Goal: Transaction & Acquisition: Obtain resource

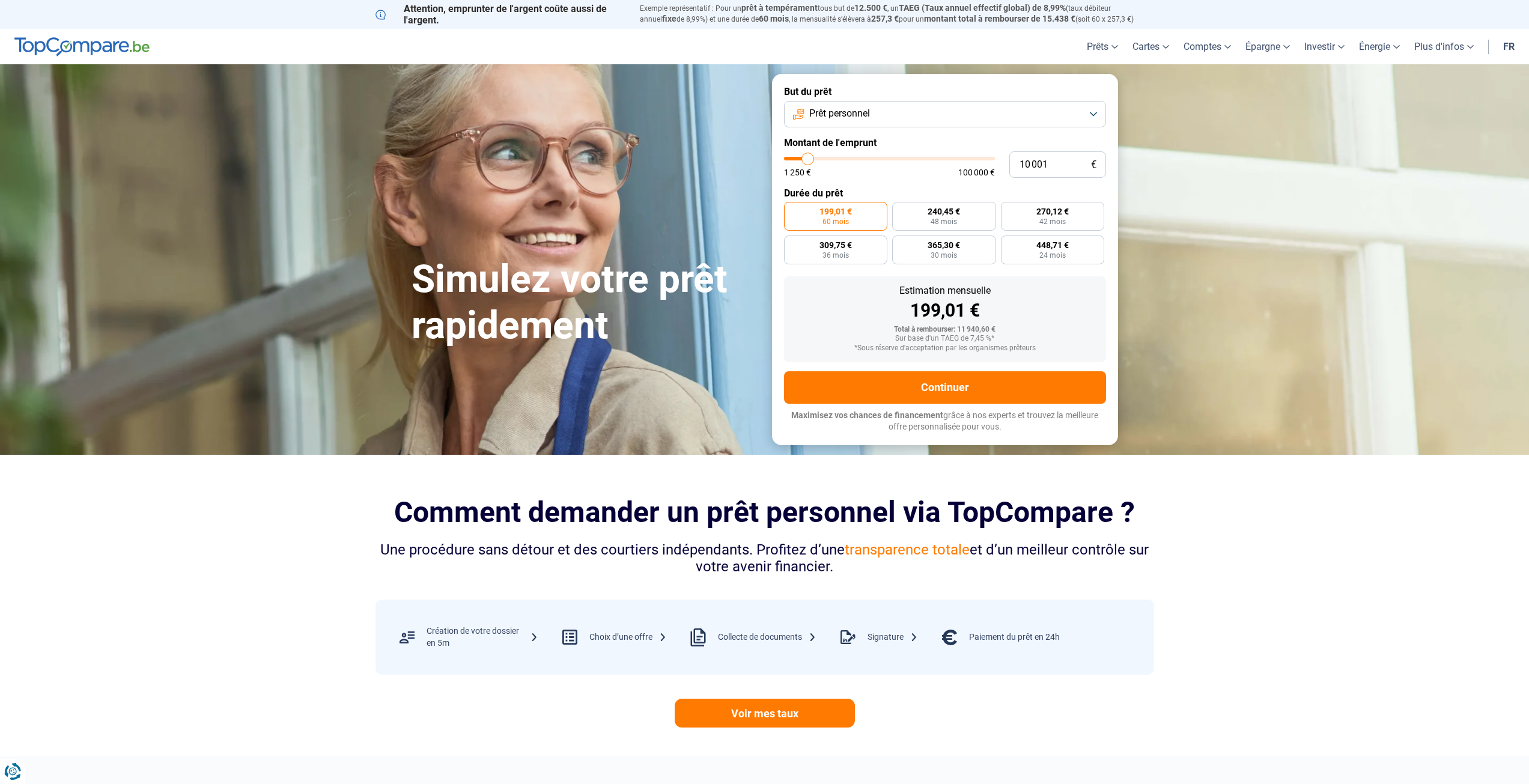
click at [953, 122] on button "Prêt personnel" at bounding box center [945, 114] width 322 height 26
click at [913, 220] on li "Prêt travaux" at bounding box center [945, 219] width 309 height 26
click at [1130, 107] on link "Prêt hypothécaire" at bounding box center [1151, 103] width 110 height 21
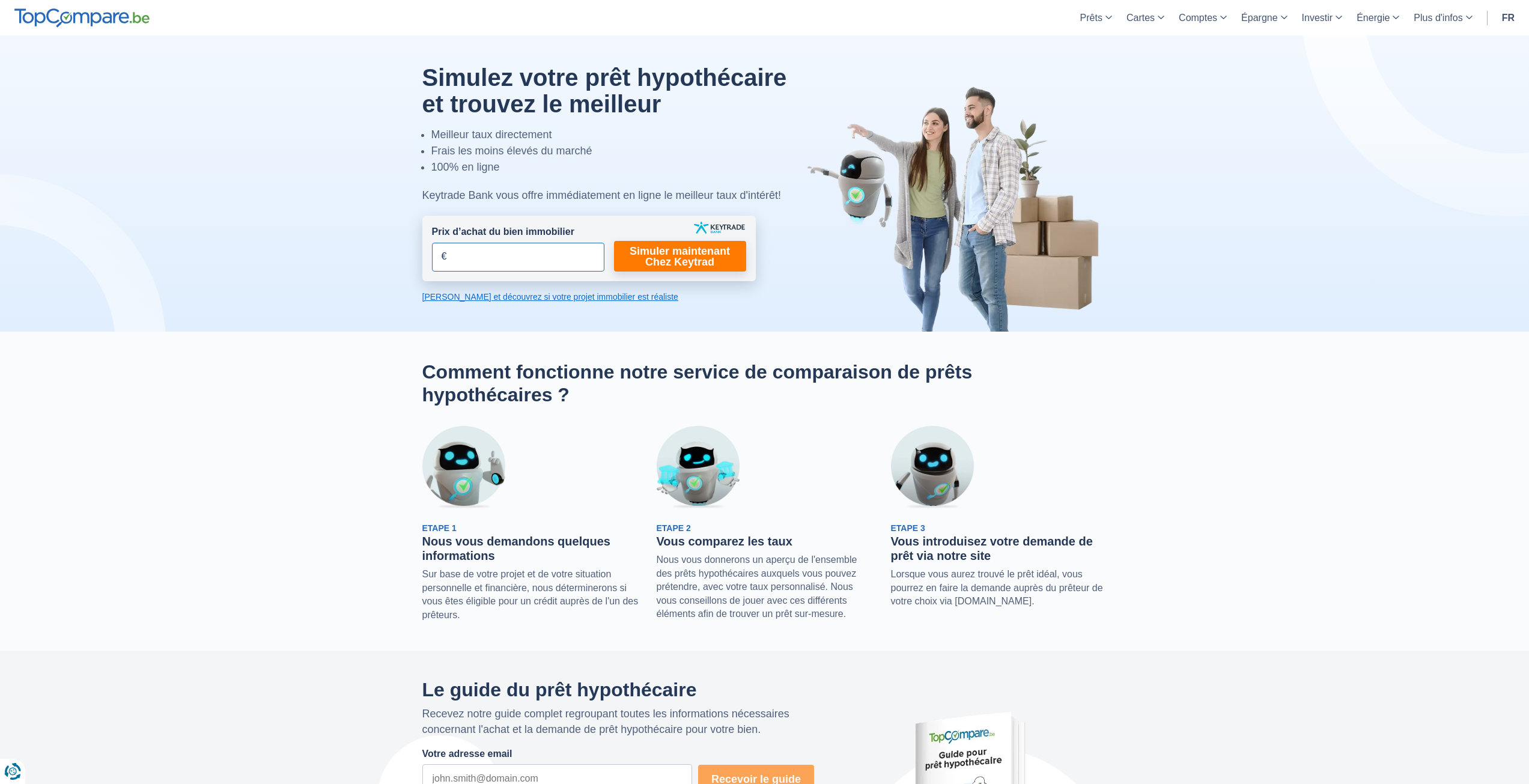
click at [541, 262] on input "Prix d’achat du bien immobilier" at bounding box center [518, 256] width 172 height 29
type input "125.000"
click at [698, 255] on link "Simuler maintenant Chez Keytrad" at bounding box center [680, 256] width 132 height 31
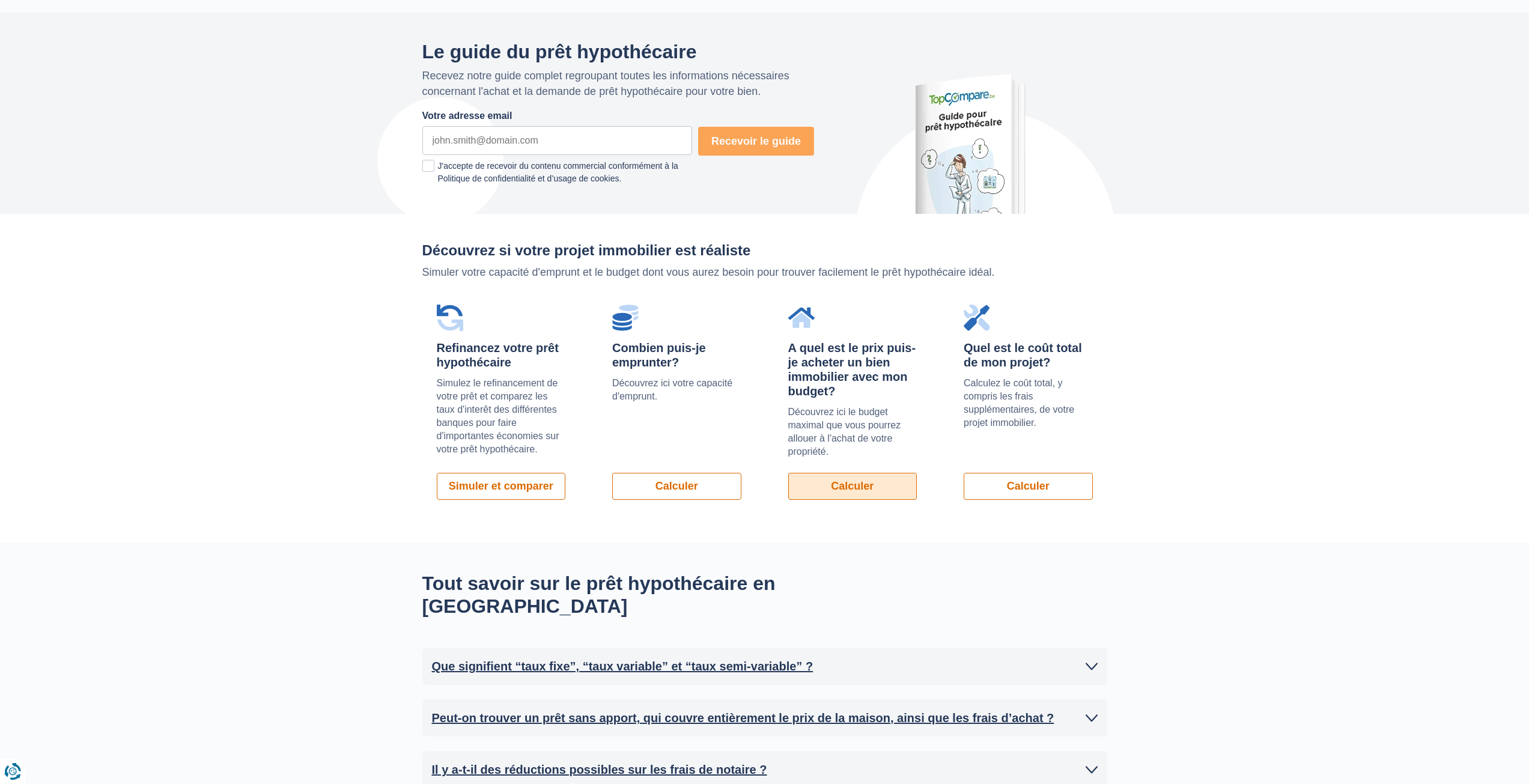
scroll to position [640, 0]
click at [869, 487] on link "Calculer" at bounding box center [853, 484] width 129 height 27
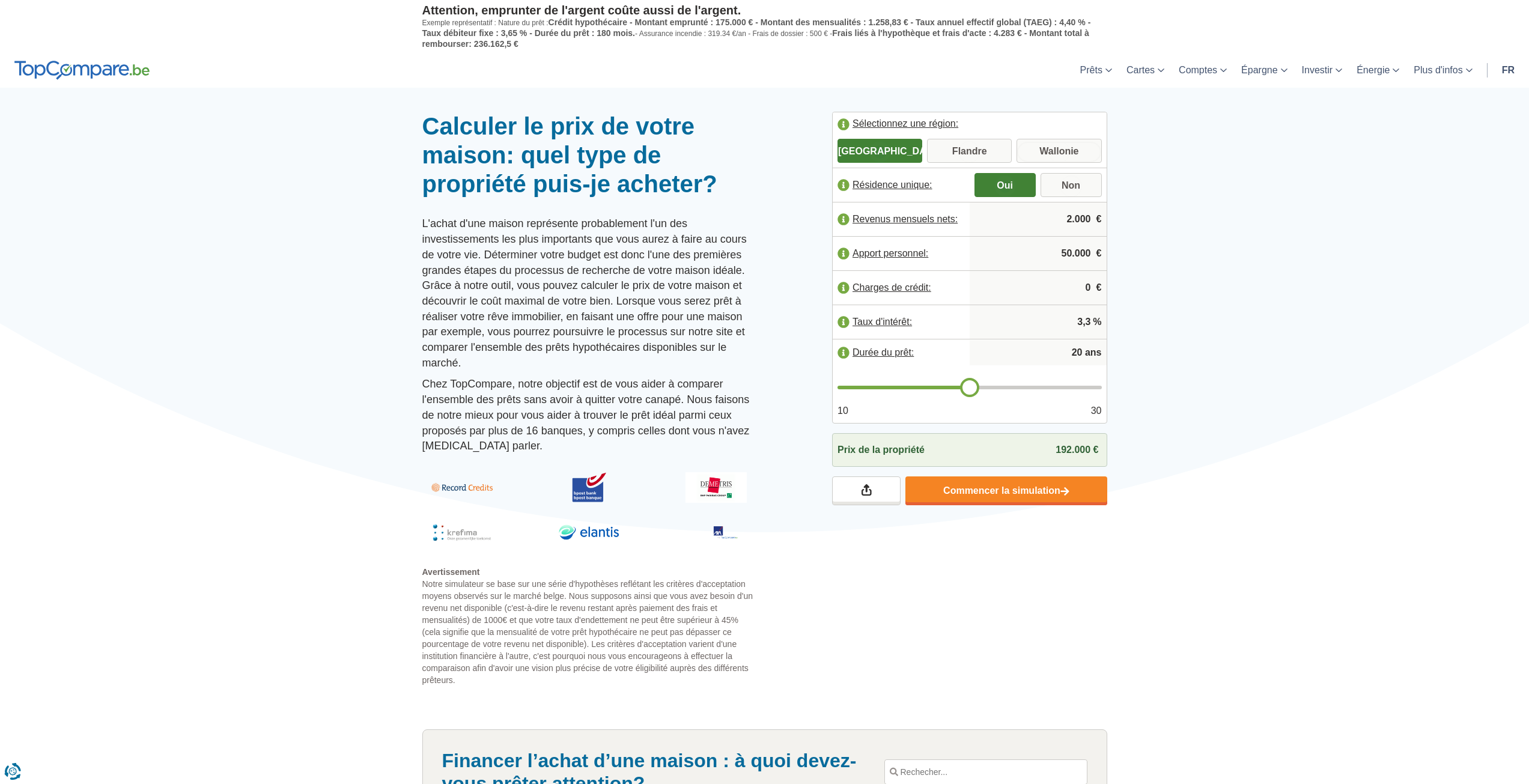
click at [1058, 151] on input "Wallonie" at bounding box center [1059, 152] width 85 height 22
radio input "true"
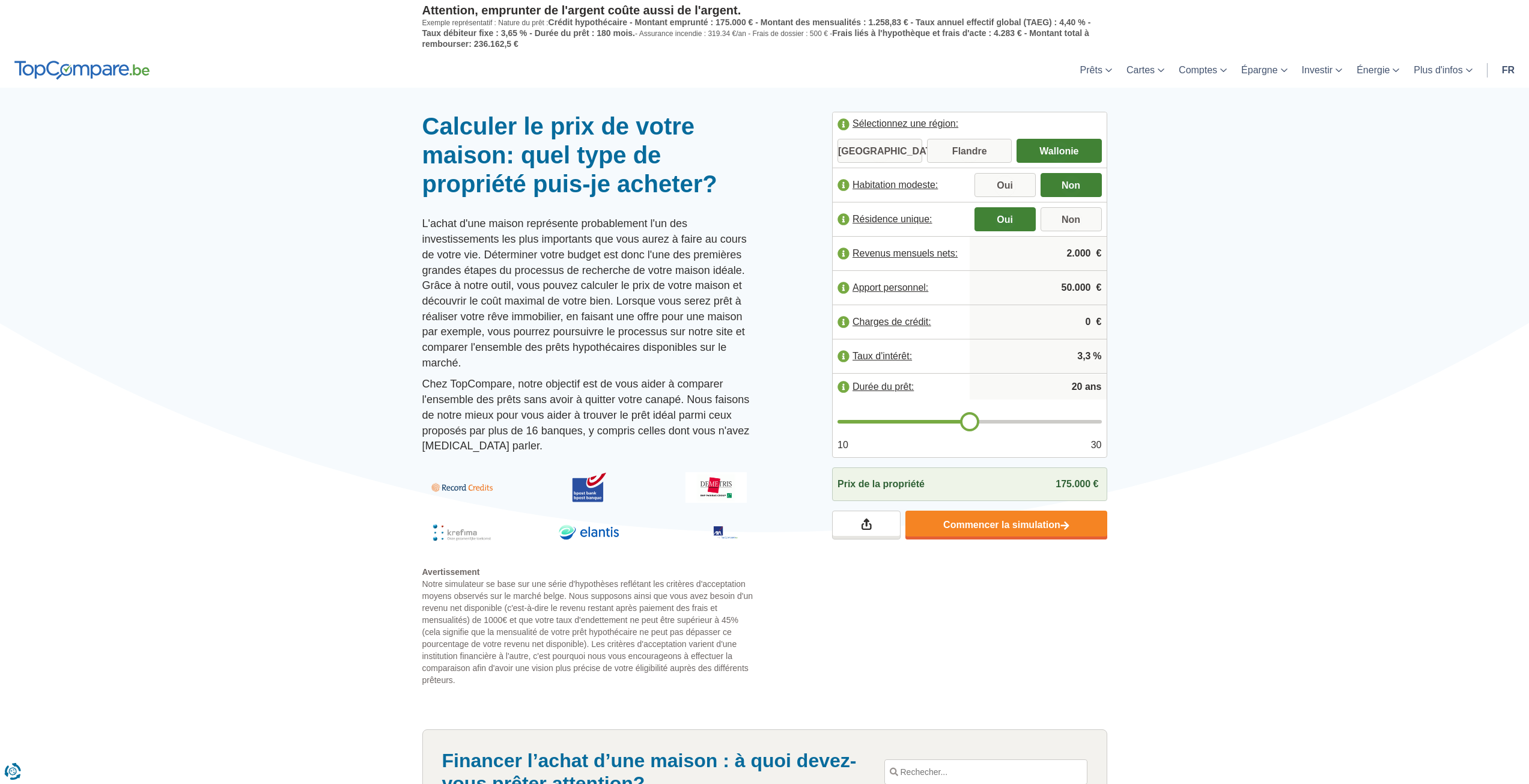
click at [1079, 248] on input "2.000" at bounding box center [1038, 253] width 128 height 33
type input "4.000"
click at [1179, 112] on div at bounding box center [764, 112] width 1529 height 0
type input "19"
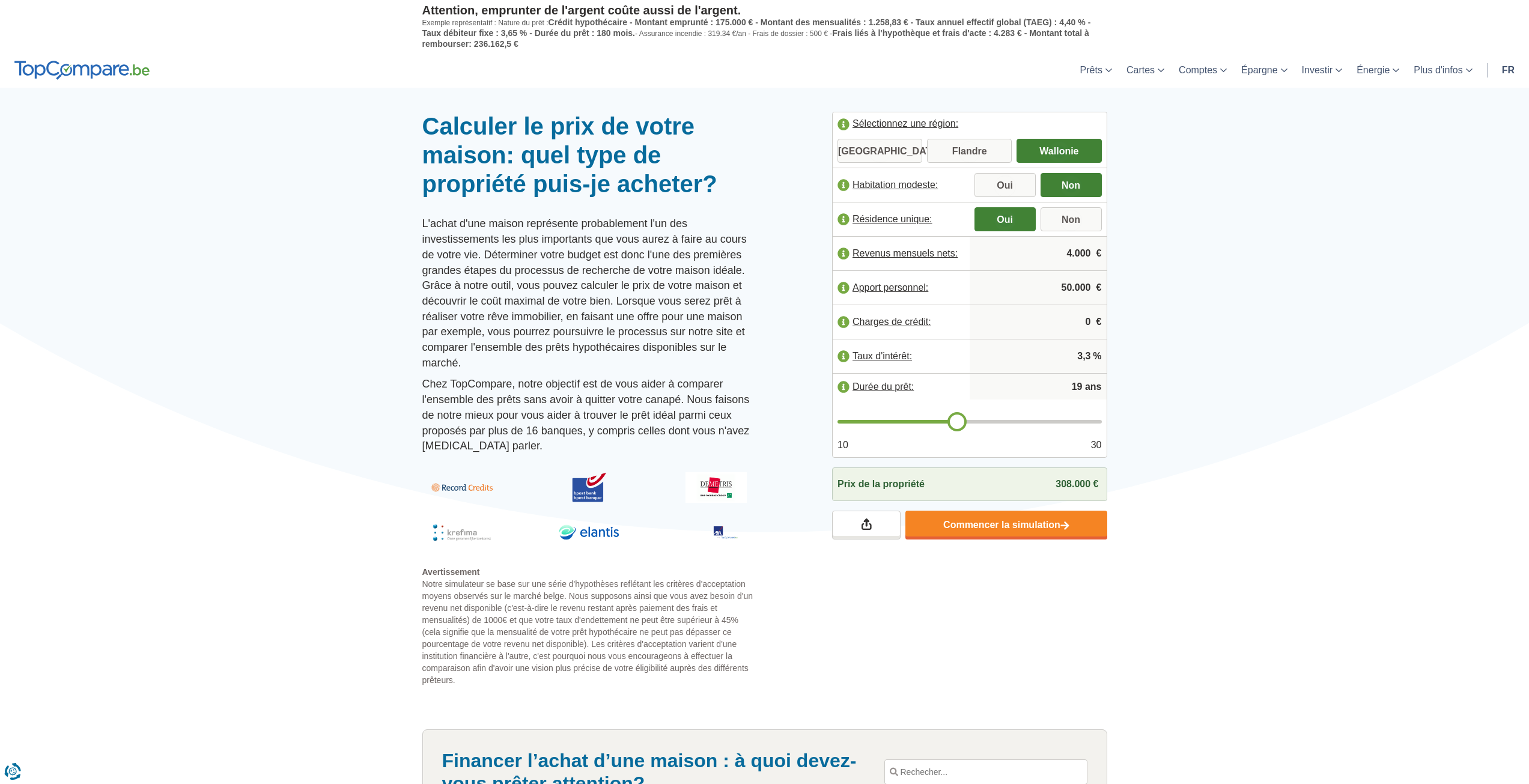
type input "18"
type input "17"
type input "16"
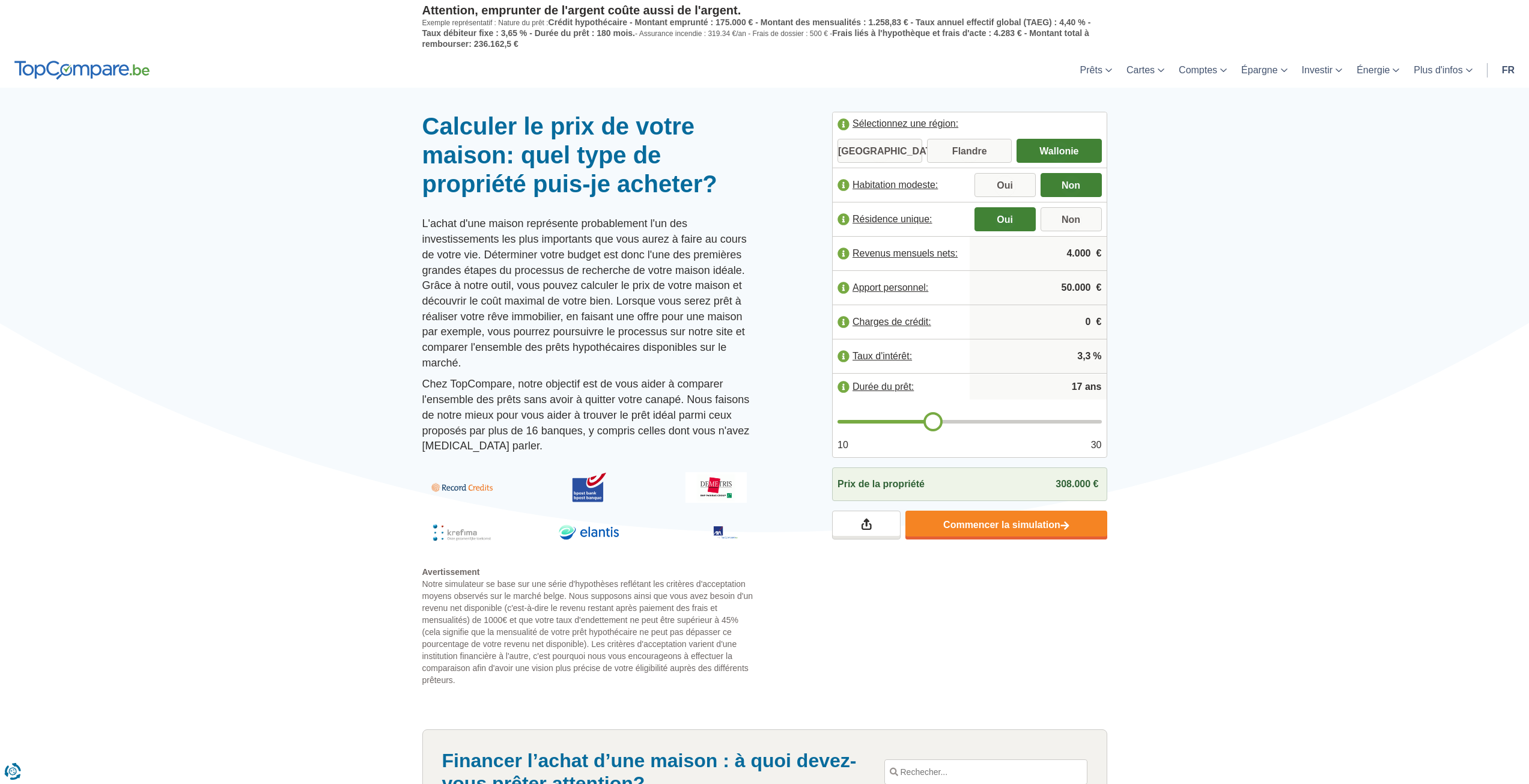
type input "16"
type input "15"
drag, startPoint x: 973, startPoint y: 422, endPoint x: 909, endPoint y: 424, distance: 64.0
type input "15"
click at [909, 424] on input "range" at bounding box center [969, 422] width 264 height 4
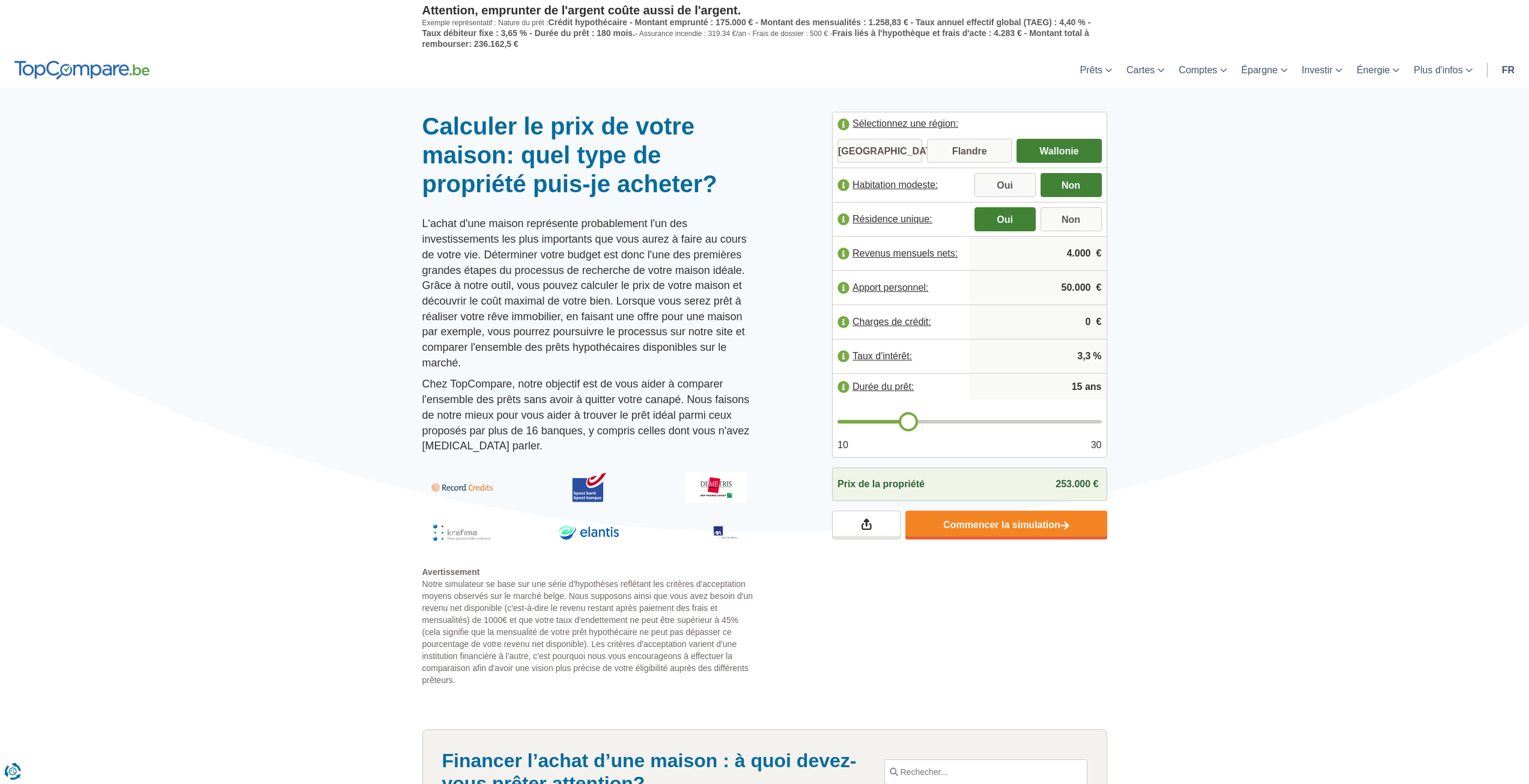
type input "14"
type input "13"
type input "12"
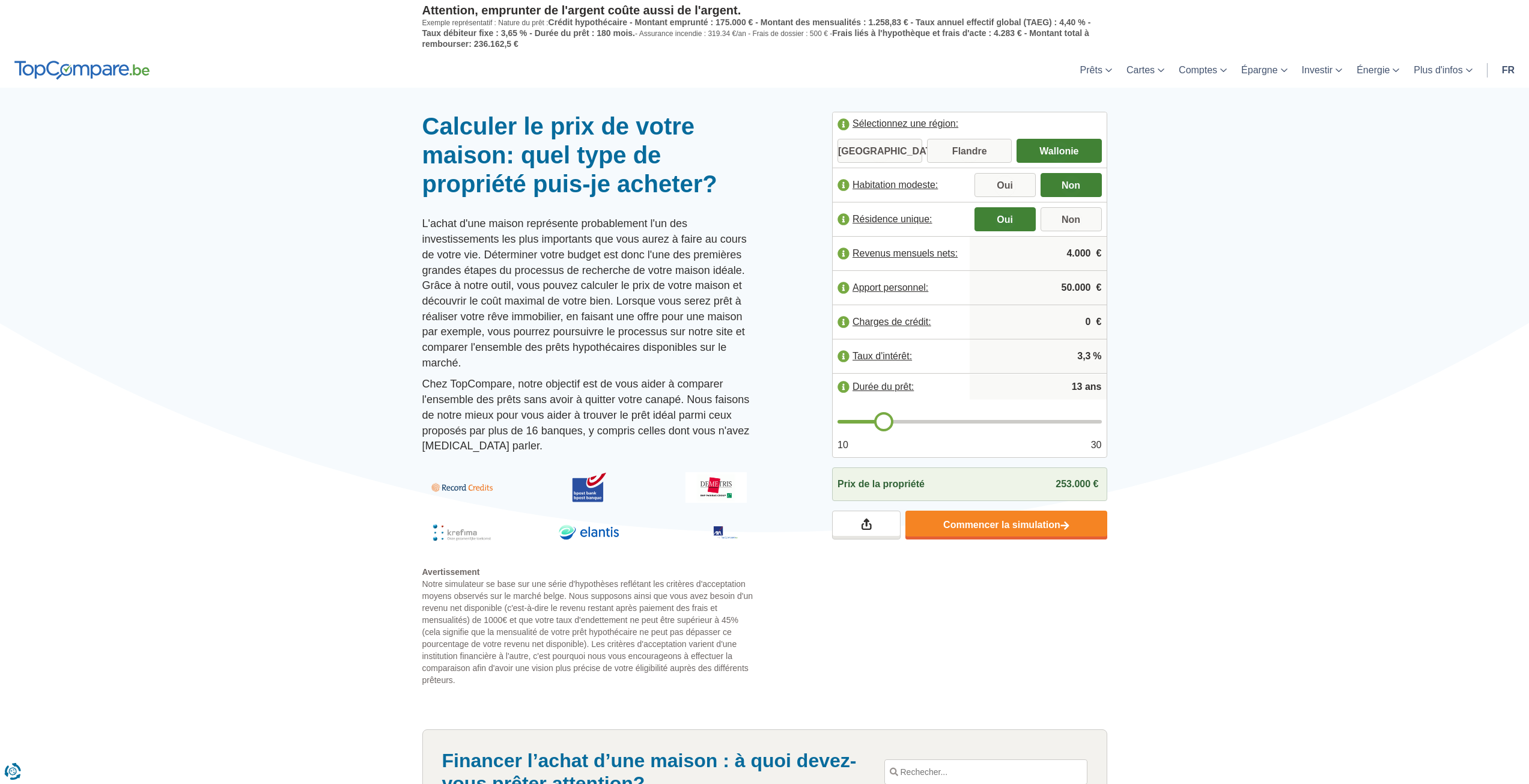
type input "12"
type input "11"
type input "10"
drag, startPoint x: 909, startPoint y: 424, endPoint x: 849, endPoint y: 436, distance: 61.2
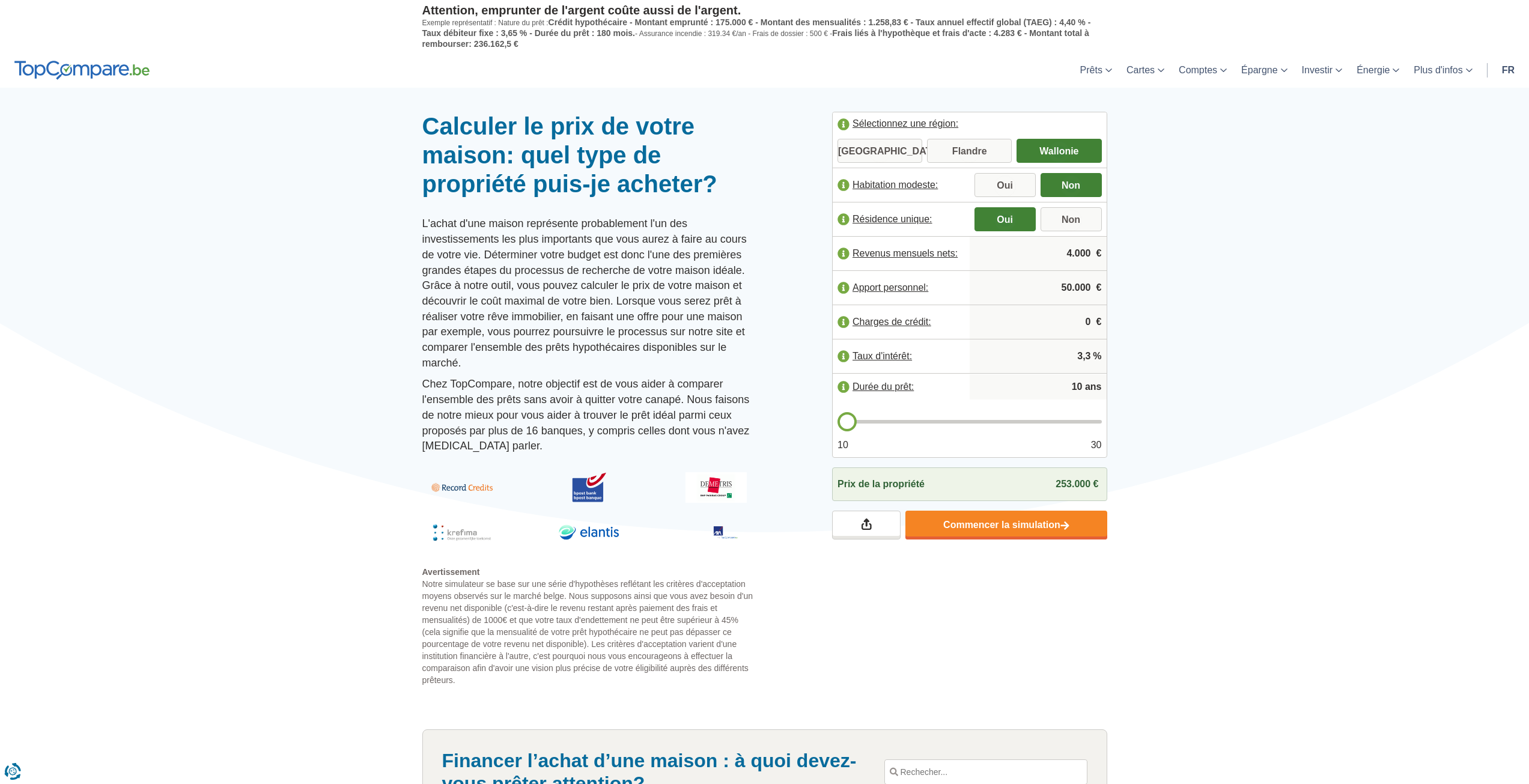
type input "10"
click at [849, 424] on input "range" at bounding box center [969, 422] width 264 height 4
click at [1091, 322] on input "0" at bounding box center [1038, 322] width 128 height 33
click at [1193, 112] on div at bounding box center [764, 112] width 1529 height 0
click at [1094, 318] on input "0.125" at bounding box center [1038, 322] width 128 height 33
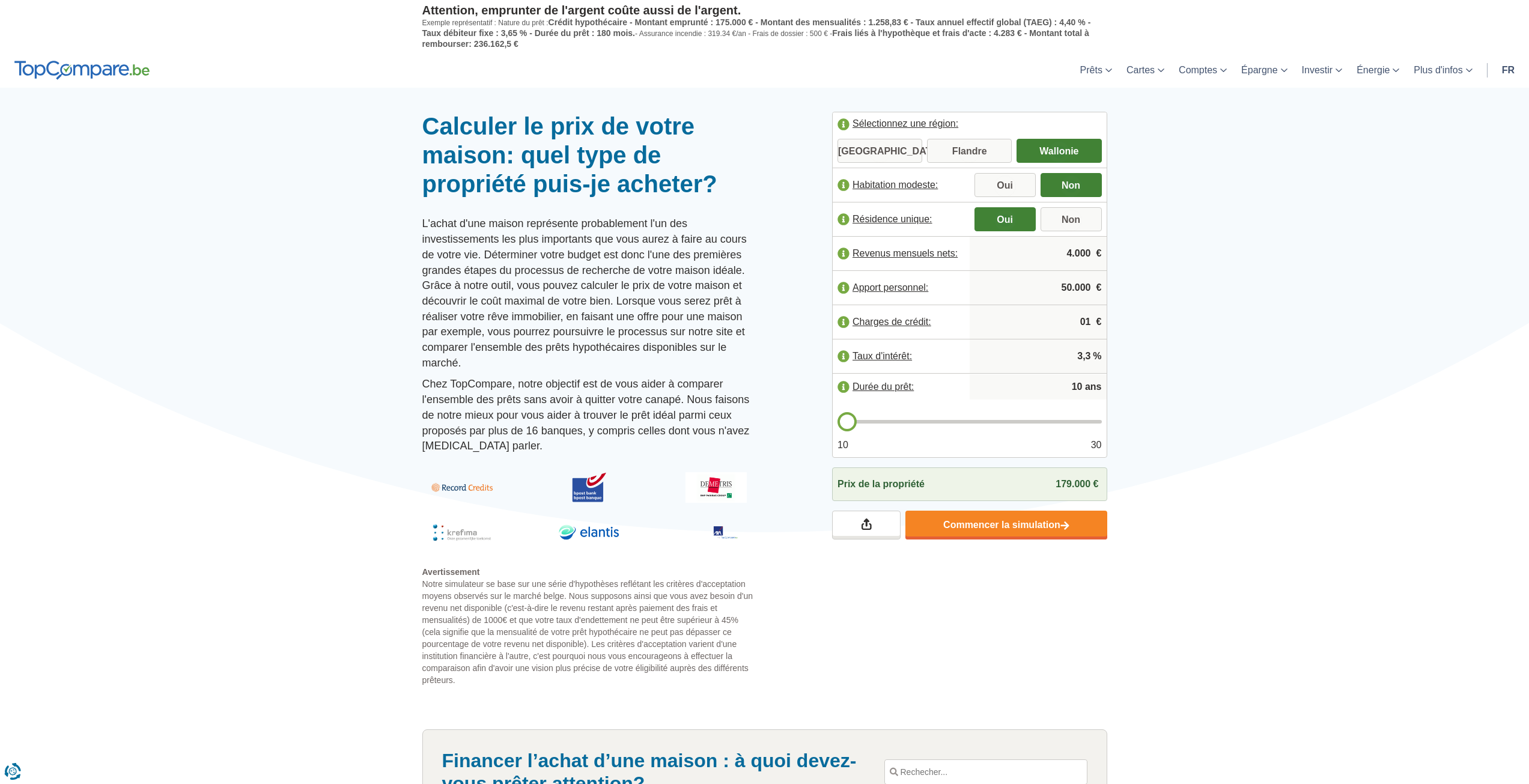
type input "0"
type input "1.250"
click at [1238, 112] on div at bounding box center [764, 112] width 1529 height 0
type input "11"
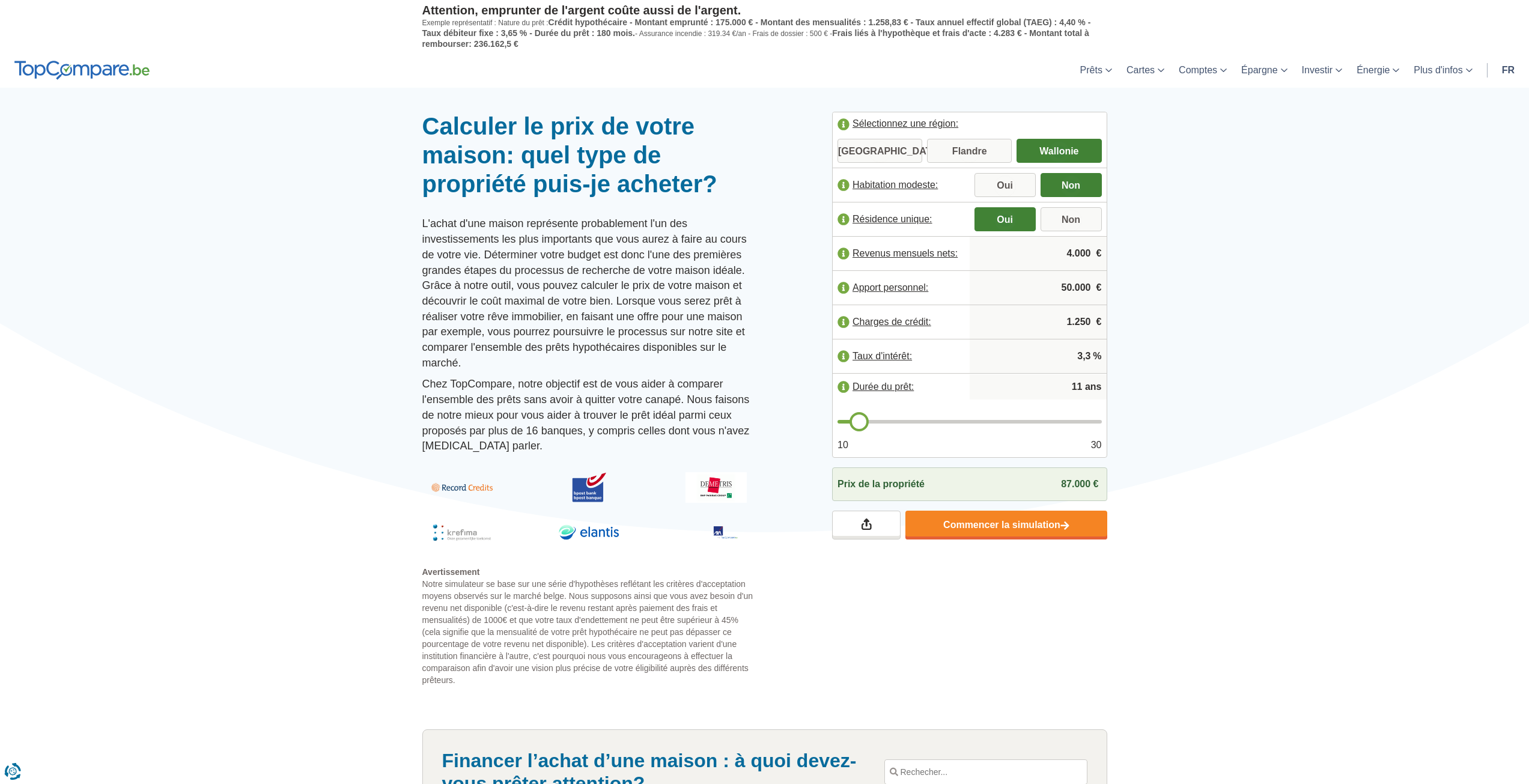
type input "12"
type input "13"
type input "14"
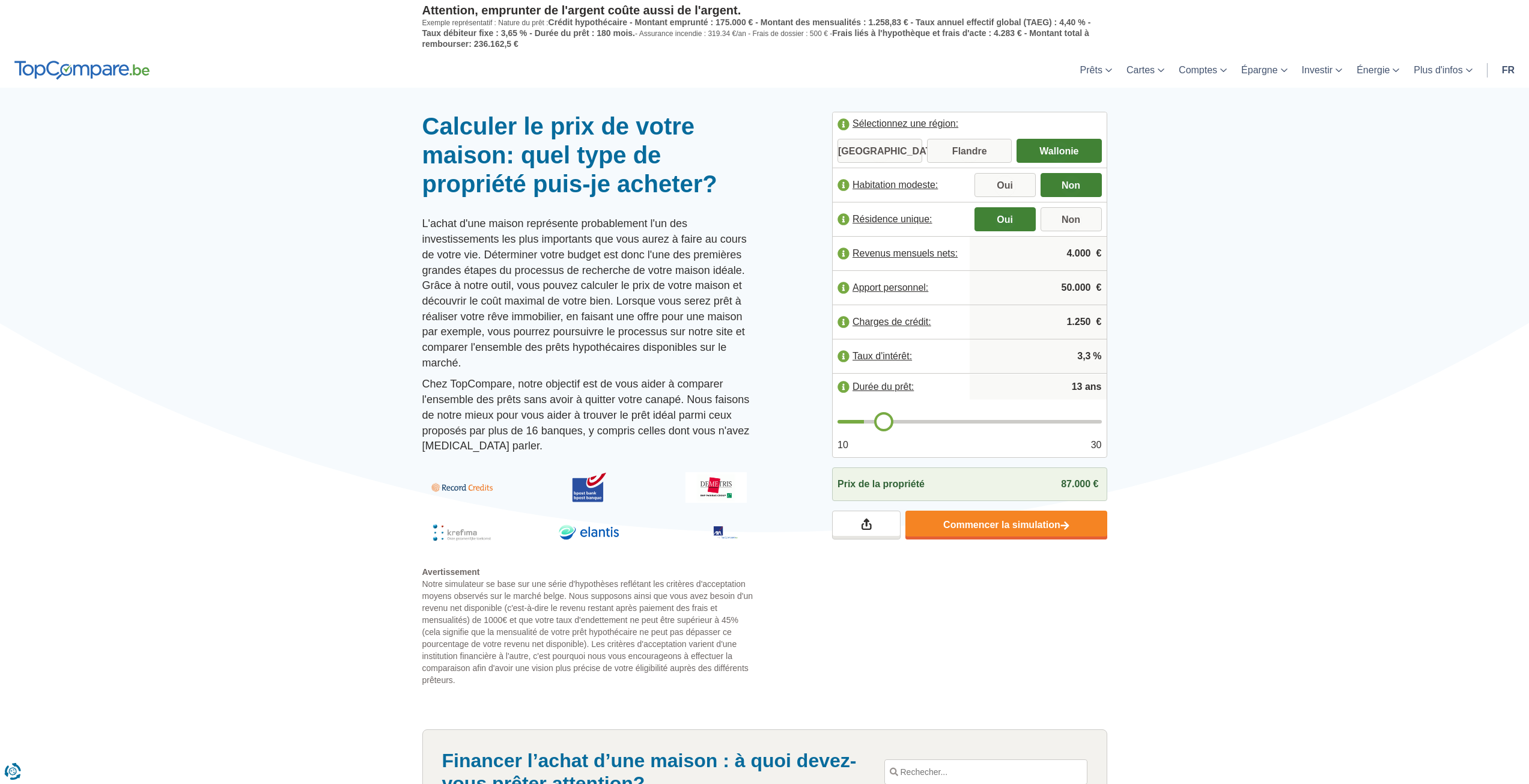
type input "14"
type input "15"
type input "16"
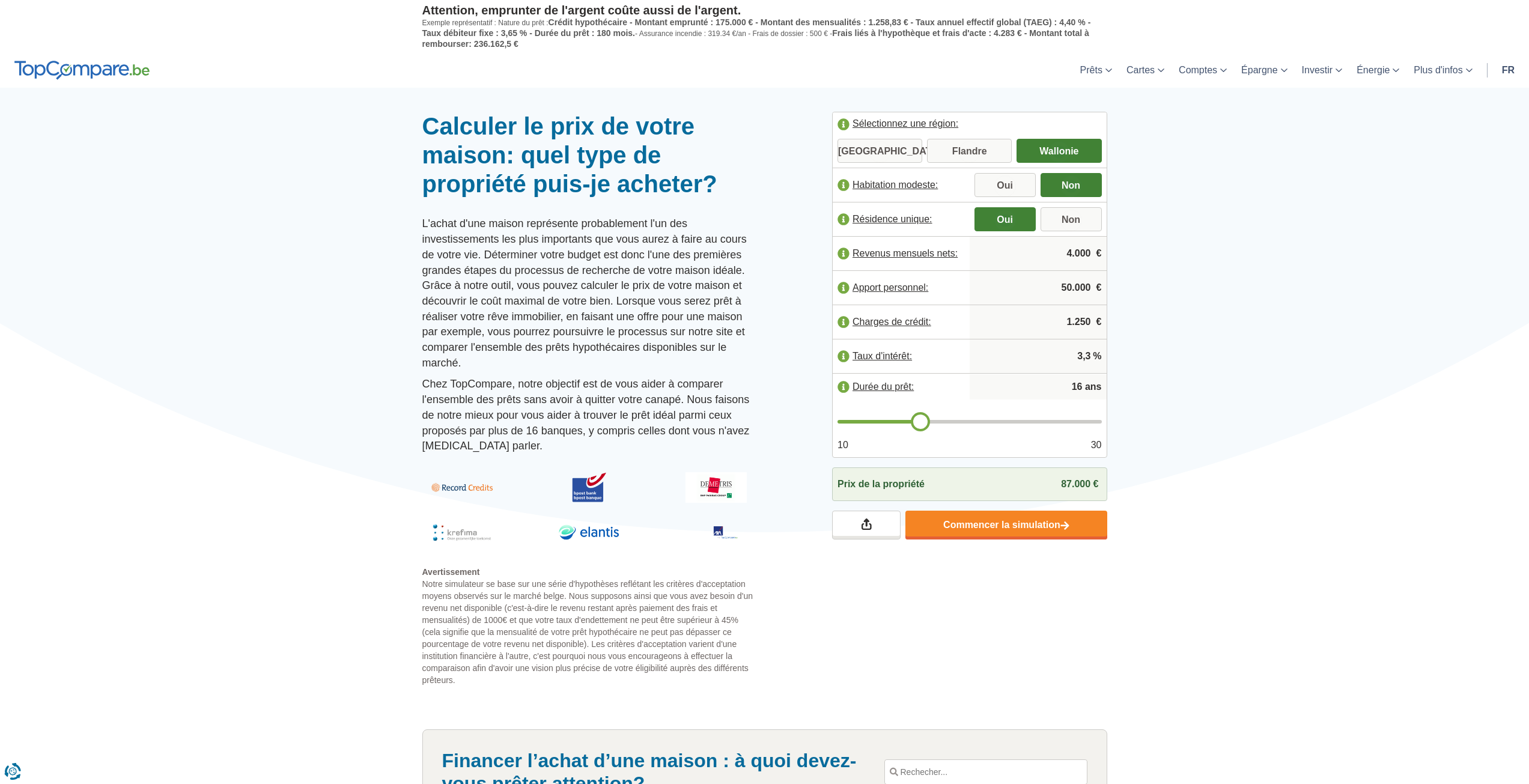
type input "15"
drag, startPoint x: 851, startPoint y: 425, endPoint x: 912, endPoint y: 417, distance: 61.5
type input "15"
click at [912, 420] on input "range" at bounding box center [969, 422] width 264 height 4
type input "16"
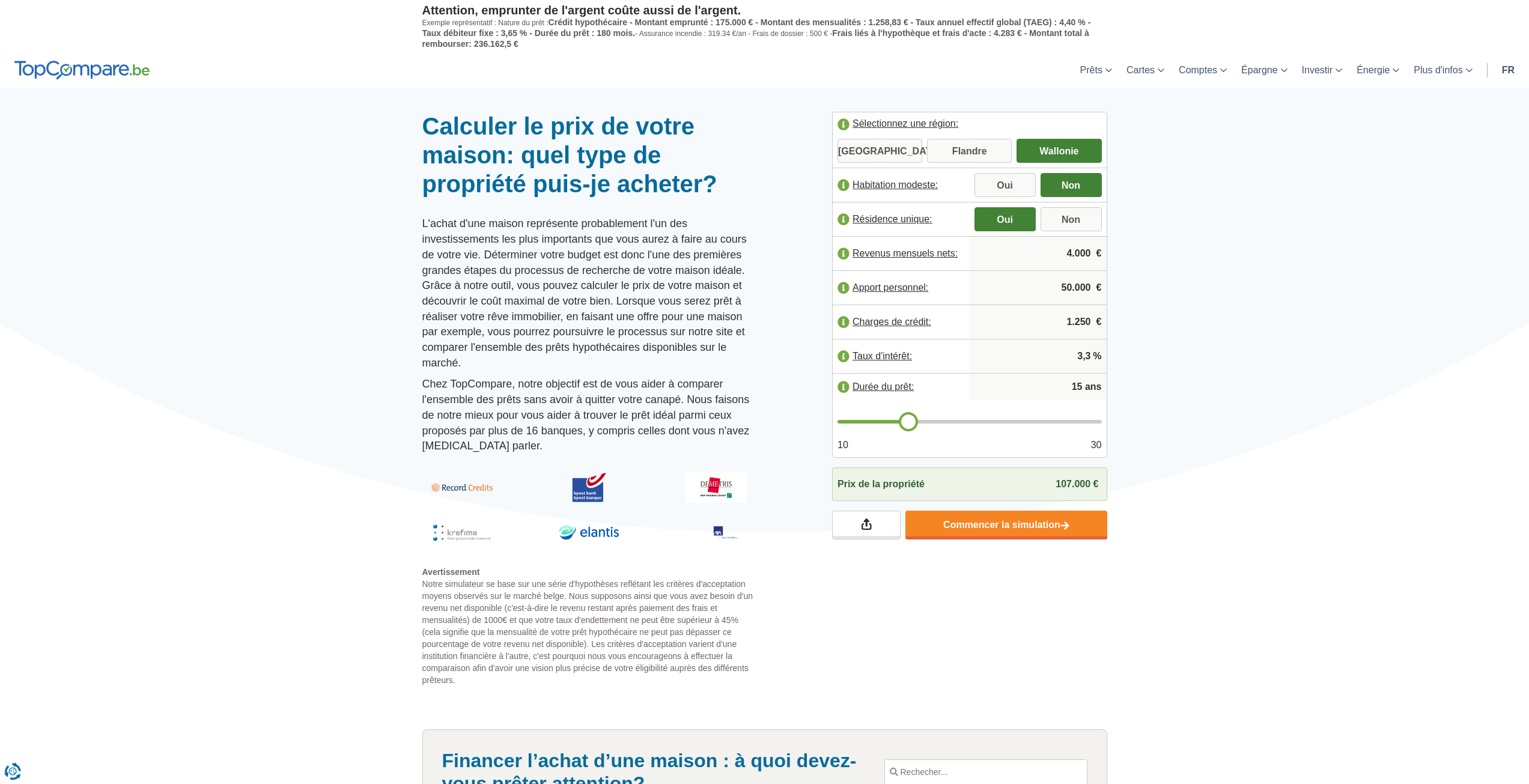
type input "16"
type input "17"
type input "18"
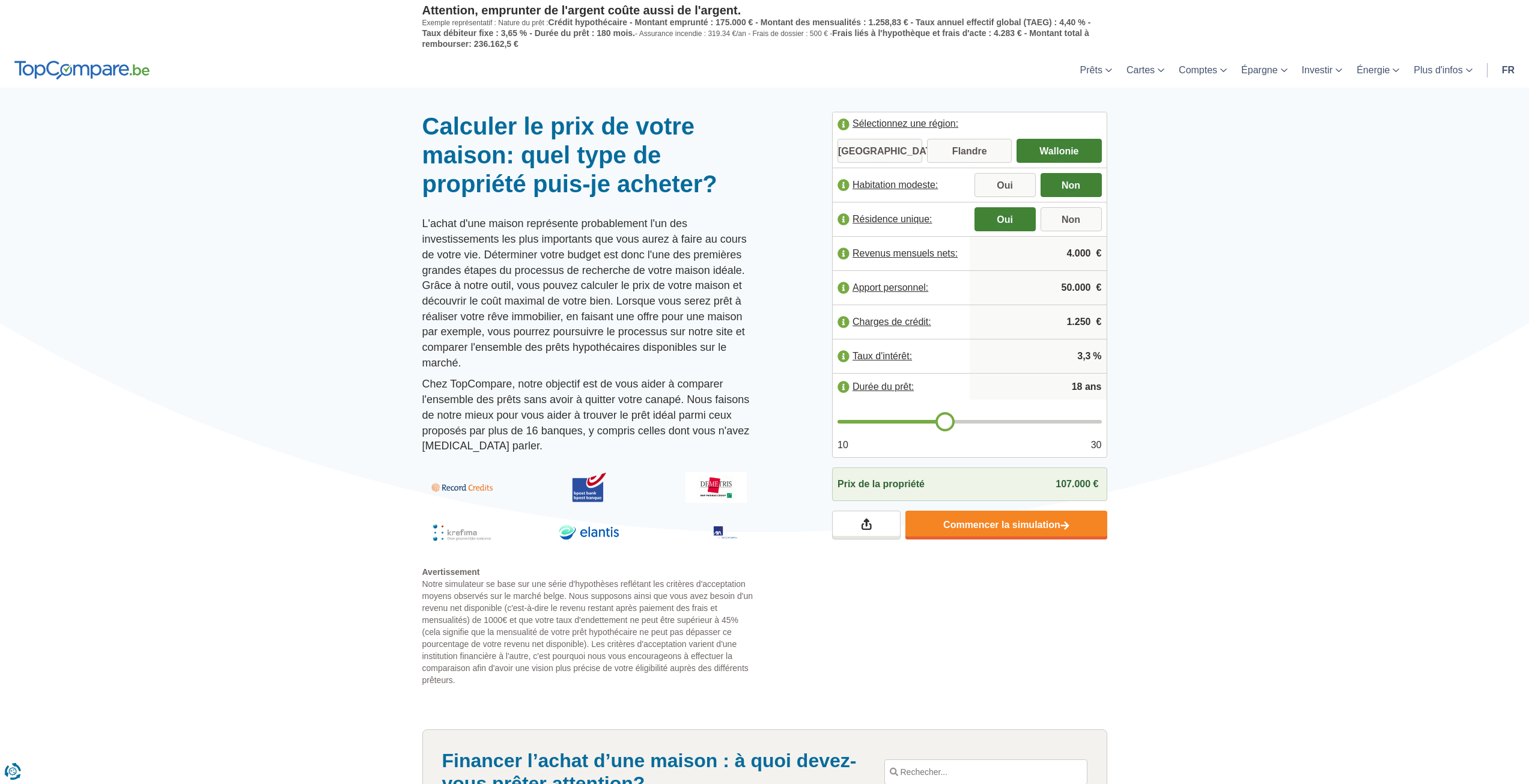
type input "19"
type input "20"
drag, startPoint x: 912, startPoint y: 417, endPoint x: 970, endPoint y: 421, distance: 58.1
type input "20"
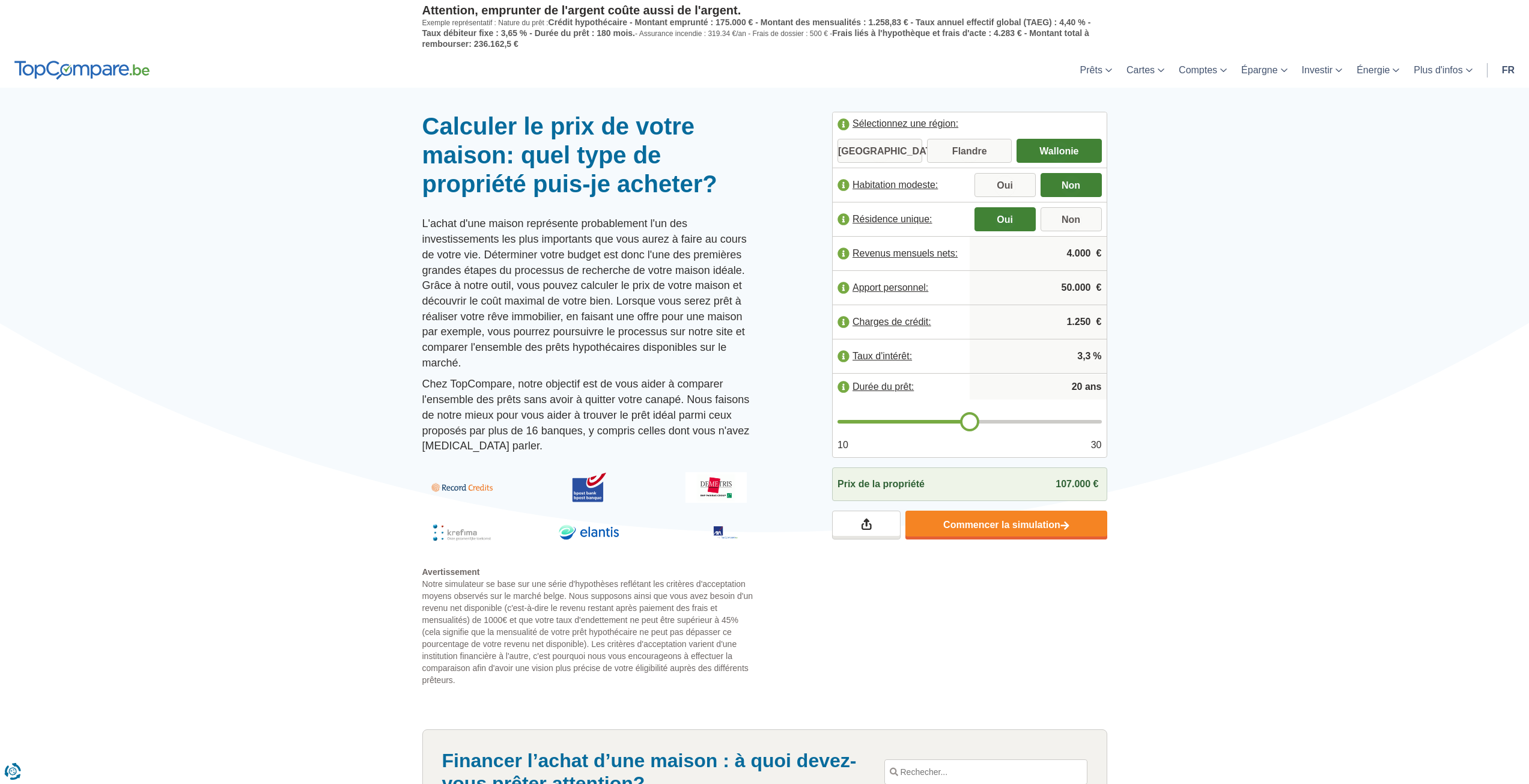
click at [970, 421] on input "range" at bounding box center [969, 422] width 264 height 4
click at [1078, 252] on input "4.000" at bounding box center [1038, 253] width 128 height 33
type input "4.500"
click at [1240, 112] on div at bounding box center [764, 112] width 1529 height 0
click at [1080, 321] on input "1.250" at bounding box center [1038, 322] width 128 height 33
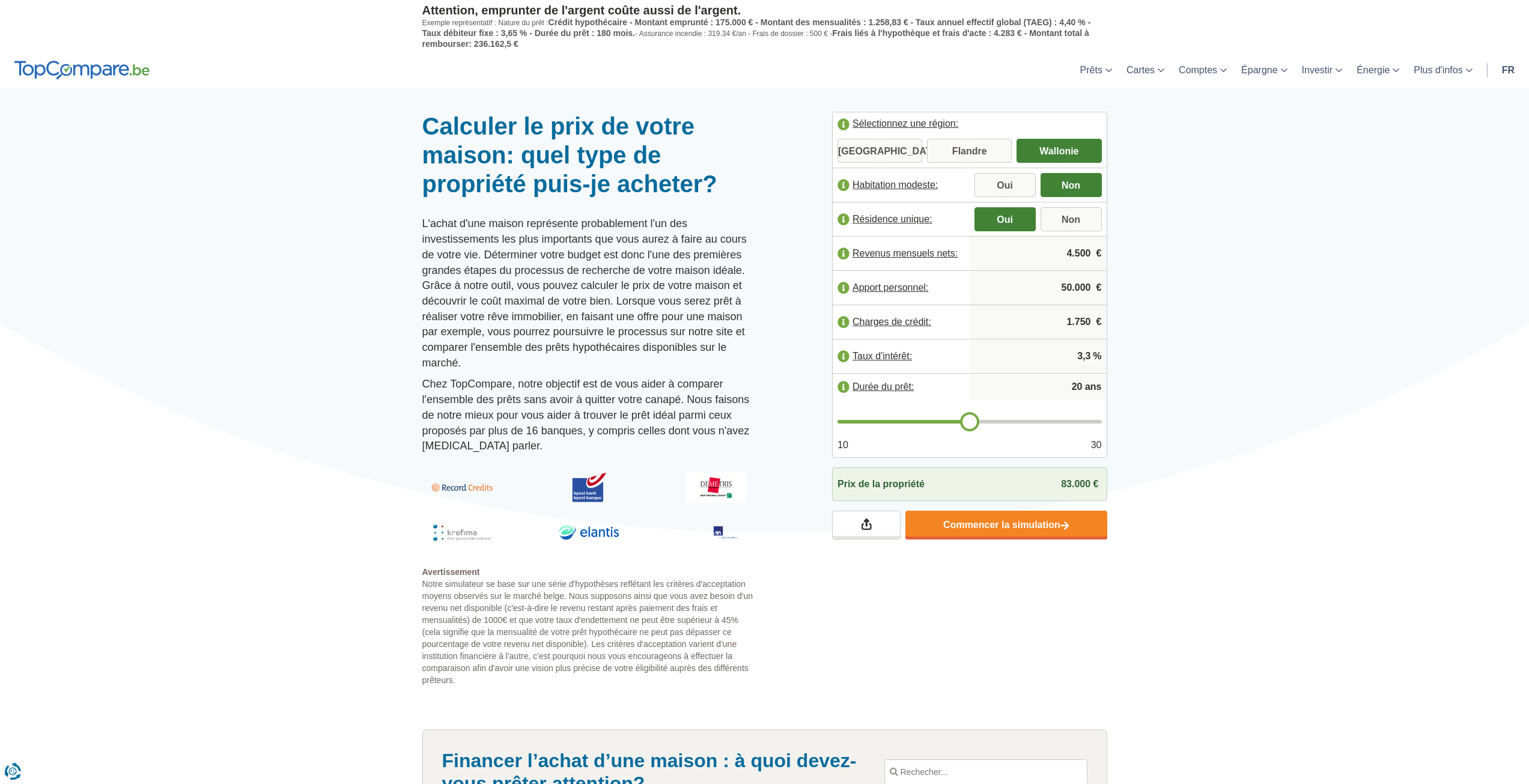
type input "1.750"
click at [1260, 112] on div at bounding box center [764, 112] width 1529 height 0
click at [1091, 219] on input "Non" at bounding box center [1071, 221] width 61 height 22
radio input "true"
click at [1072, 285] on input "50.000" at bounding box center [1038, 288] width 128 height 33
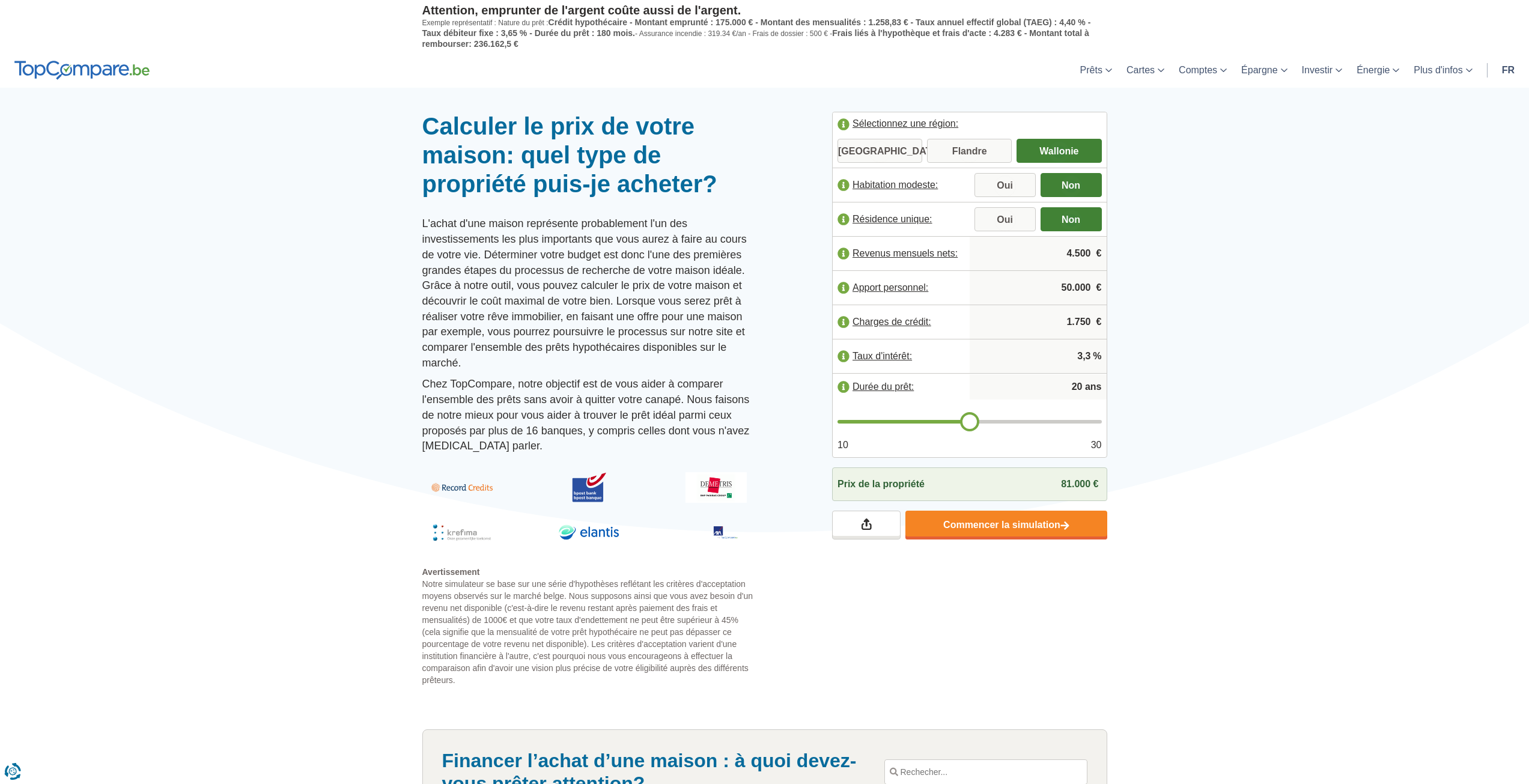
click at [1083, 251] on input "4.500" at bounding box center [1038, 253] width 128 height 33
type input "5.500"
click at [1158, 112] on div at bounding box center [764, 112] width 1529 height 0
click at [1074, 323] on input "1.750" at bounding box center [1038, 322] width 128 height 33
drag, startPoint x: 1065, startPoint y: 323, endPoint x: 1086, endPoint y: 322, distance: 21.0
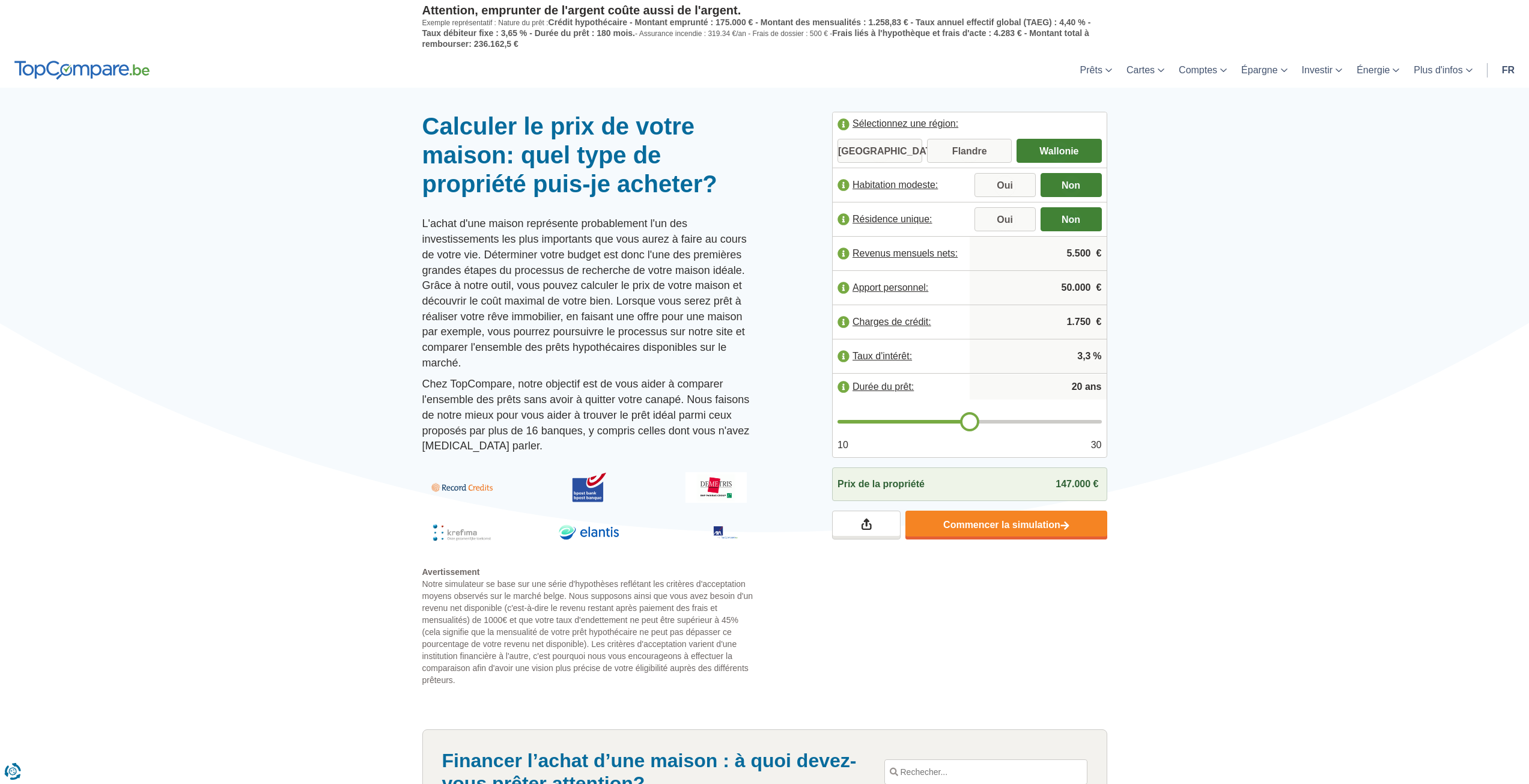
click at [1086, 322] on input "1.750" at bounding box center [1038, 322] width 128 height 33
type input "0"
click at [1189, 112] on div at bounding box center [764, 112] width 1529 height 0
click at [1071, 252] on input "5.500" at bounding box center [1038, 253] width 128 height 33
click at [1095, 255] on input "4.500" at bounding box center [1038, 253] width 128 height 33
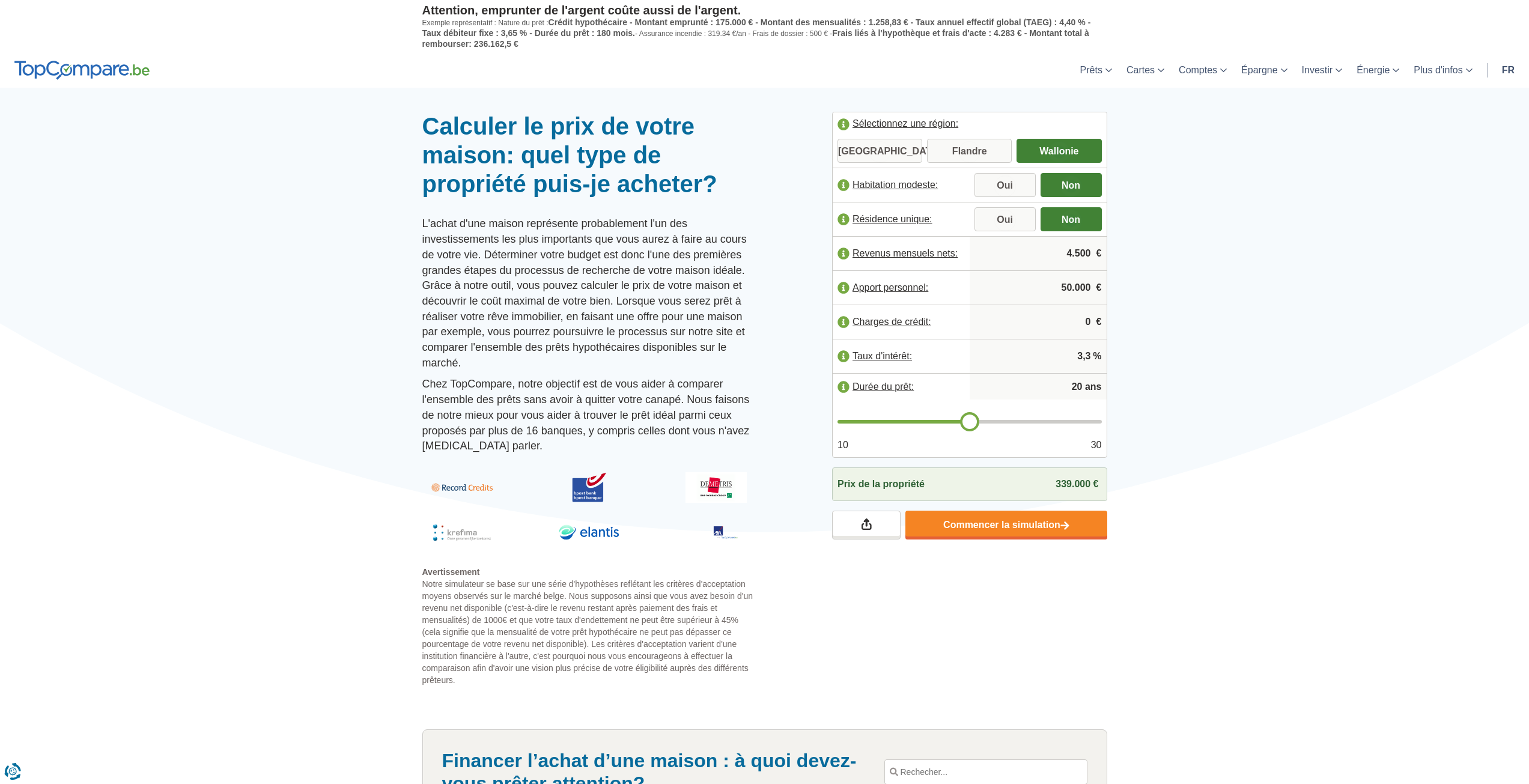
type input "4.500"
click at [1182, 112] on div at bounding box center [764, 112] width 1529 height 0
click at [1089, 322] on input "0" at bounding box center [1038, 322] width 128 height 33
type input "850"
click at [1145, 112] on div at bounding box center [764, 112] width 1529 height 0
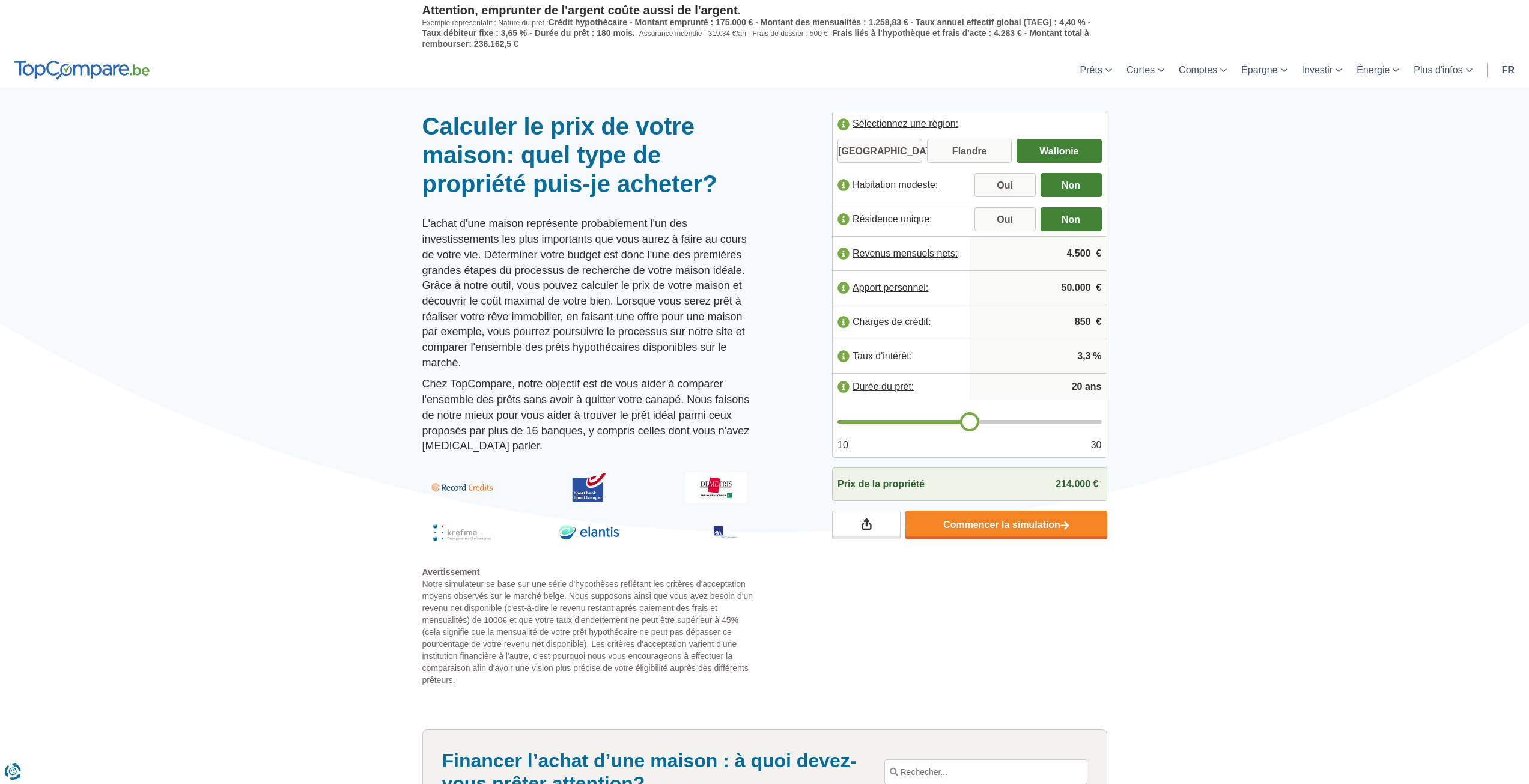
click at [1056, 478] on span "214.000 €" at bounding box center [1077, 484] width 43 height 10
click at [1049, 529] on link "Commencer la simulation" at bounding box center [1006, 524] width 201 height 29
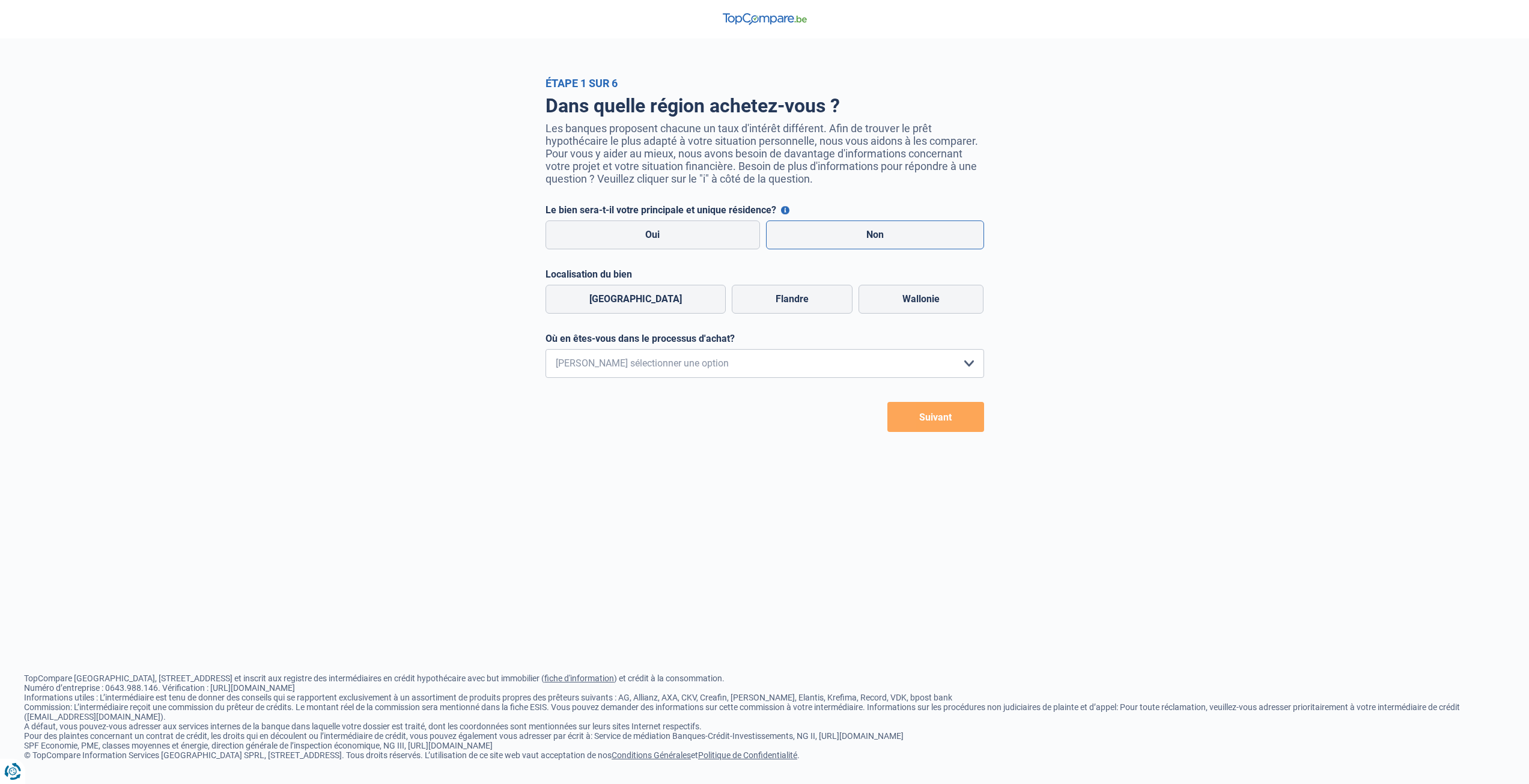
click at [817, 239] on label "Non" at bounding box center [875, 235] width 218 height 29
click at [817, 239] on input "Non" at bounding box center [875, 235] width 218 height 29
radio input "true"
click at [889, 304] on label "Wallonie" at bounding box center [921, 299] width 125 height 29
click at [889, 304] on input "Wallonie" at bounding box center [921, 299] width 125 height 29
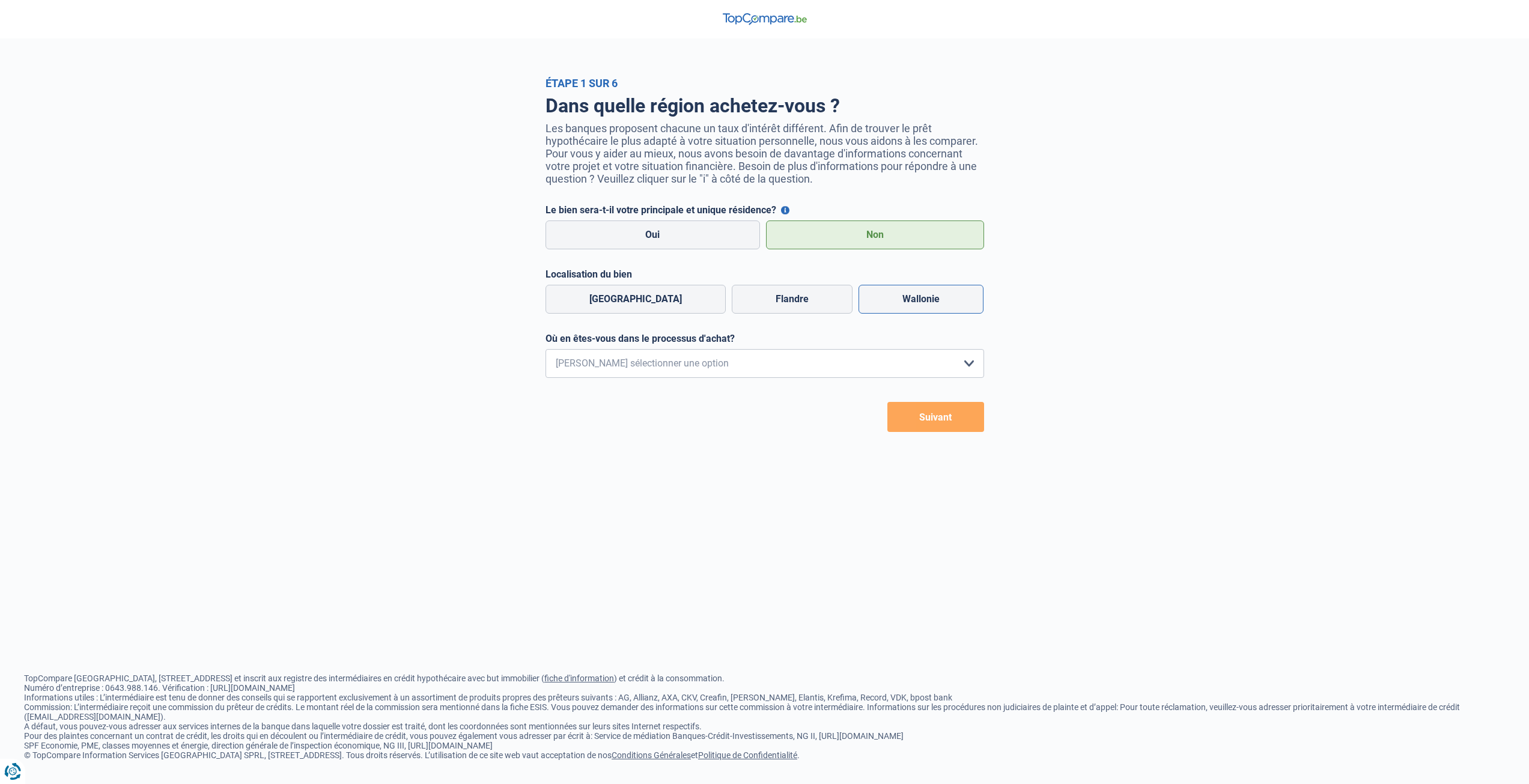
radio input "true"
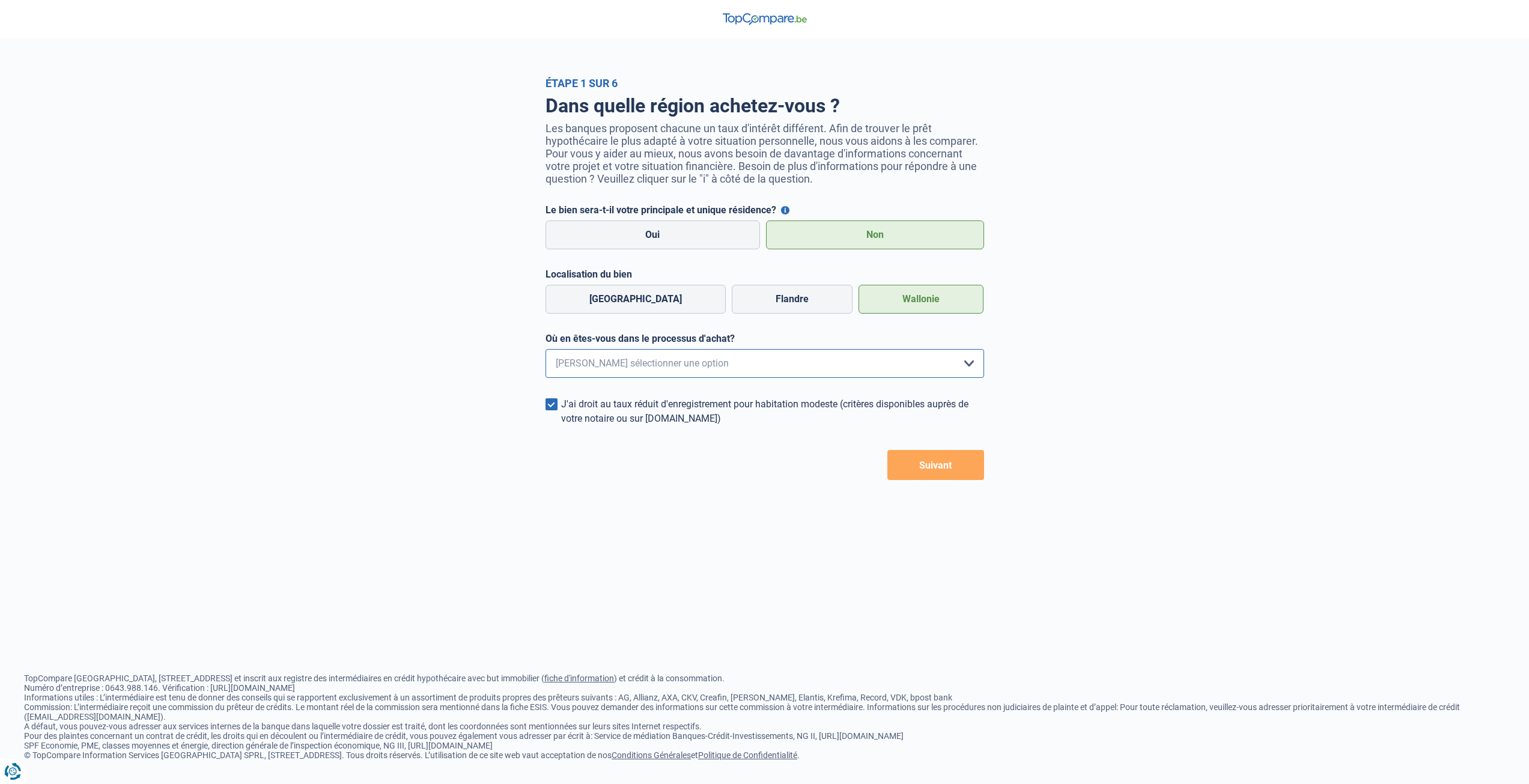
click at [813, 354] on select "Je me renseigne juste car je n'ai pas de projet d'achat concret actuellement Je…" at bounding box center [764, 363] width 438 height 29
select select "1a"
click at [546, 353] on select "Je me renseigne juste car je n'ai pas de projet d'achat concret actuellement Je…" at bounding box center [764, 363] width 438 height 29
click at [943, 478] on button "Suivant" at bounding box center [936, 464] width 97 height 30
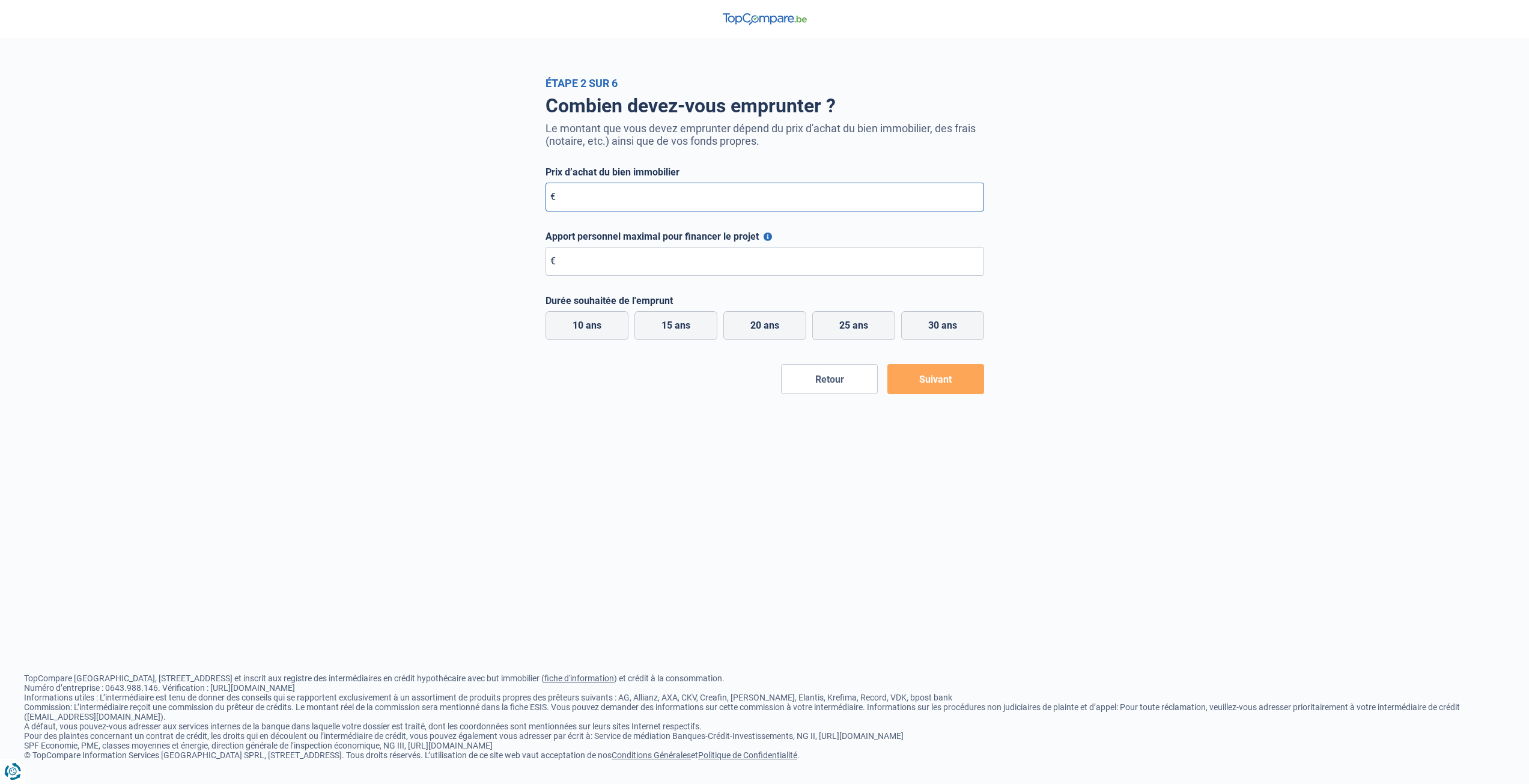
click at [729, 205] on input "Prix d’achat du bien immobilier" at bounding box center [764, 196] width 438 height 29
type input "155.000"
click at [701, 271] on input "Apport personnel maximal pour financer le projet" at bounding box center [764, 261] width 438 height 29
type input "50.000"
click at [676, 327] on label "15 ans" at bounding box center [676, 325] width 83 height 29
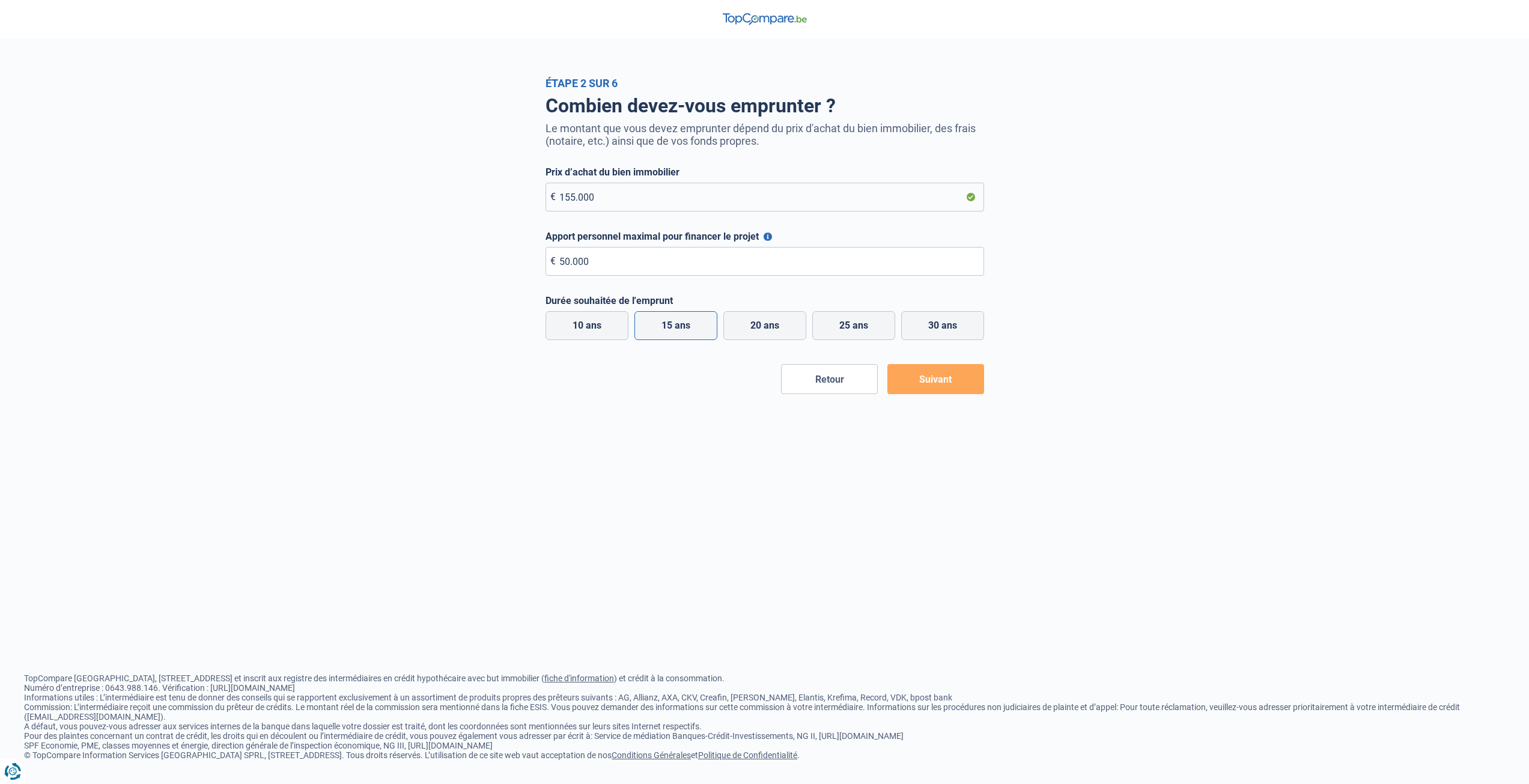
click at [676, 327] on input "15 ans" at bounding box center [676, 325] width 83 height 29
radio input "true"
click at [930, 385] on button "Suivant" at bounding box center [936, 379] width 97 height 30
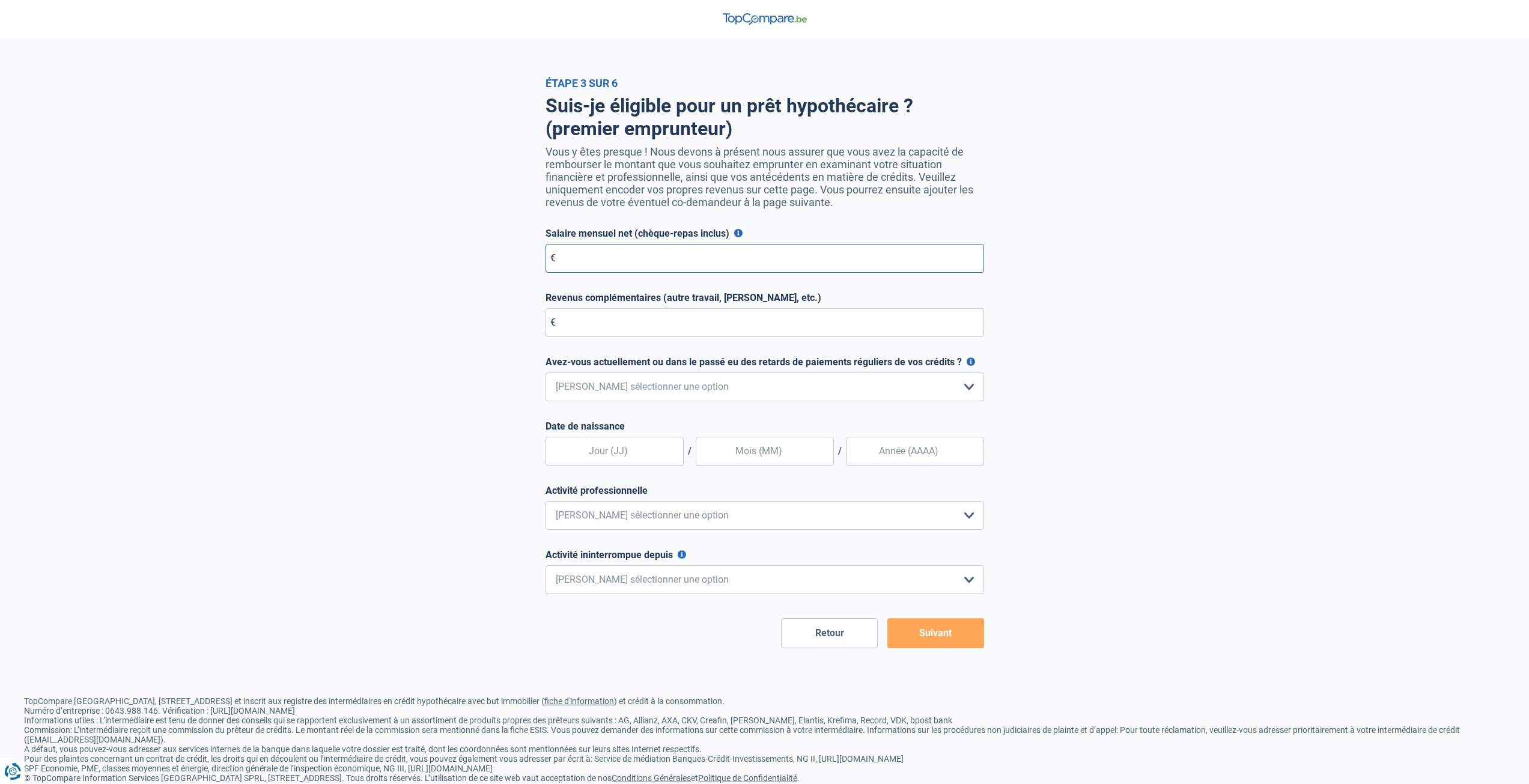
click at [707, 262] on input "Salaire mensuel net (chèque-repas inclus)" at bounding box center [764, 258] width 438 height 29
click at [741, 263] on input "Salaire mensuel net (chèque-repas inclus)" at bounding box center [764, 258] width 438 height 29
type input "3.705"
click at [1137, 325] on div "Étape 3 sur 6 Suis-je éligible pour un prêt hypothécaire ? (premier emprunteur)…" at bounding box center [764, 362] width 1529 height 571
click at [781, 329] on input "Revenus complémentaires (autre travail, loyer, etc.)" at bounding box center [764, 322] width 438 height 29
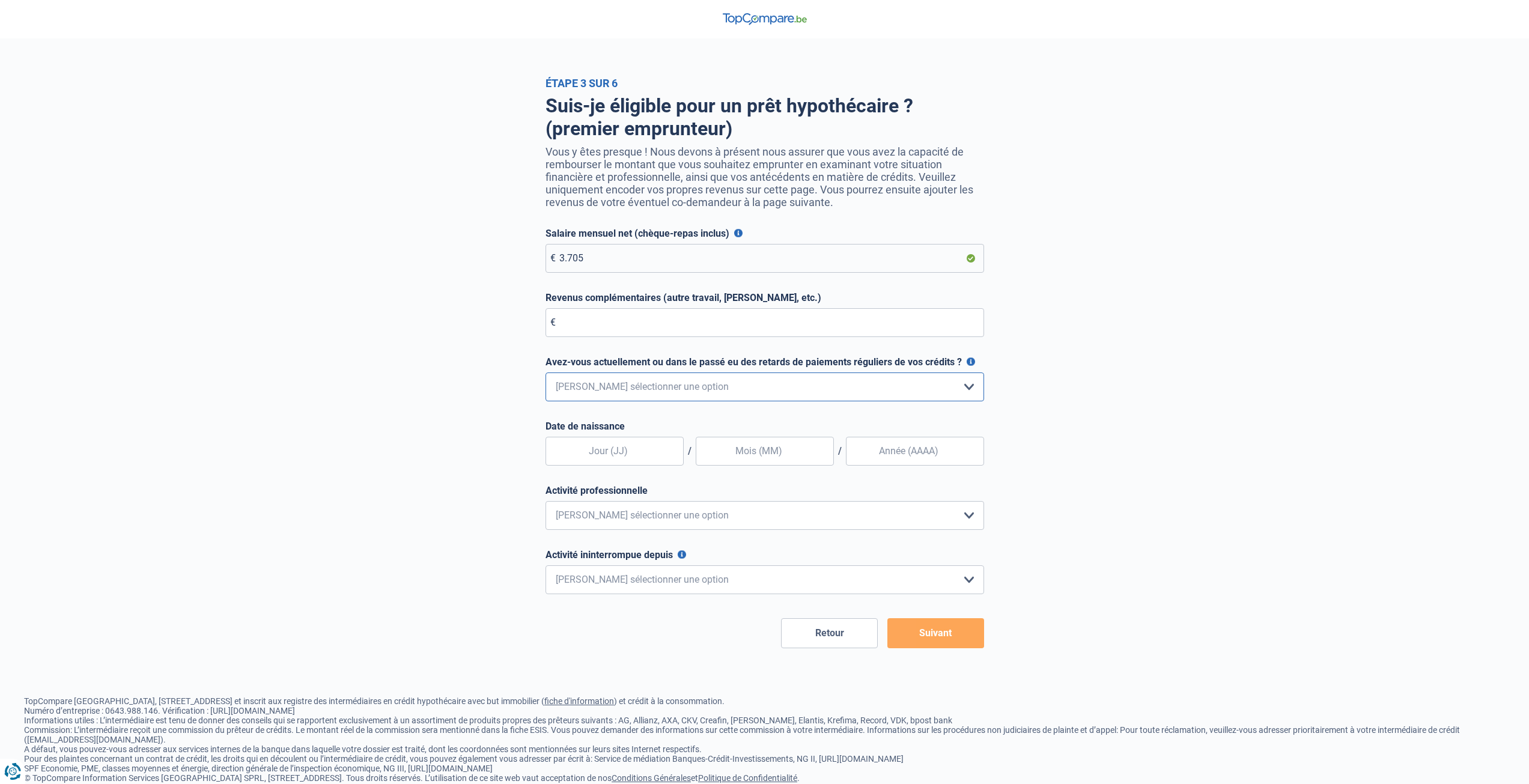
click at [773, 394] on select "Non, jamais Oui mais j'ai tout remboursé il y a moins d'un an Oui mais cela fai…" at bounding box center [764, 387] width 438 height 29
select select "0"
click at [546, 375] on select "Non, jamais Oui mais j'ai tout remboursé il y a moins d'un an Oui mais cela fai…" at bounding box center [764, 387] width 438 height 29
click at [623, 455] on input "text" at bounding box center [615, 450] width 138 height 29
type input "04"
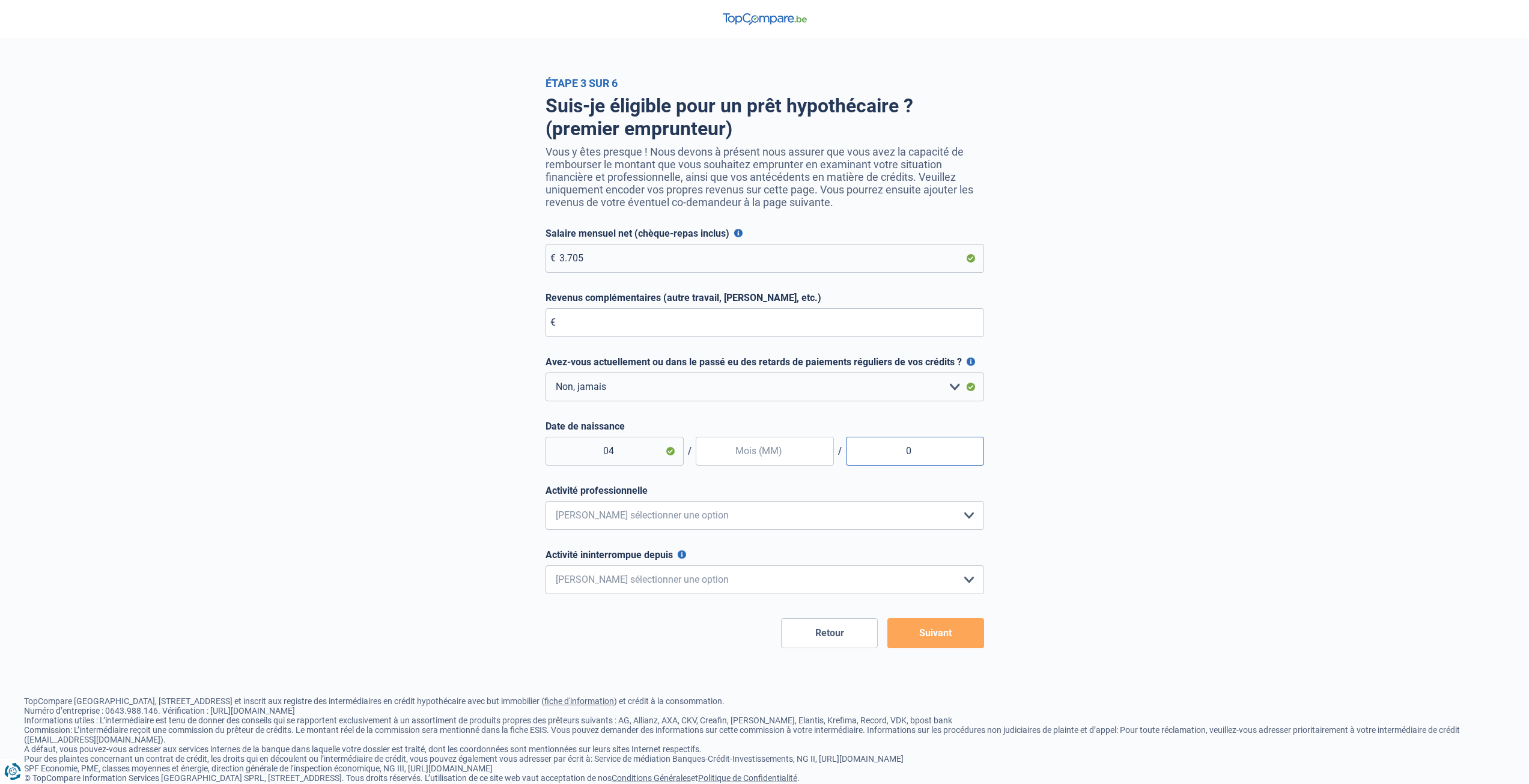
type input "0"
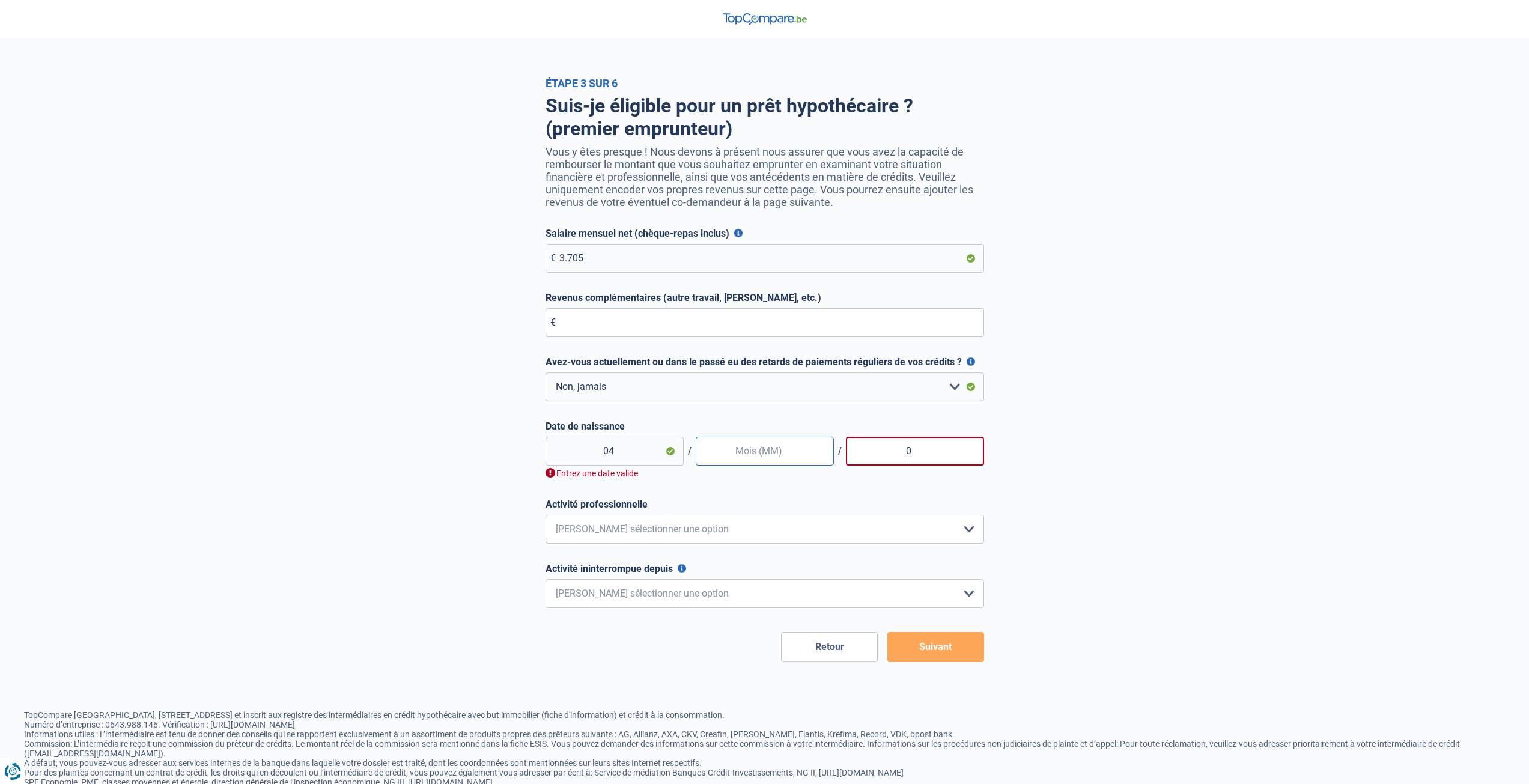
click at [756, 456] on input "text" at bounding box center [764, 450] width 138 height 29
type input "04"
click at [920, 447] on input "0" at bounding box center [915, 450] width 138 height 29
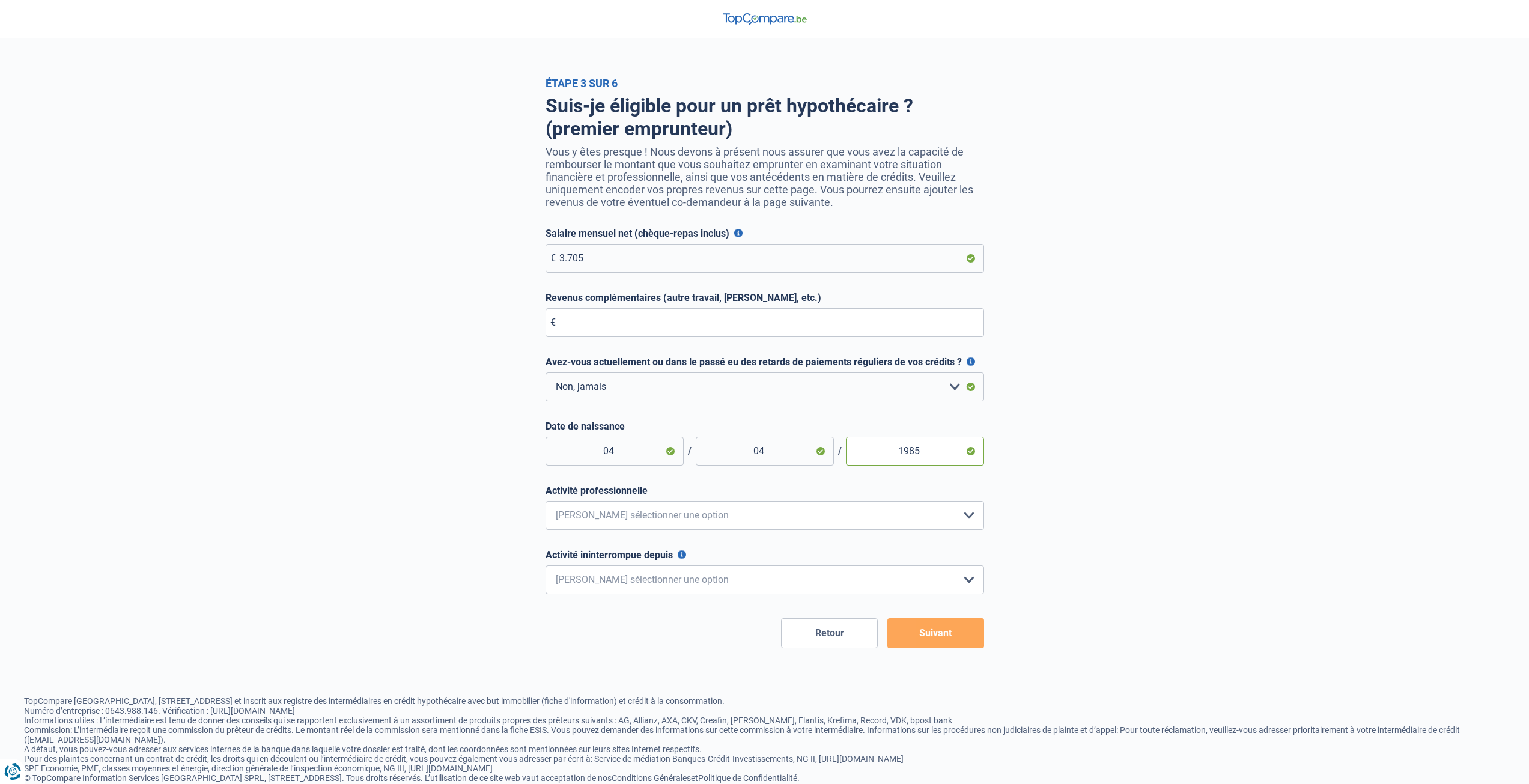
type input "1985"
click at [1175, 477] on div "Étape 3 sur 6 Suis-je éligible pour un prêt hypothécaire ? (premier emprunteur)…" at bounding box center [764, 362] width 1529 height 571
click at [761, 519] on select "Employé privé Ouvrier Fonctionnaire Indépendant Dirigeant d'entreprise Pensionn…" at bounding box center [764, 515] width 438 height 29
select select "companyManager"
click at [546, 504] on select "Employé privé Ouvrier Fonctionnaire Indépendant Dirigeant d'entreprise Pensionn…" at bounding box center [764, 515] width 438 height 29
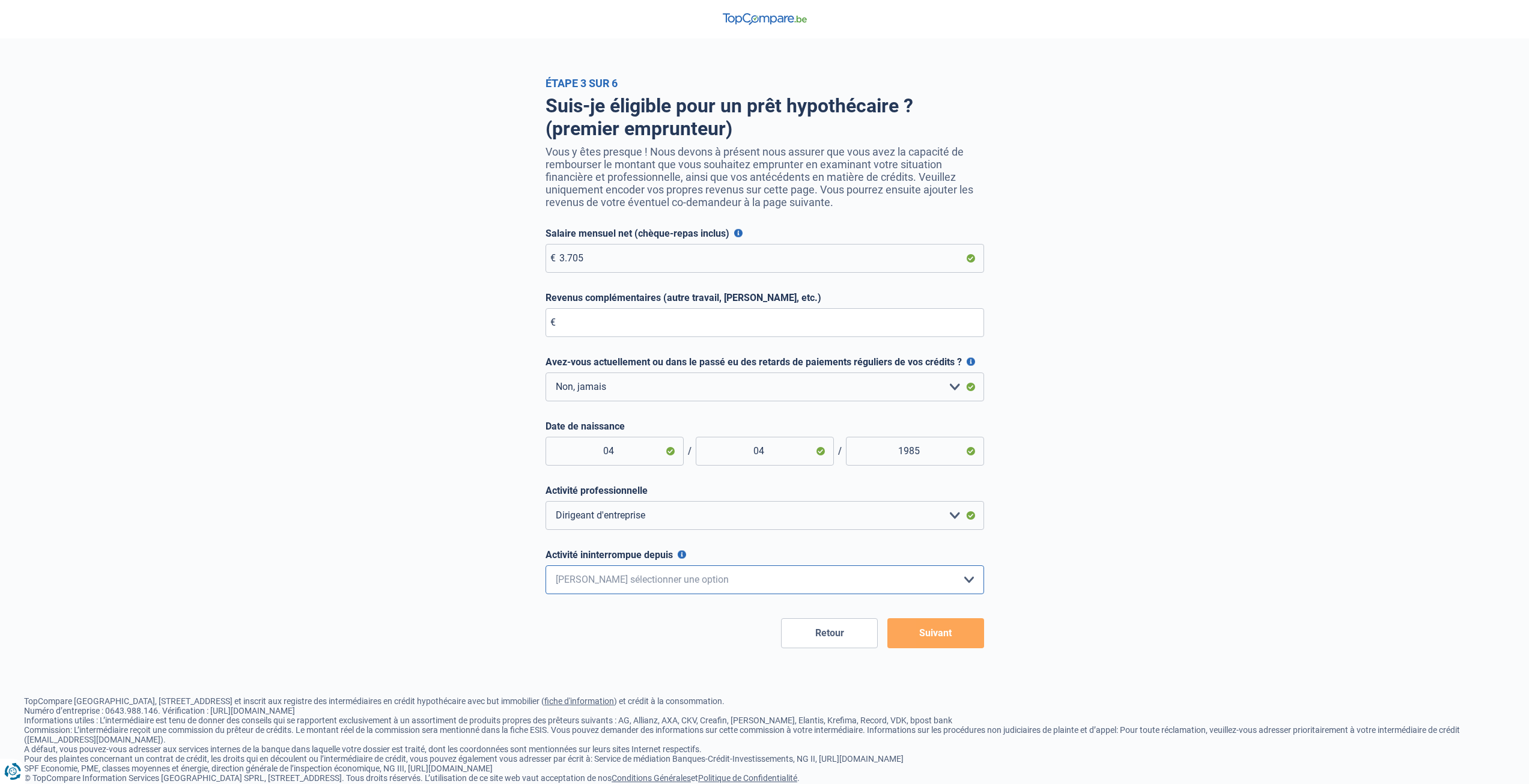
click at [780, 588] on select "< 6 mois 6 - 12 mois 12 - 24 mois 24 - 36 mois > 36 mois Veuillez sélectionner …" at bounding box center [764, 579] width 438 height 29
select select "more36"
click at [546, 568] on select "< 6 mois 6 - 12 mois 12 - 24 mois 24 - 36 mois > 36 mois Veuillez sélectionner …" at bounding box center [764, 579] width 438 height 29
click at [959, 640] on button "Suivant" at bounding box center [936, 633] width 97 height 30
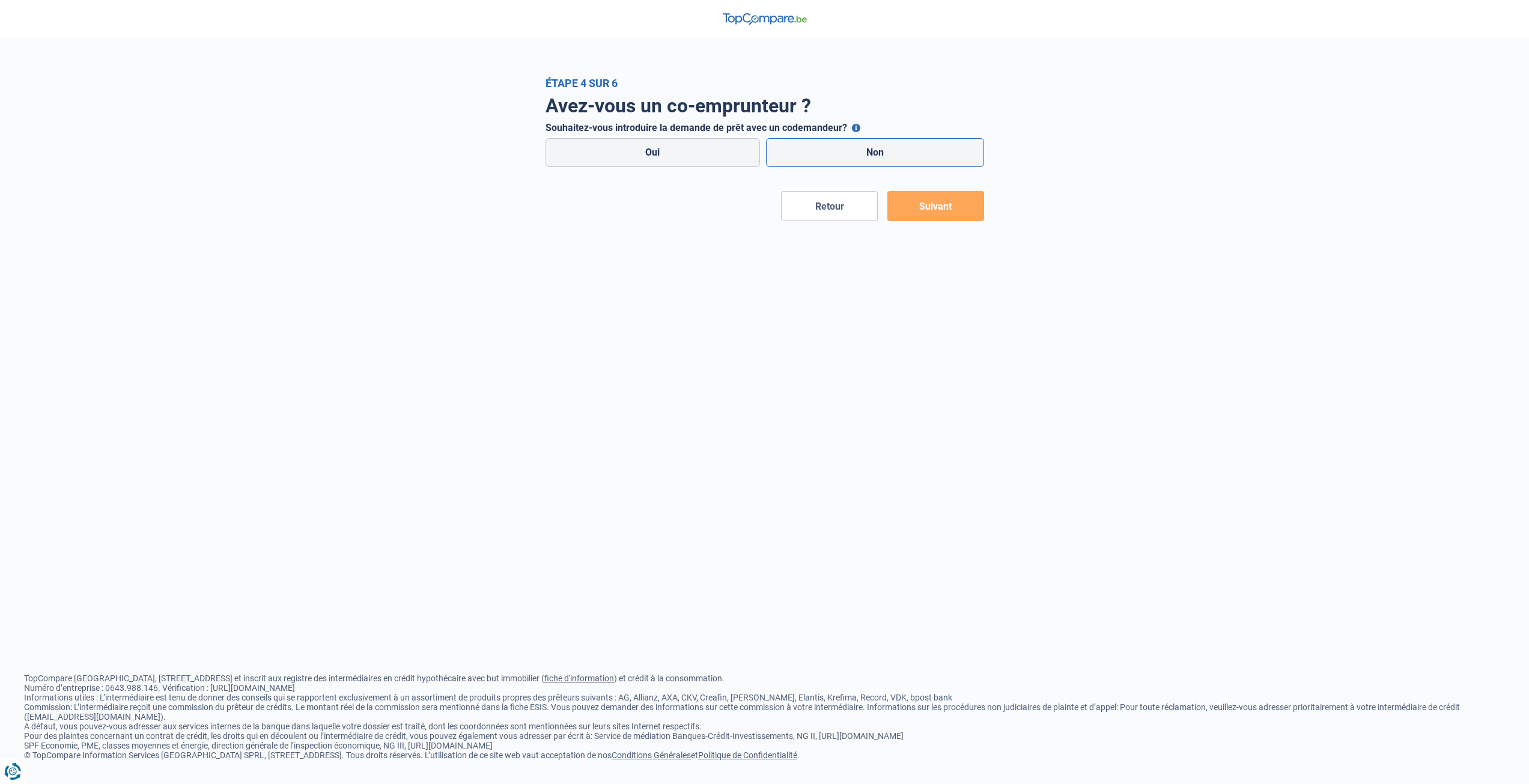
click at [855, 158] on label "Non" at bounding box center [875, 152] width 218 height 29
click at [855, 158] on input "Non" at bounding box center [875, 152] width 218 height 29
radio input "true"
click at [936, 212] on button "Suivant" at bounding box center [936, 205] width 97 height 30
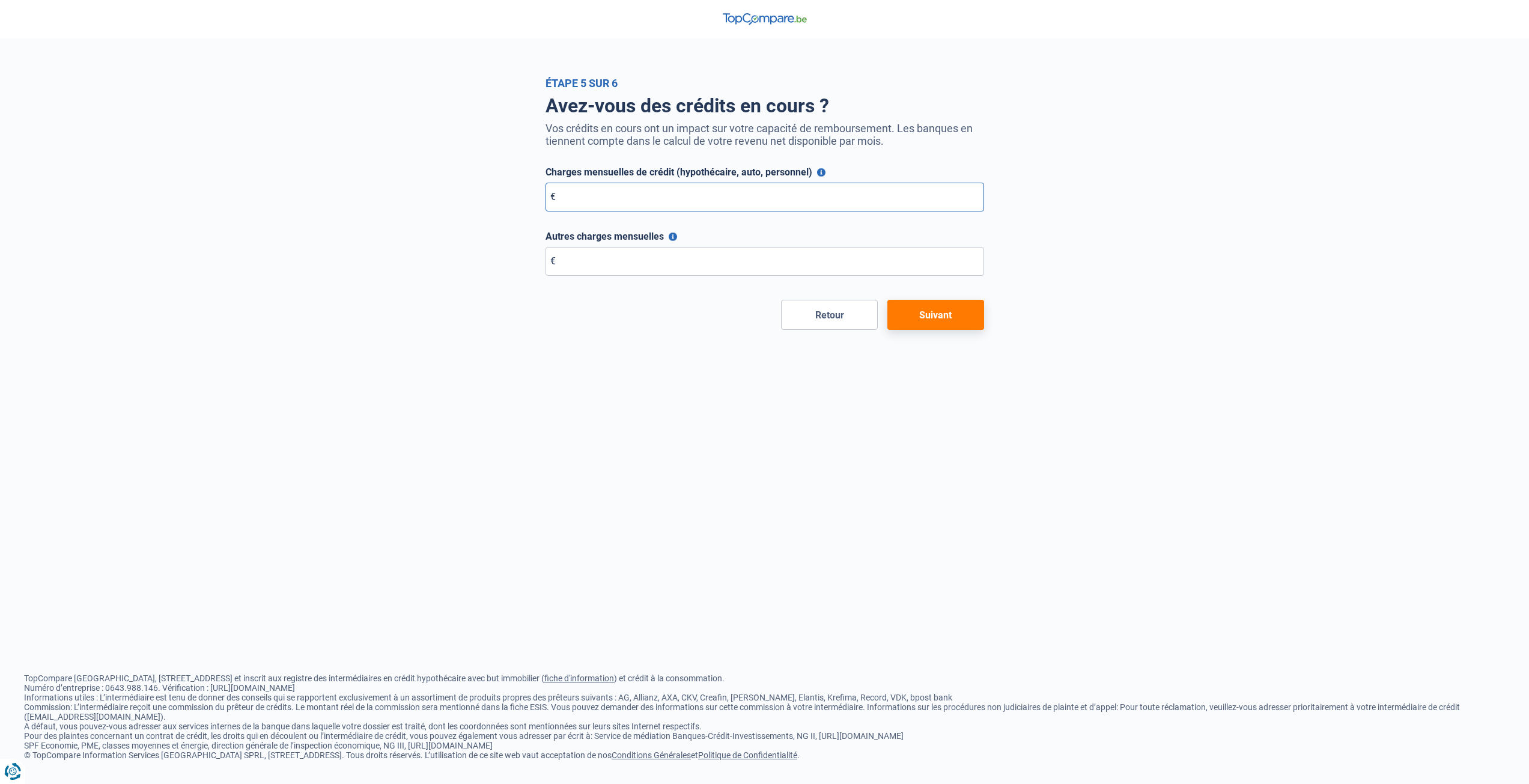
click at [867, 211] on input "Charges mensuelles de crédit (hypothécaire, auto, personnel)" at bounding box center [764, 196] width 438 height 29
type input "850"
click at [847, 260] on input "Autres charges mensuelles" at bounding box center [764, 261] width 438 height 29
type input "0"
click at [960, 346] on div "Étape 5 sur 6 Avez-vous des crédits en cours ? Vos crédits en cours ont un impa…" at bounding box center [764, 392] width 1529 height 784
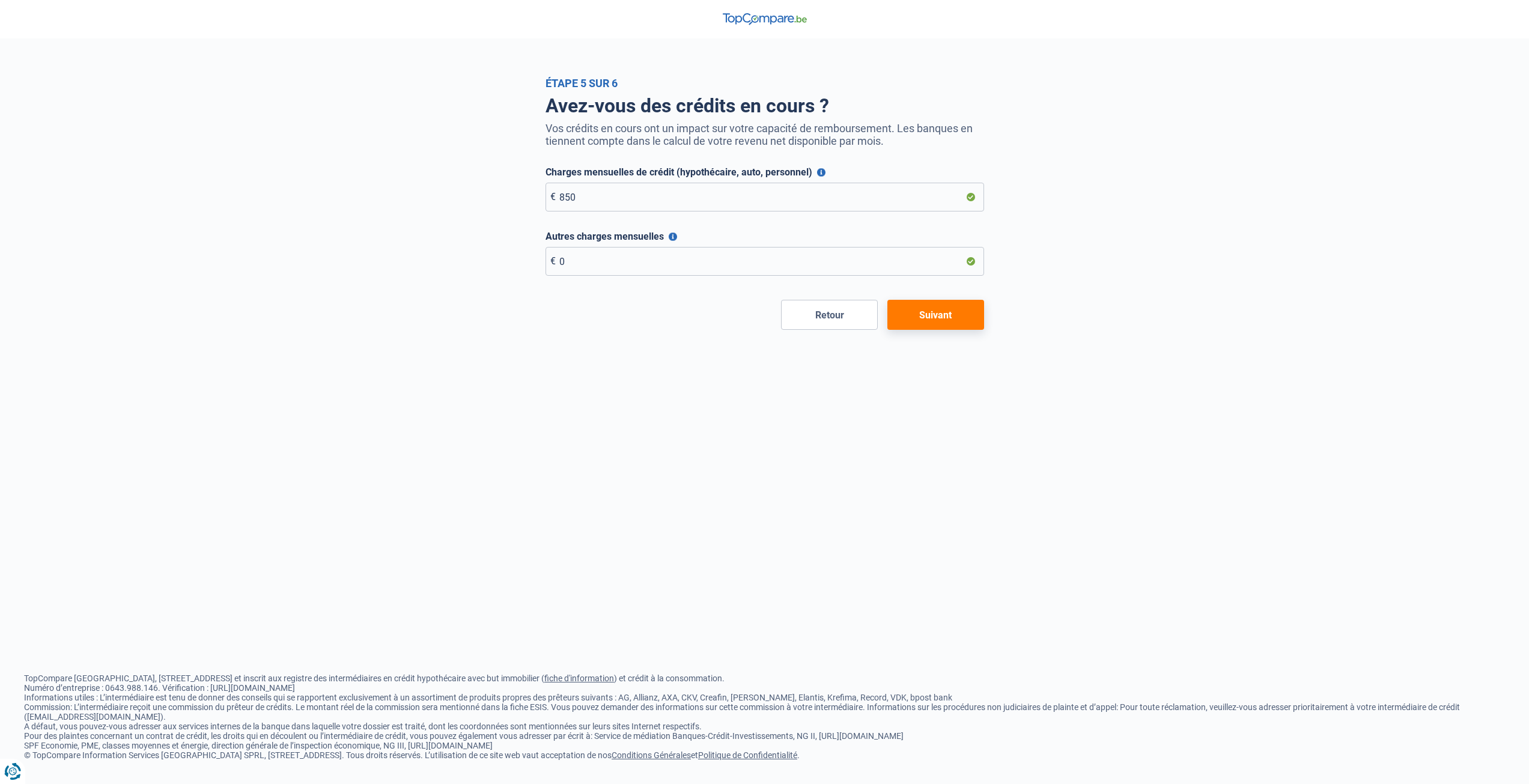
click at [948, 318] on button "Suivant" at bounding box center [936, 314] width 97 height 30
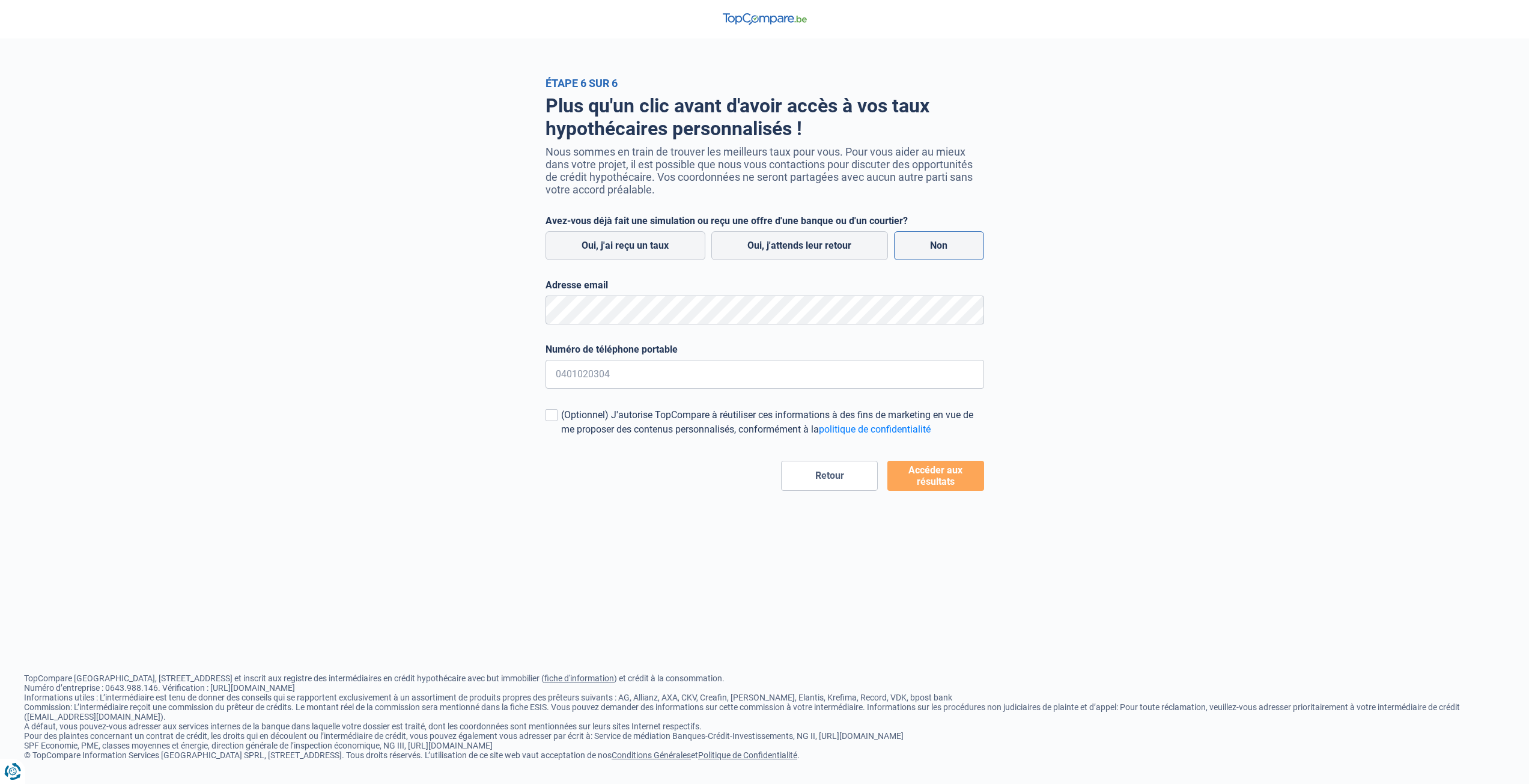
click at [959, 254] on label "Non" at bounding box center [939, 245] width 90 height 29
click at [959, 254] on input "Non" at bounding box center [939, 245] width 90 height 29
radio input "true"
click at [669, 376] on input "Numéro de téléphone portable" at bounding box center [764, 374] width 438 height 29
click at [490, 290] on div "Plus qu'un clic avant d'avoir accès à vos taux hypothécaires personnalisés ! No…" at bounding box center [764, 290] width 685 height 401
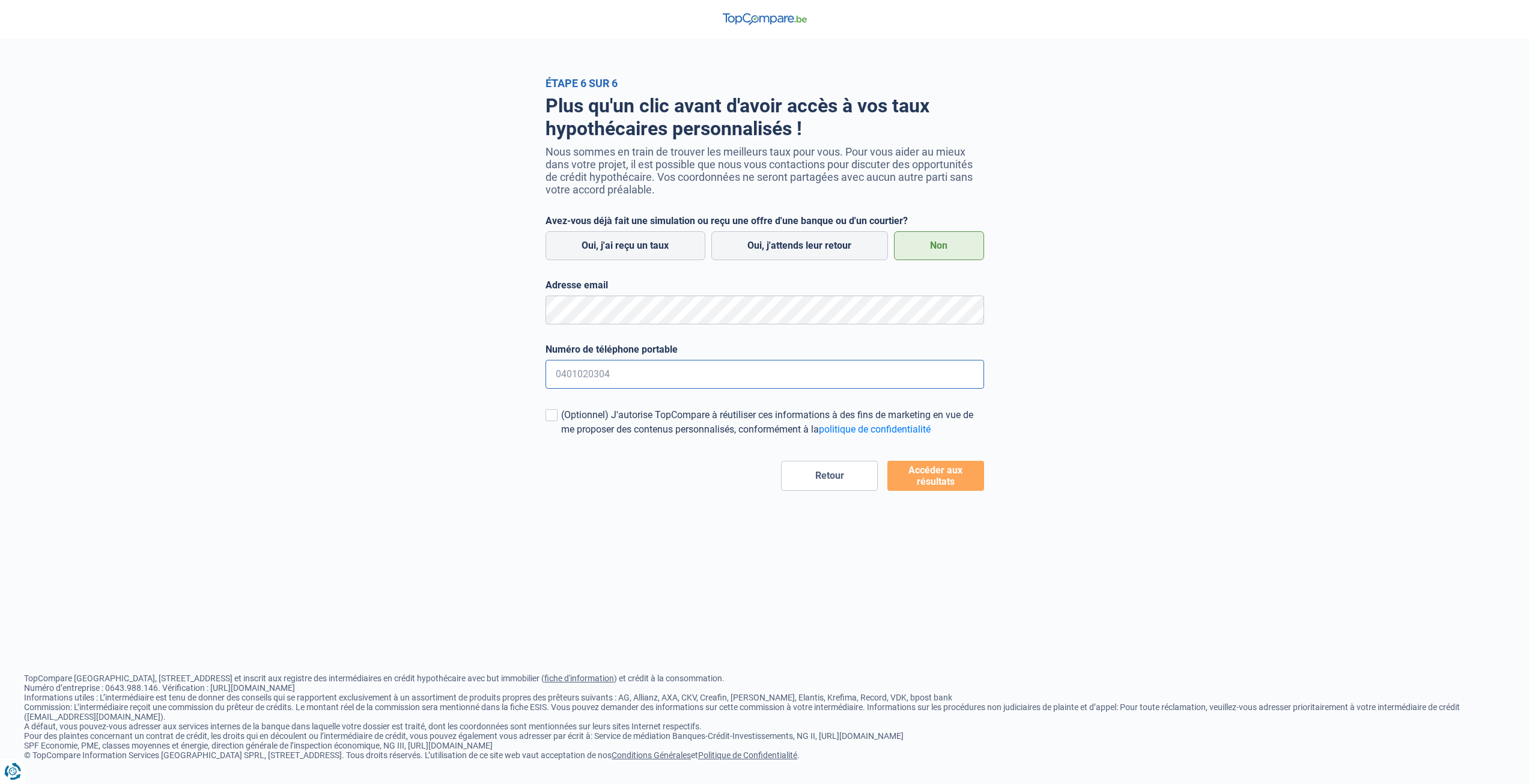
click at [593, 383] on input "Numéro de téléphone portable" at bounding box center [764, 374] width 438 height 29
type input "3526611627"
click at [946, 481] on button "Accéder aux résultats" at bounding box center [936, 475] width 97 height 30
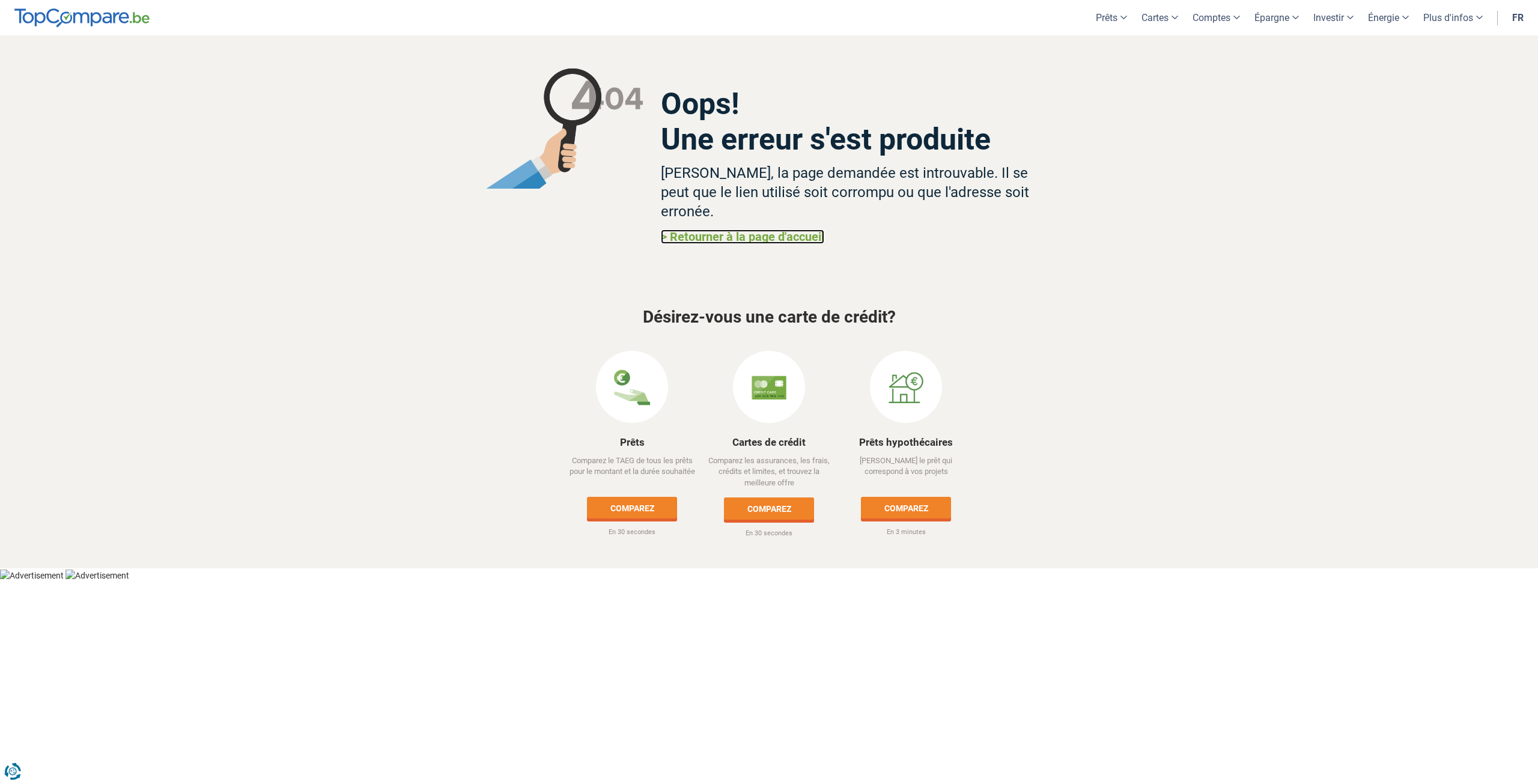
click at [798, 230] on link "> Retourner à la page d'accueil" at bounding box center [743, 237] width 163 height 15
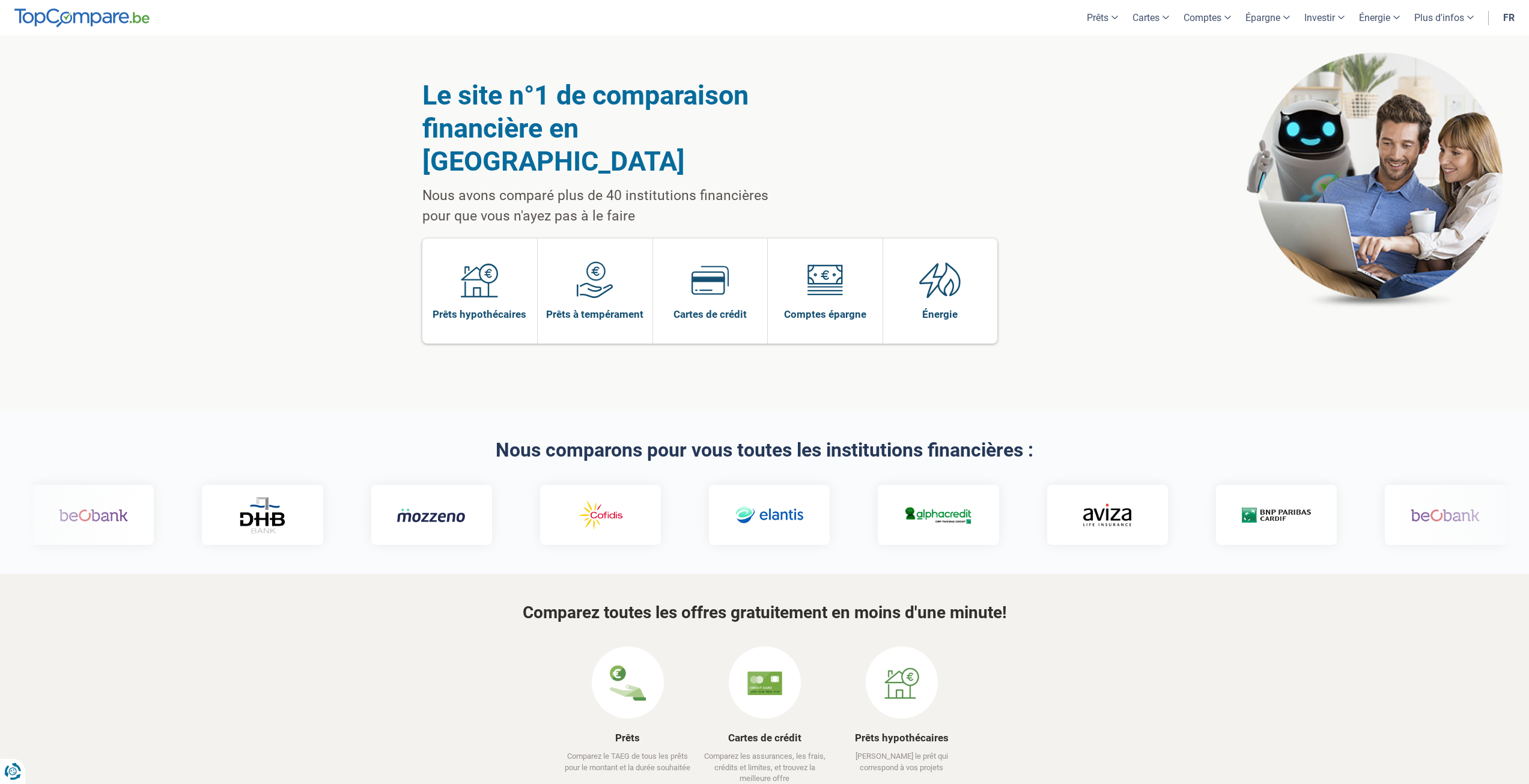
click at [578, 329] on div "Le site n°1 de comparaison financière en Belgique Nous avons comparé plus de 40…" at bounding box center [764, 223] width 685 height 375
click at [450, 239] on link "Prêts hypothécaires" at bounding box center [480, 291] width 116 height 105
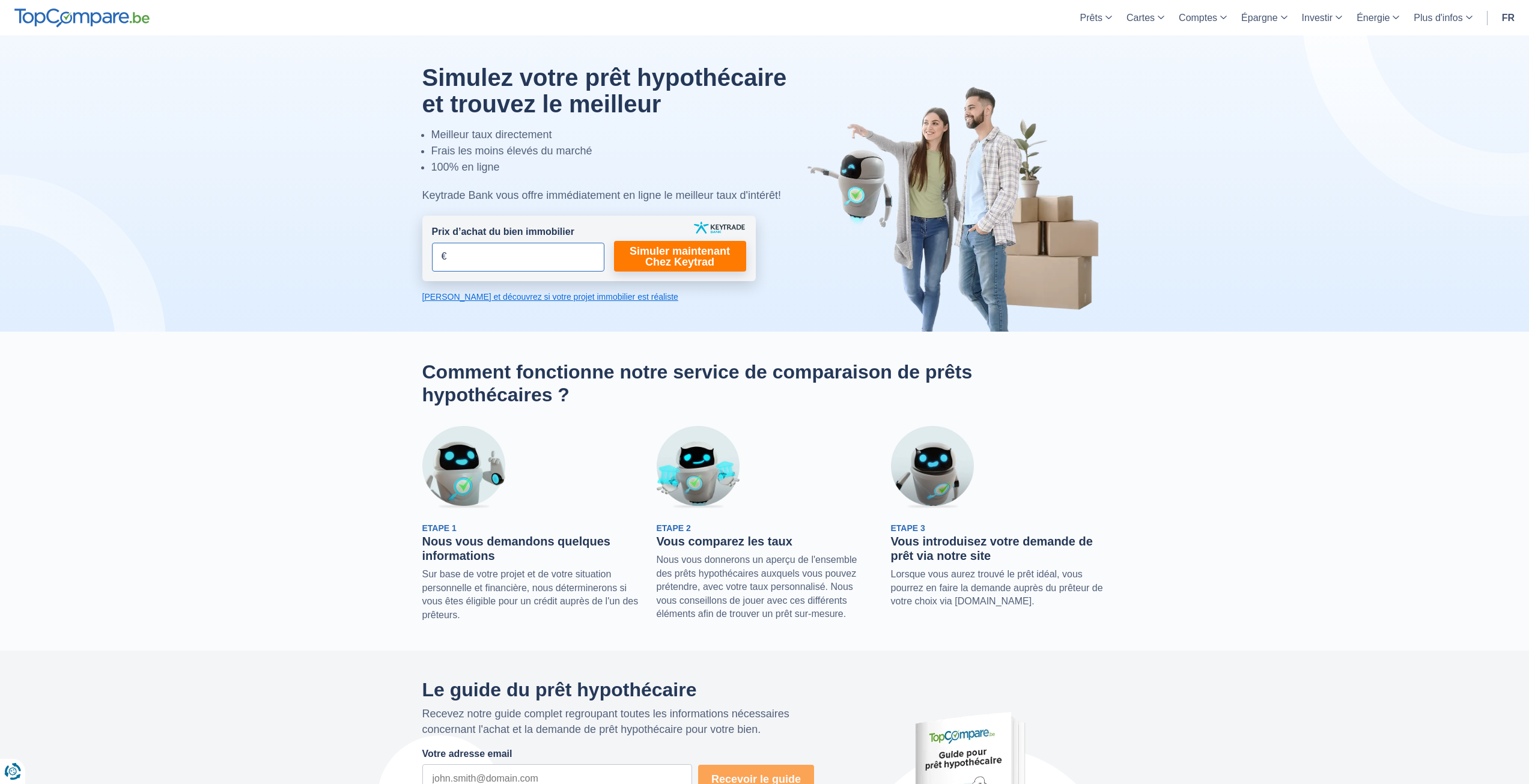
click at [539, 260] on input "Prix d’achat du bien immobilier" at bounding box center [518, 256] width 172 height 29
type input "155.000"
click at [660, 256] on link "Simuler maintenant Chez Keytrad" at bounding box center [680, 256] width 132 height 31
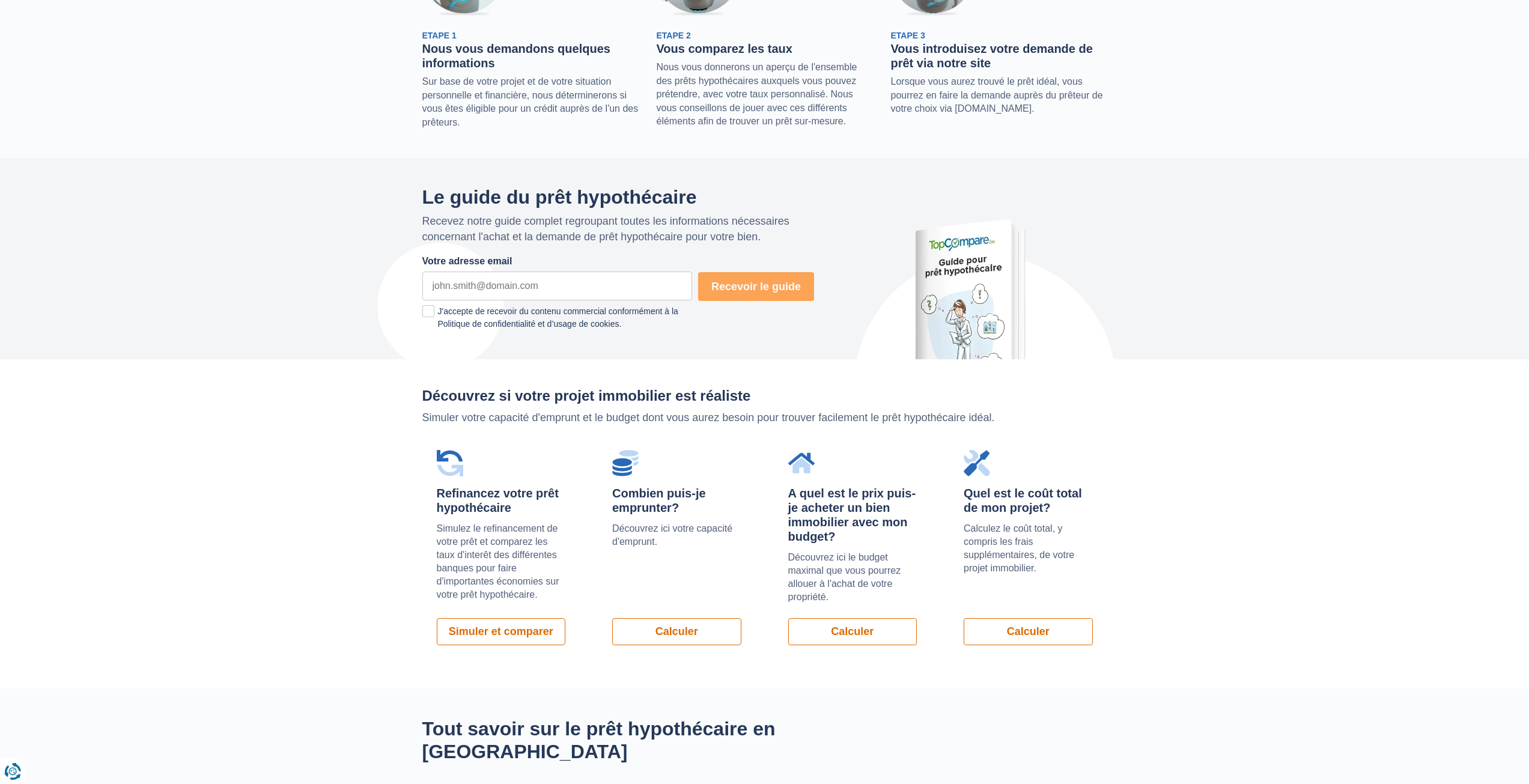
scroll to position [841, 0]
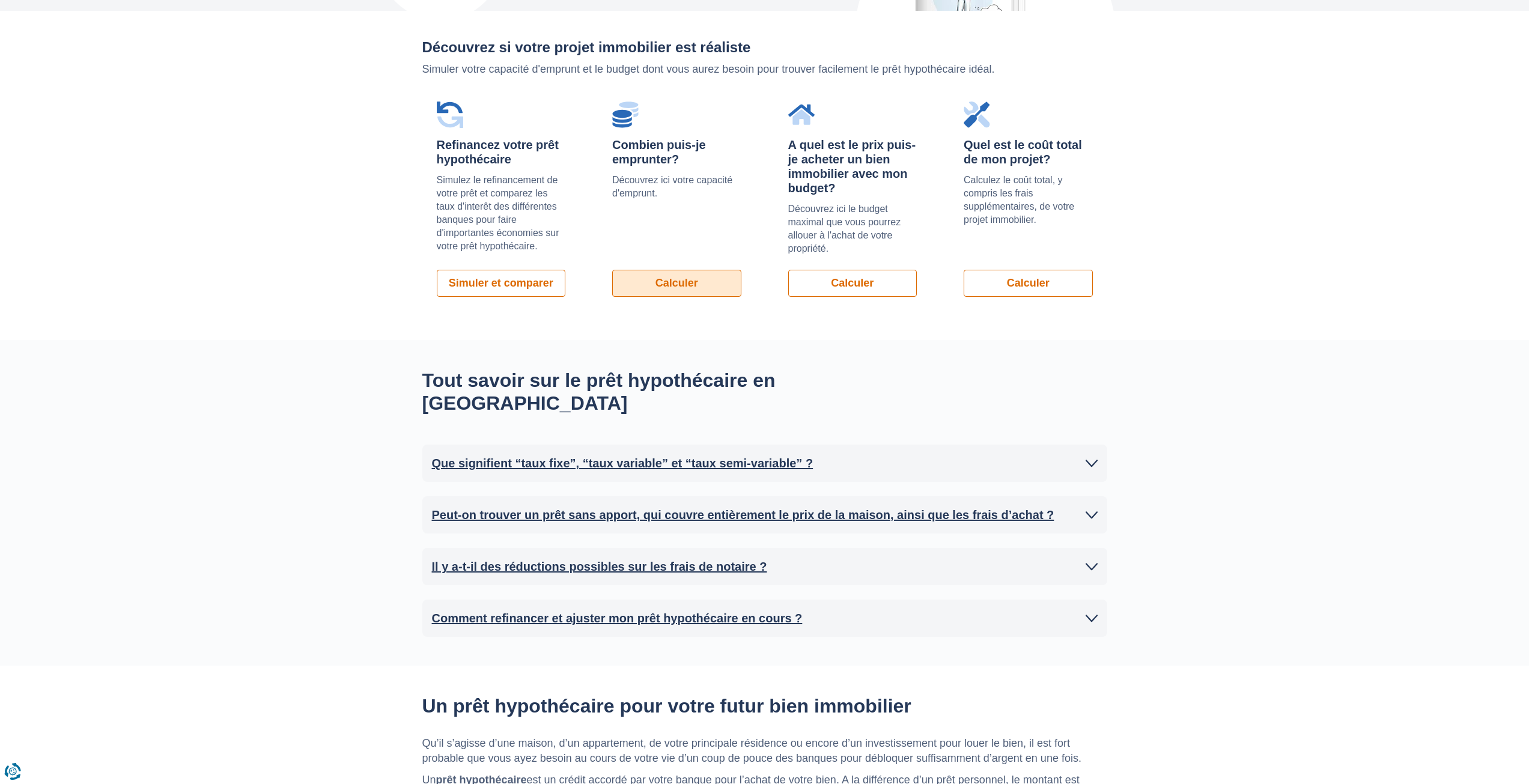
click at [672, 288] on link "Calculer" at bounding box center [676, 283] width 129 height 27
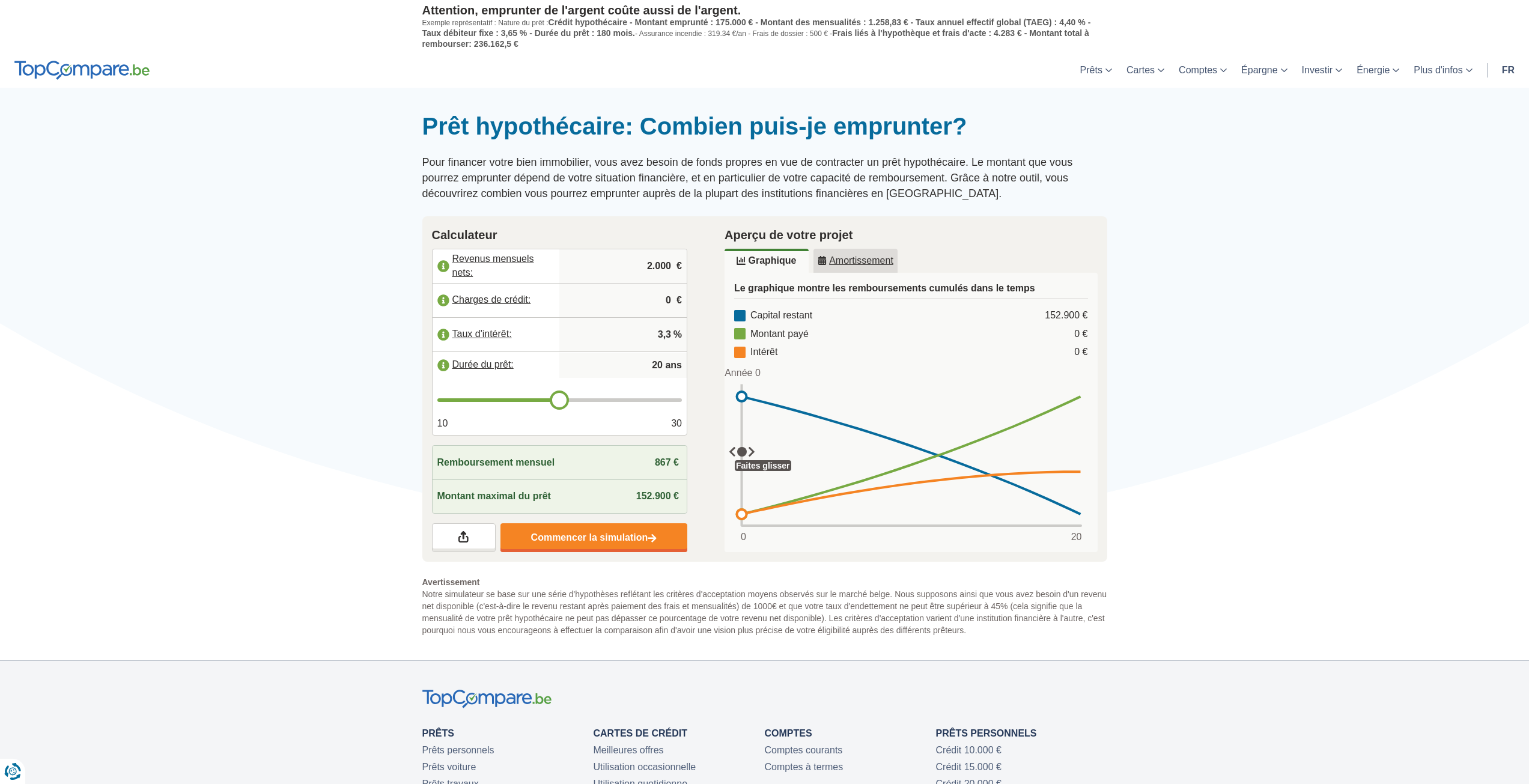
click at [653, 259] on input "2.000" at bounding box center [623, 266] width 118 height 33
type input "3.750"
click at [673, 297] on input "0" at bounding box center [623, 300] width 118 height 33
type input "850"
click at [591, 540] on link "Commencer la simulation" at bounding box center [593, 537] width 187 height 29
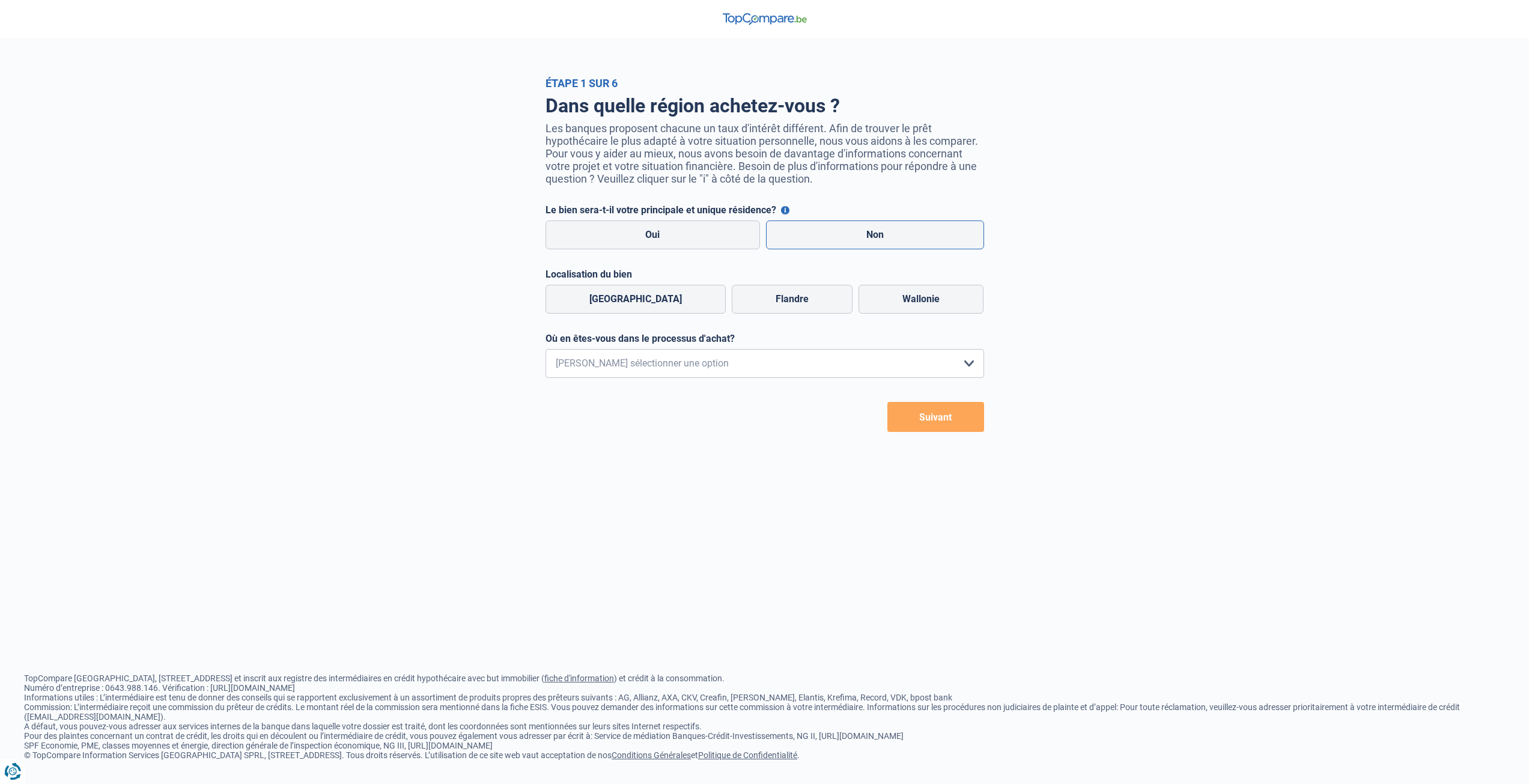
click at [824, 240] on label "Non" at bounding box center [875, 235] width 218 height 29
click at [824, 240] on input "Non" at bounding box center [875, 235] width 218 height 29
radio input "true"
click at [891, 310] on label "Wallonie" at bounding box center [921, 299] width 125 height 29
click at [891, 310] on input "Wallonie" at bounding box center [921, 299] width 125 height 29
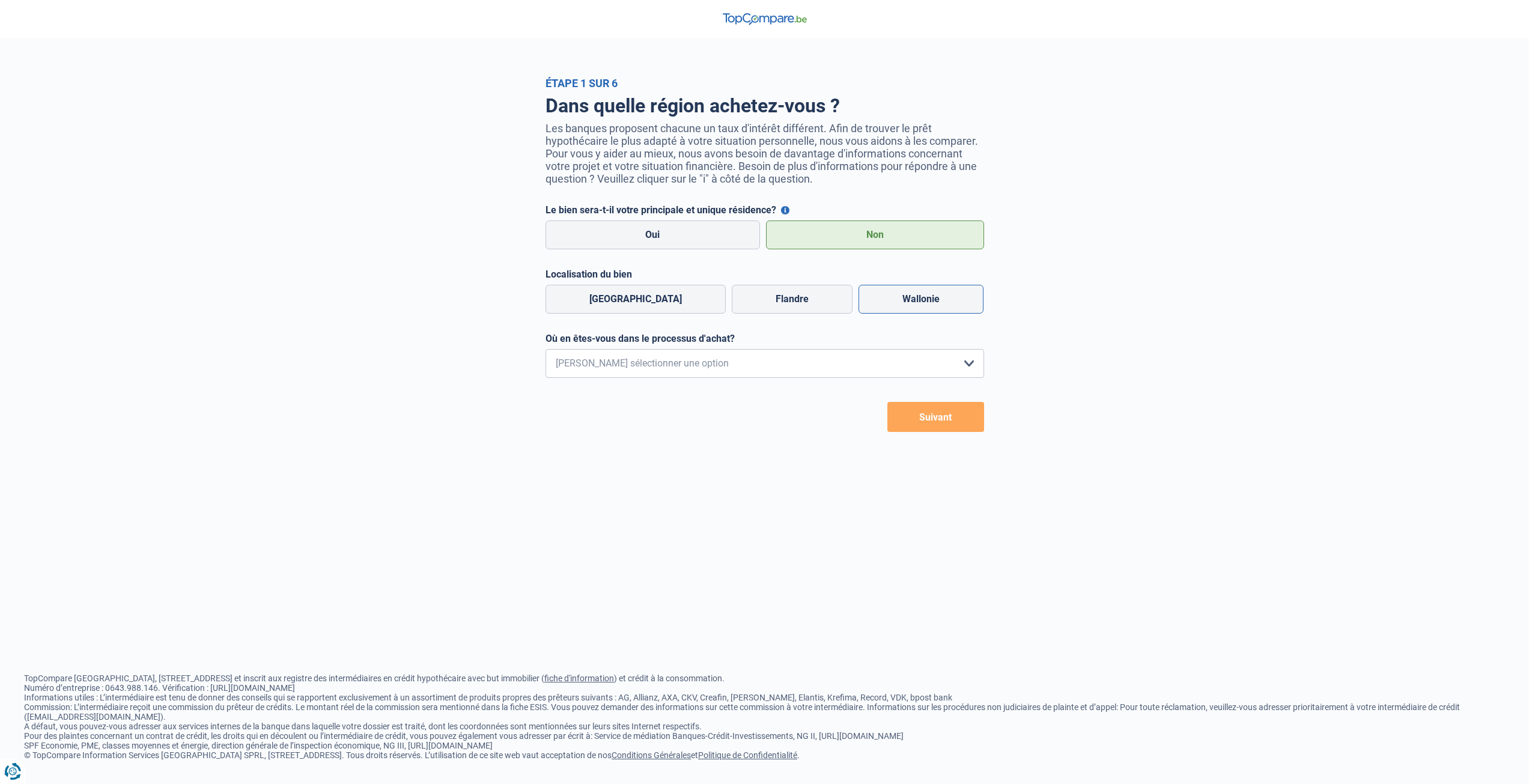
radio input "true"
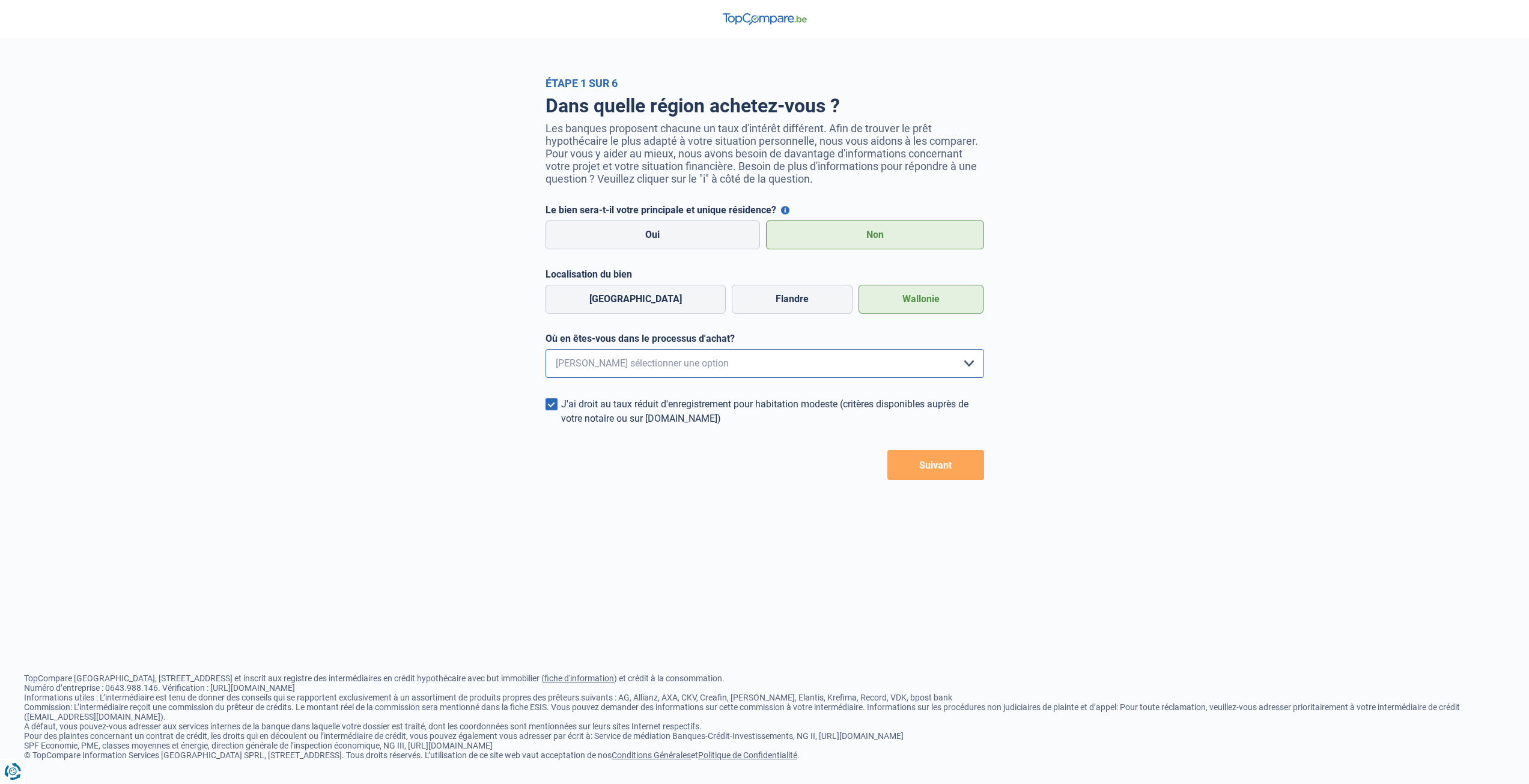
click at [766, 367] on select "Je me renseigne juste car je n'ai pas de projet d'achat concret actuellement Je…" at bounding box center [764, 363] width 438 height 29
select select "1a"
click at [546, 353] on select "Je me renseigne juste car je n'ai pas de projet d'achat concret actuellement Je…" at bounding box center [764, 363] width 438 height 29
click at [929, 468] on button "Suivant" at bounding box center [936, 464] width 97 height 30
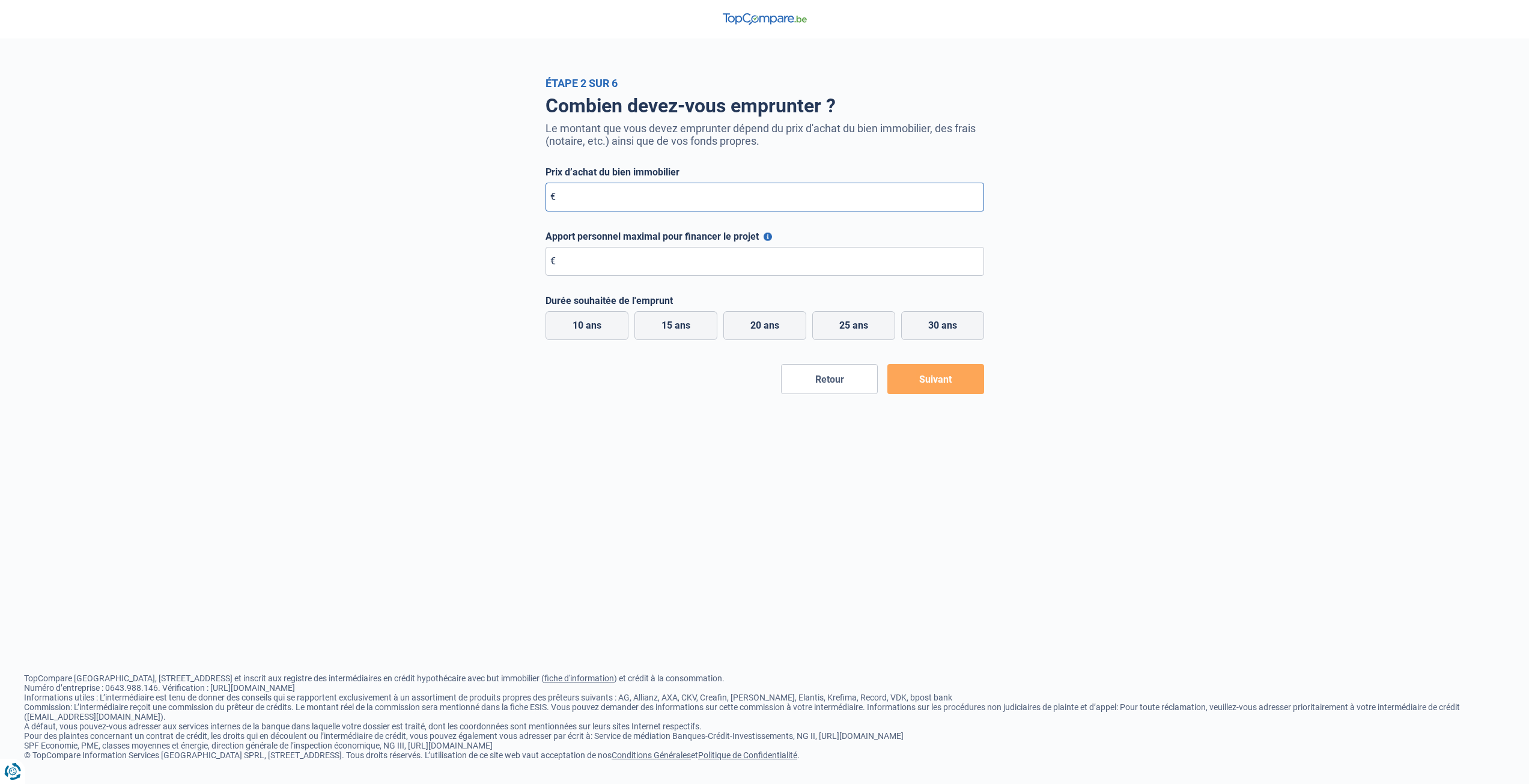
click at [740, 209] on input "Prix d’achat du bien immobilier" at bounding box center [764, 196] width 438 height 29
type input "155.000"
click at [695, 269] on input "Apport personnel maximal pour financer le projet" at bounding box center [764, 261] width 438 height 29
type input "50.000"
click at [673, 325] on label "15 ans" at bounding box center [676, 325] width 83 height 29
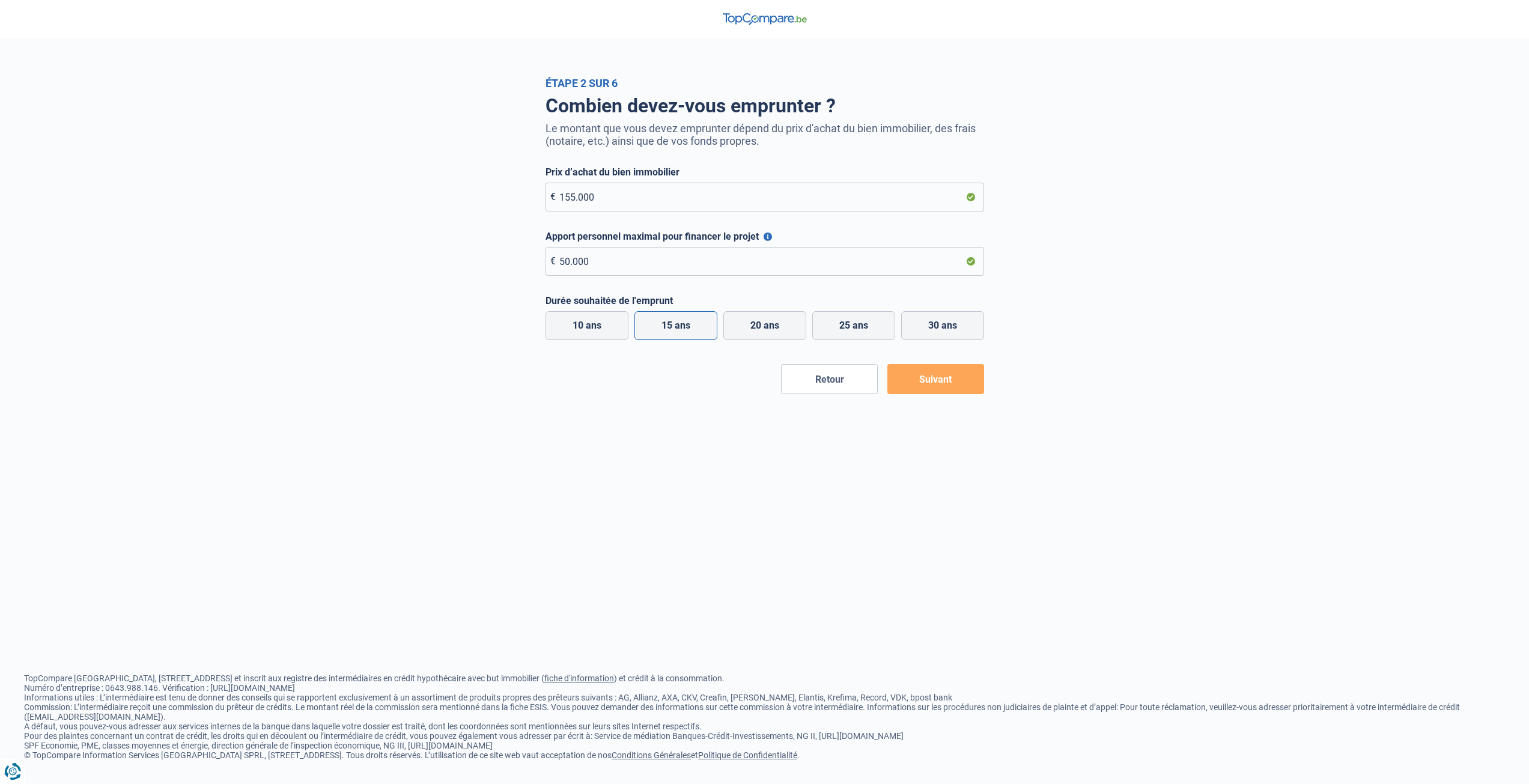
click at [673, 325] on input "15 ans" at bounding box center [676, 325] width 83 height 29
radio input "true"
click at [928, 387] on button "Suivant" at bounding box center [936, 379] width 97 height 30
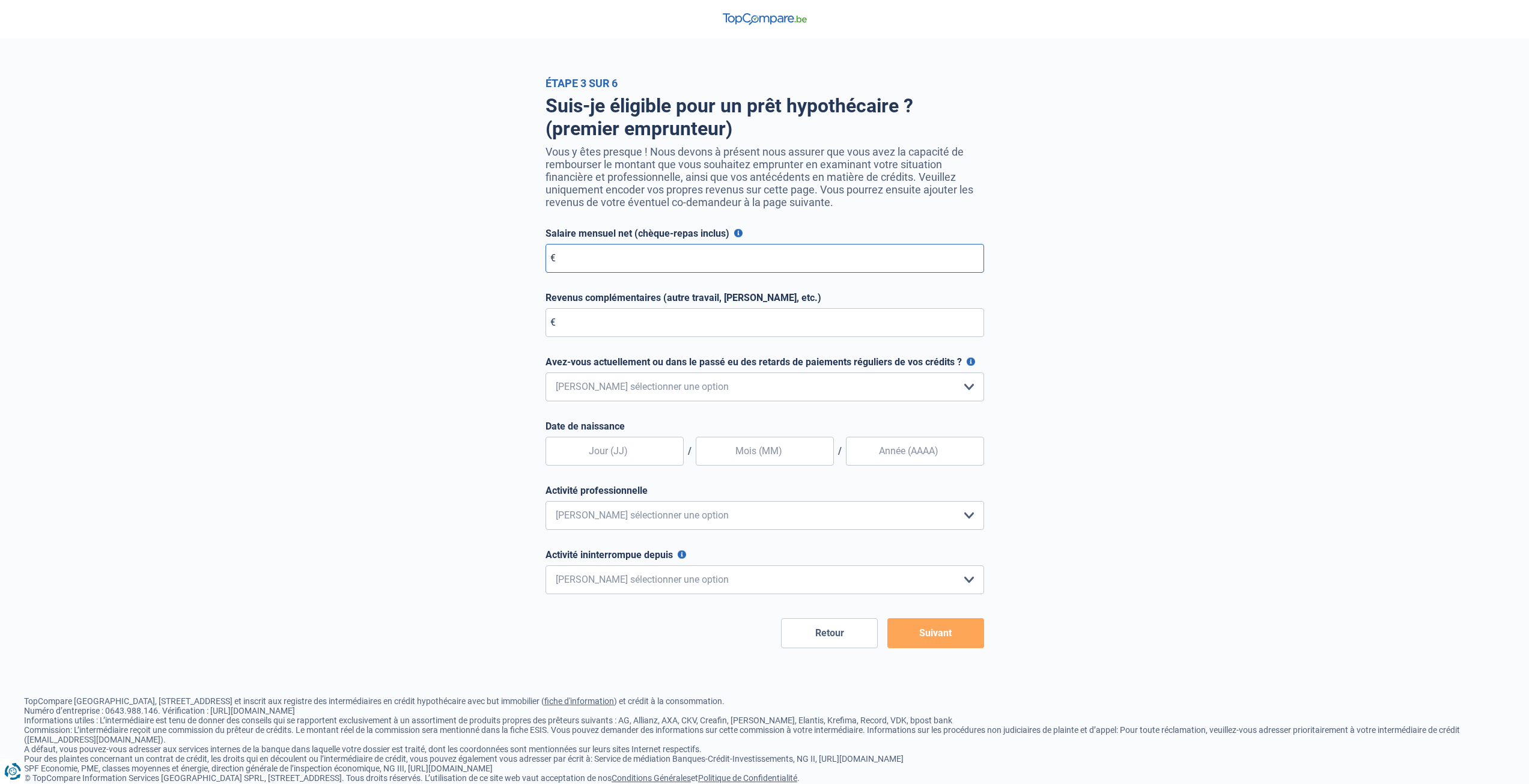
click at [685, 259] on input "Salaire mensuel net (chèque-repas inclus)" at bounding box center [764, 258] width 438 height 29
type input "3.705"
click at [640, 335] on input "Revenus complémentaires (autre travail, loyer, etc.)" at bounding box center [764, 322] width 438 height 29
type input "0"
click at [664, 384] on select "Non, jamais Oui mais j'ai tout remboursé il y a moins d'un an Oui mais cela fai…" at bounding box center [764, 387] width 438 height 29
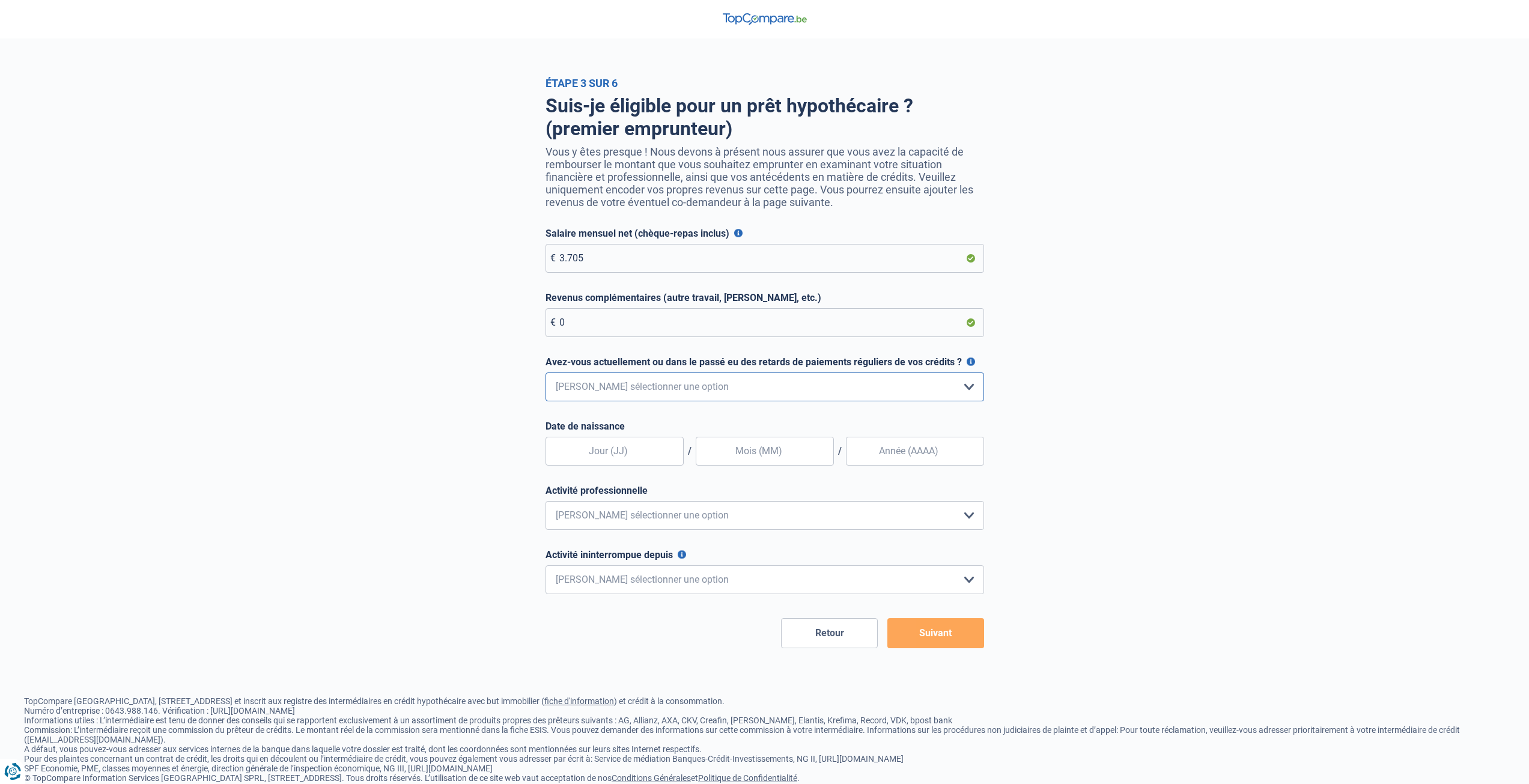
select select "0"
click at [546, 375] on select "Non, jamais Oui mais j'ai tout remboursé il y a moins d'un an Oui mais cela fai…" at bounding box center [764, 387] width 438 height 29
click at [629, 466] on input "text" at bounding box center [615, 450] width 138 height 29
type input "04"
click at [765, 460] on input "text" at bounding box center [764, 450] width 138 height 29
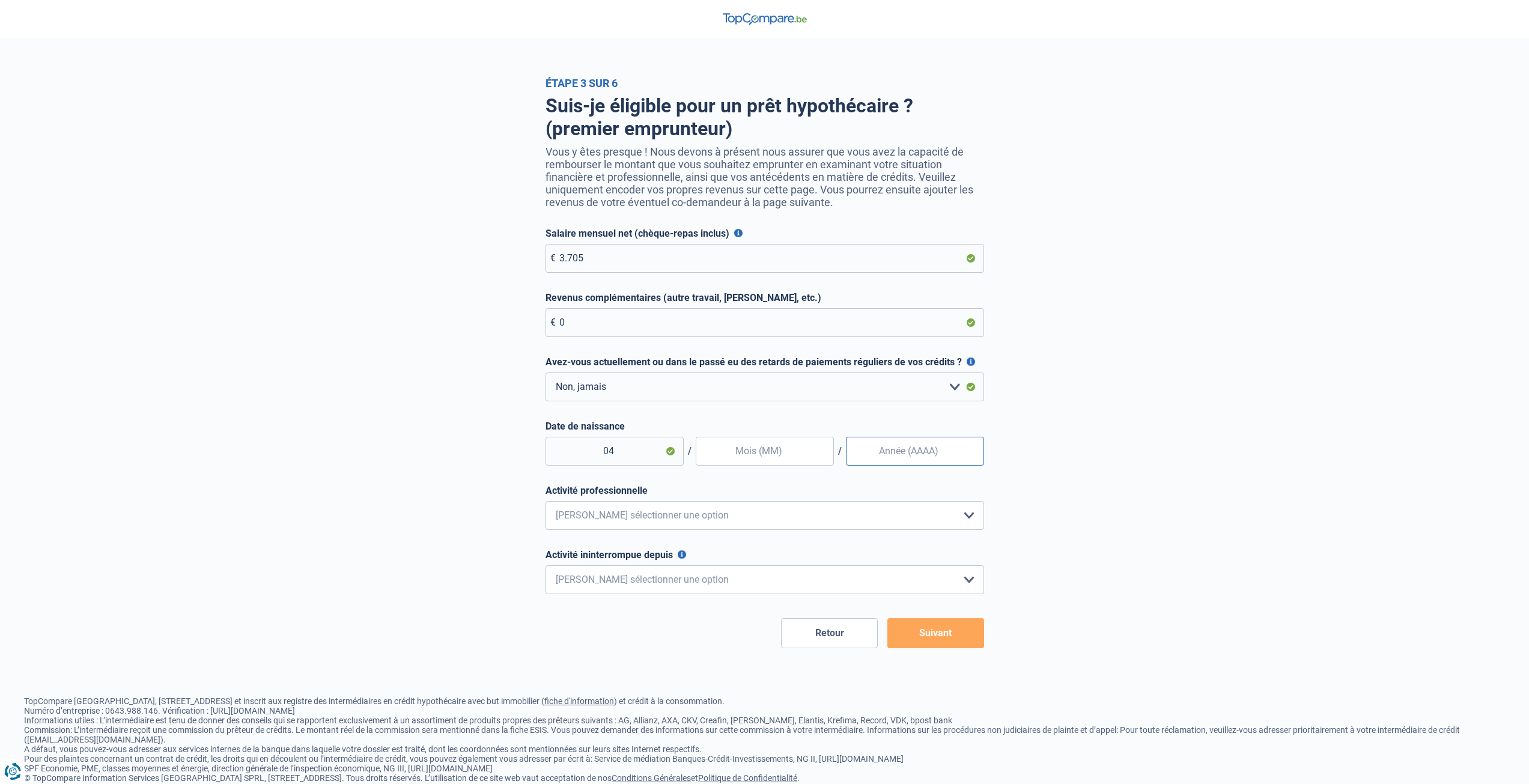
type input "04"
type input "1985"
click at [761, 526] on select "Employé privé Ouvrier Fonctionnaire Indépendant Dirigeant d'entreprise Pensionn…" at bounding box center [764, 515] width 438 height 29
select select "companyManager"
click at [546, 504] on select "Employé privé Ouvrier Fonctionnaire Indépendant Dirigeant d'entreprise Pensionn…" at bounding box center [764, 515] width 438 height 29
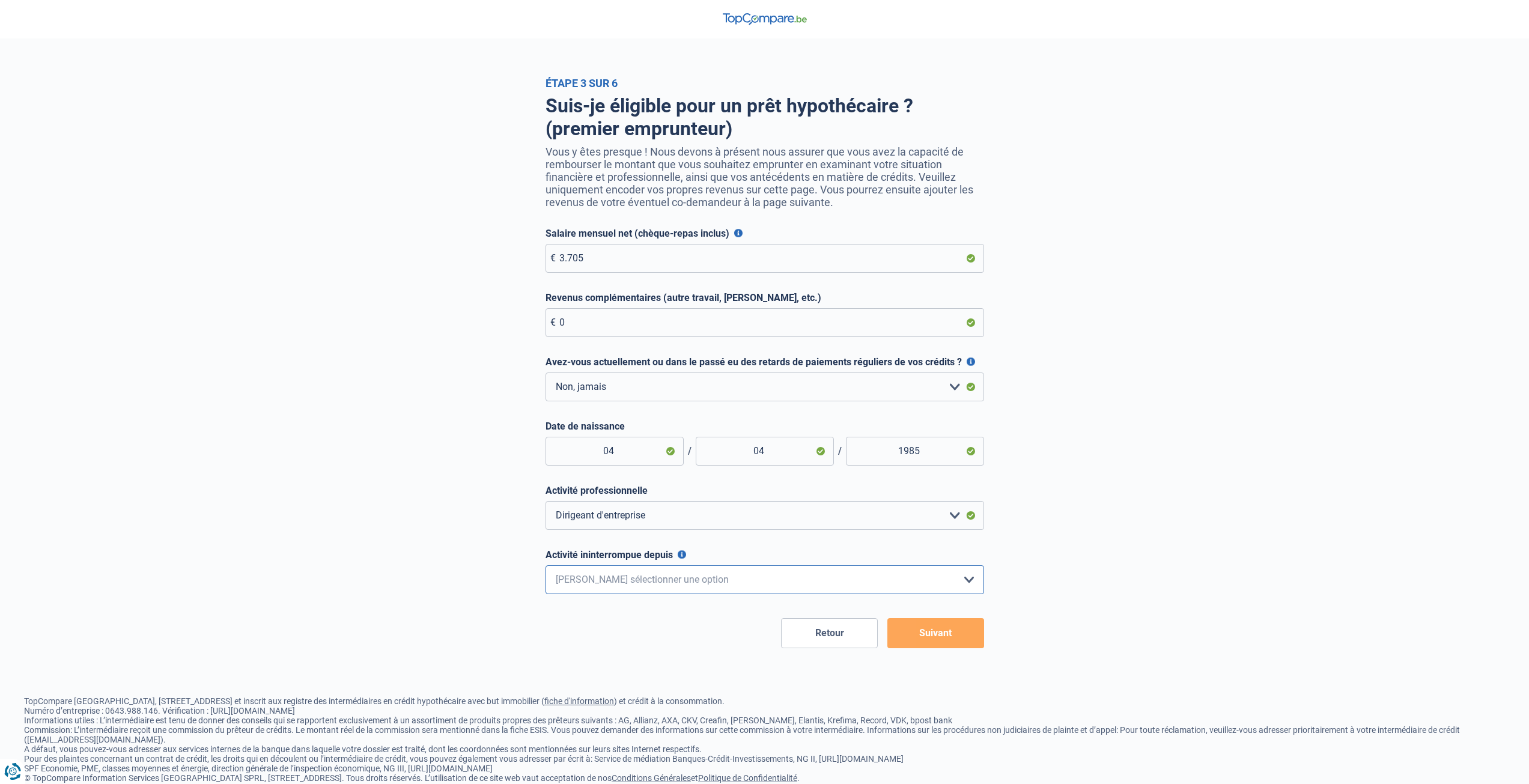
click at [711, 579] on select "< 6 mois 6 - 12 mois 12 - 24 mois 24 - 36 mois > 36 mois Veuillez sélectionner …" at bounding box center [764, 579] width 438 height 29
select select "more36"
click at [546, 568] on select "< 6 mois 6 - 12 mois 12 - 24 mois 24 - 36 mois > 36 mois Veuillez sélectionner …" at bounding box center [764, 579] width 438 height 29
click at [946, 637] on button "Suivant" at bounding box center [936, 633] width 97 height 30
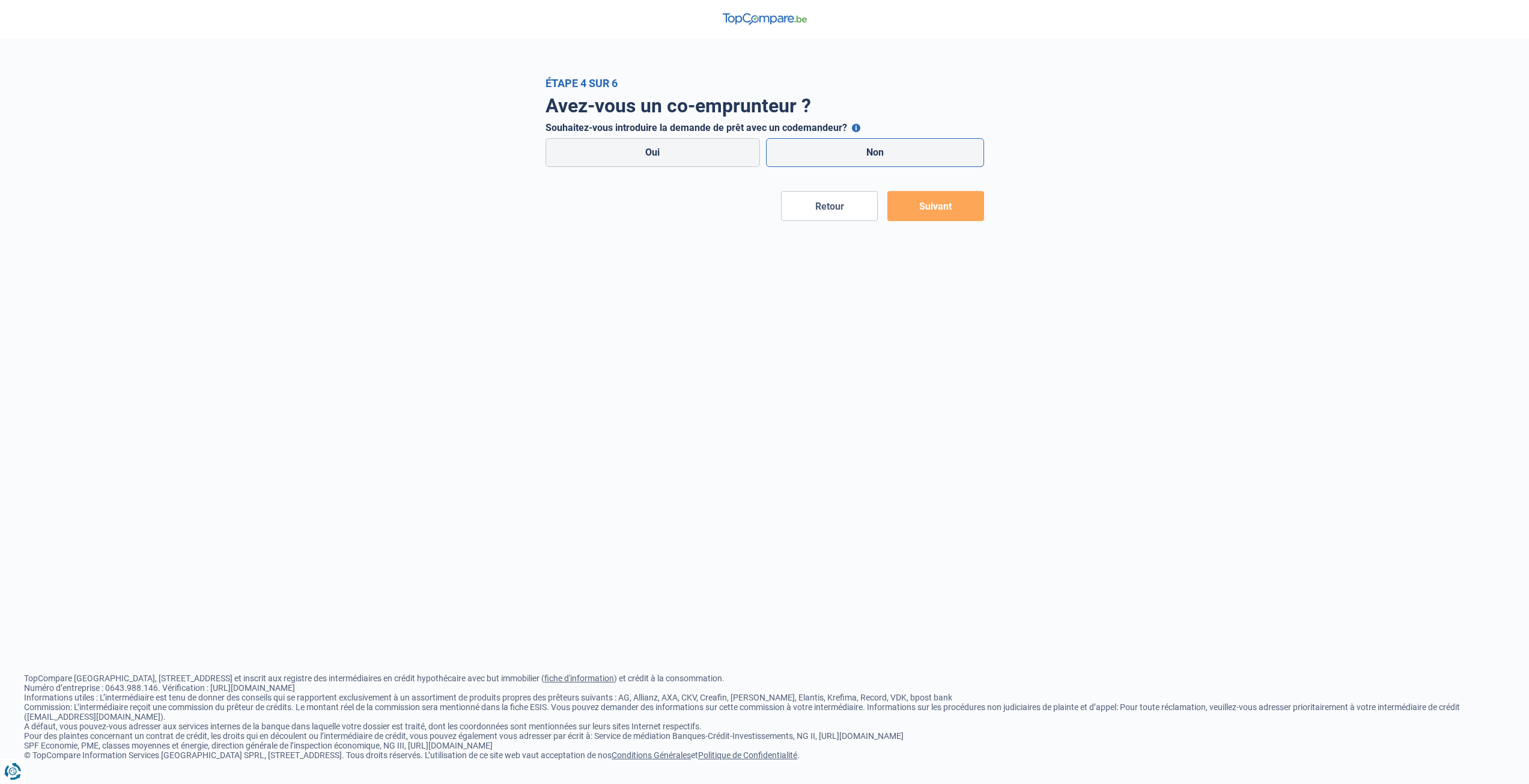
click at [810, 151] on label "Non" at bounding box center [875, 152] width 218 height 29
click at [810, 151] on input "Non" at bounding box center [875, 152] width 218 height 29
radio input "true"
click at [961, 213] on button "Suivant" at bounding box center [936, 205] width 97 height 30
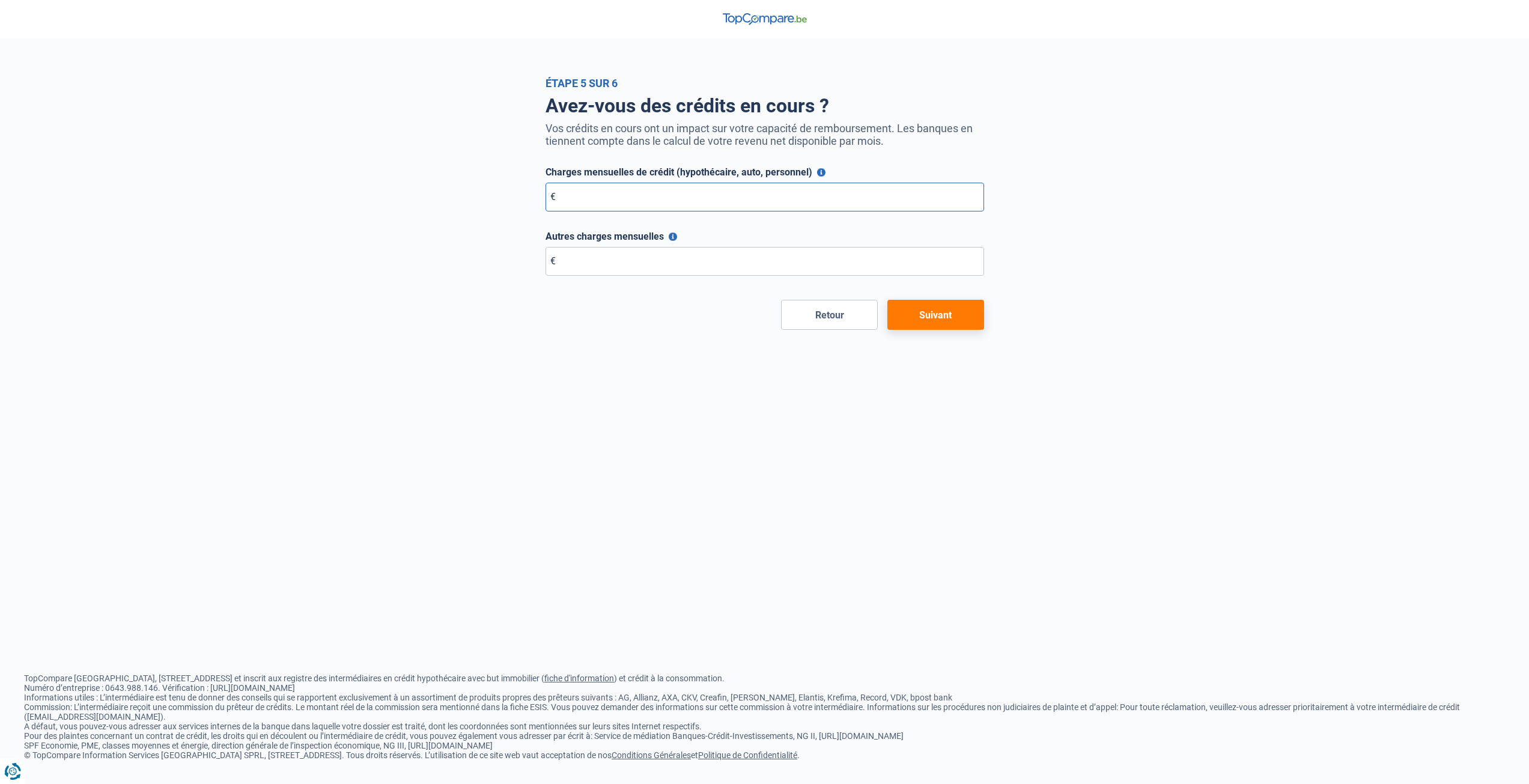
click at [840, 211] on input "Charges mensuelles de crédit (hypothécaire, auto, personnel)" at bounding box center [764, 196] width 438 height 29
type input "850"
click at [640, 265] on input "Autres charges mensuelles" at bounding box center [764, 261] width 438 height 29
type input "750"
click at [824, 383] on div "Étape 5 sur 6 Avez-vous des crédits en cours ? Vos crédits en cours ont un impa…" at bounding box center [764, 392] width 1529 height 784
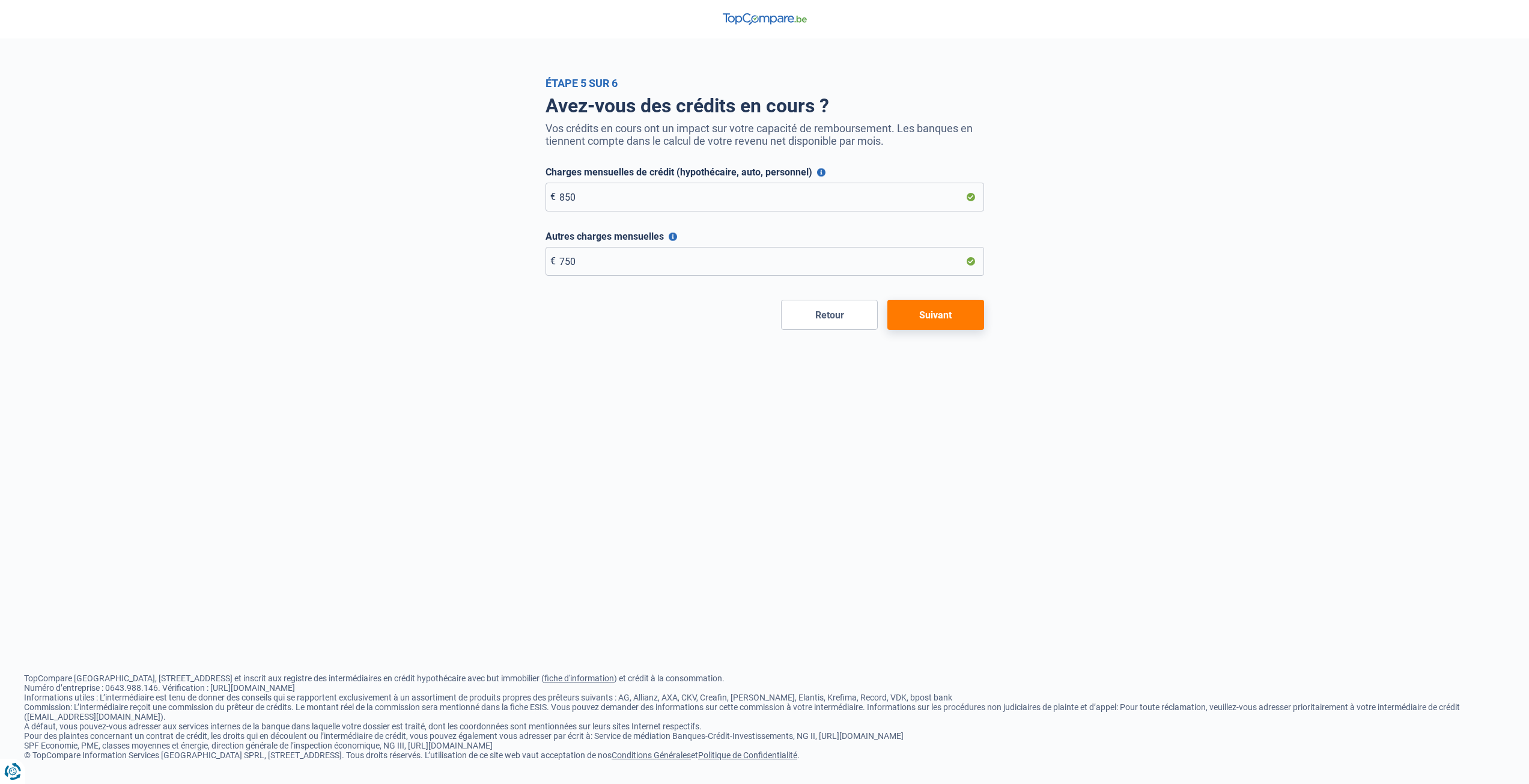
click at [958, 314] on button "Suivant" at bounding box center [936, 314] width 97 height 30
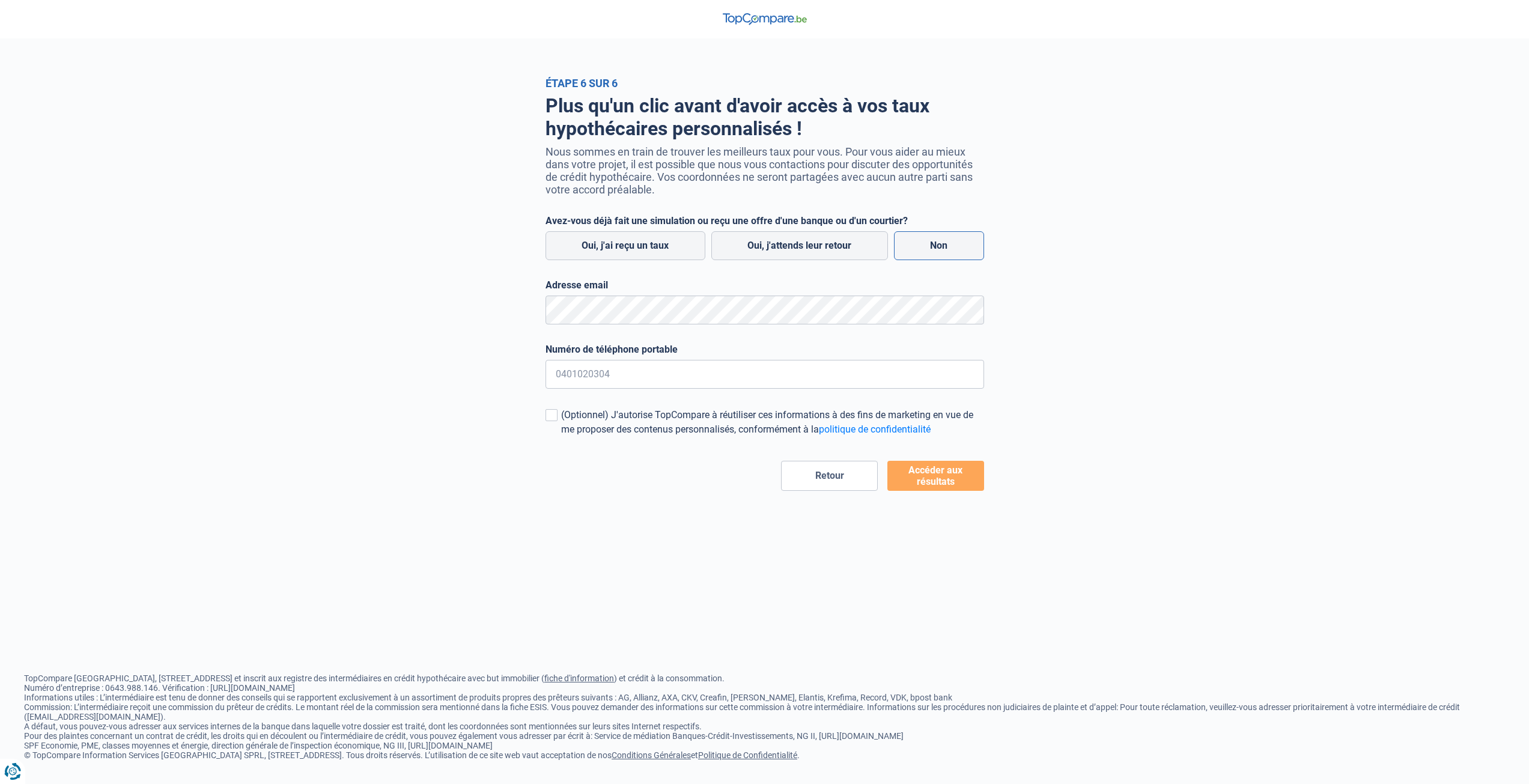
click at [920, 244] on label "Non" at bounding box center [939, 245] width 90 height 29
click at [920, 244] on input "Non" at bounding box center [939, 245] width 90 height 29
radio input "true"
click at [660, 381] on input "Numéro de téléphone portable" at bounding box center [764, 374] width 438 height 29
type input "3526611627"
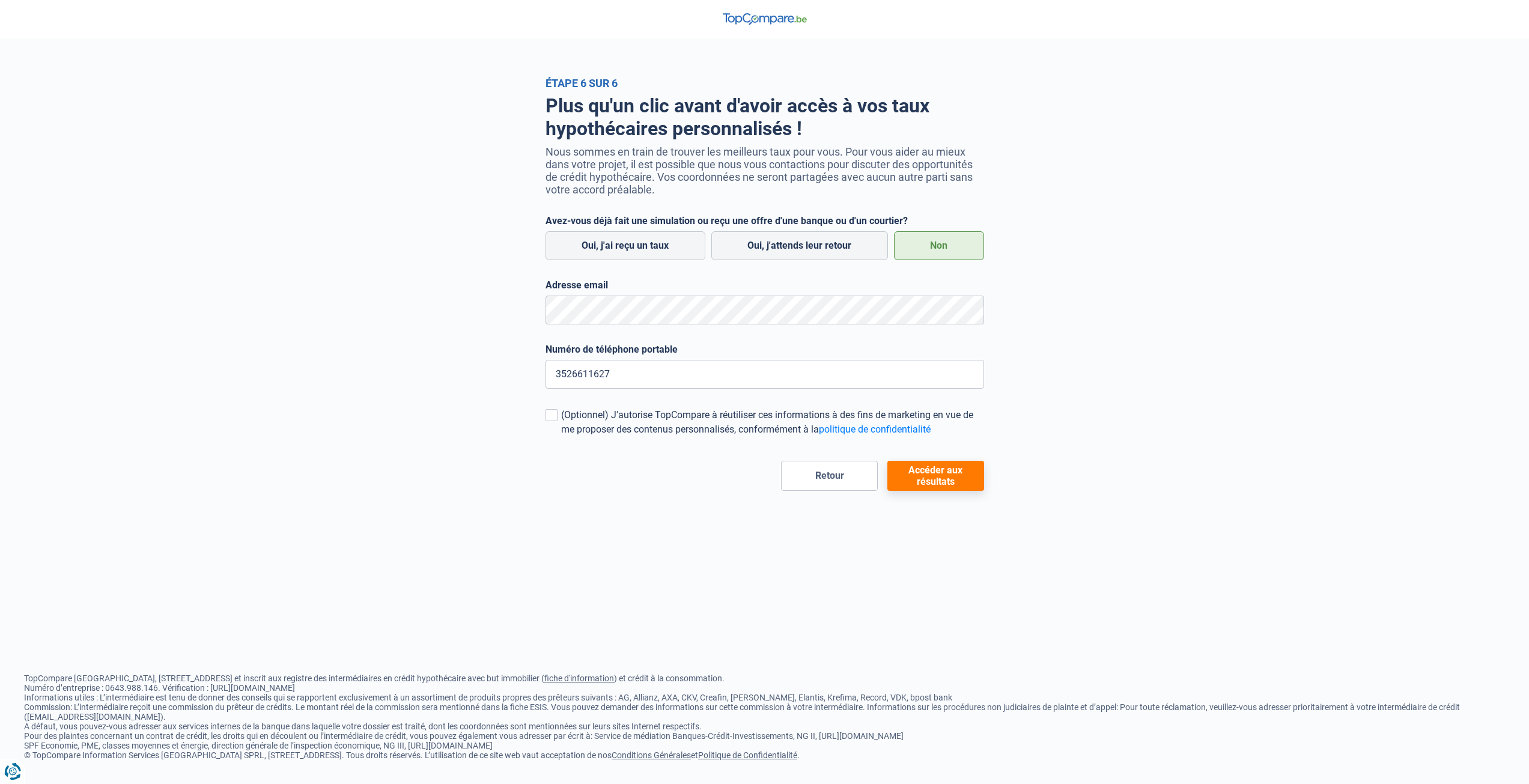
click at [954, 485] on button "Accéder aux résultats" at bounding box center [936, 475] width 97 height 30
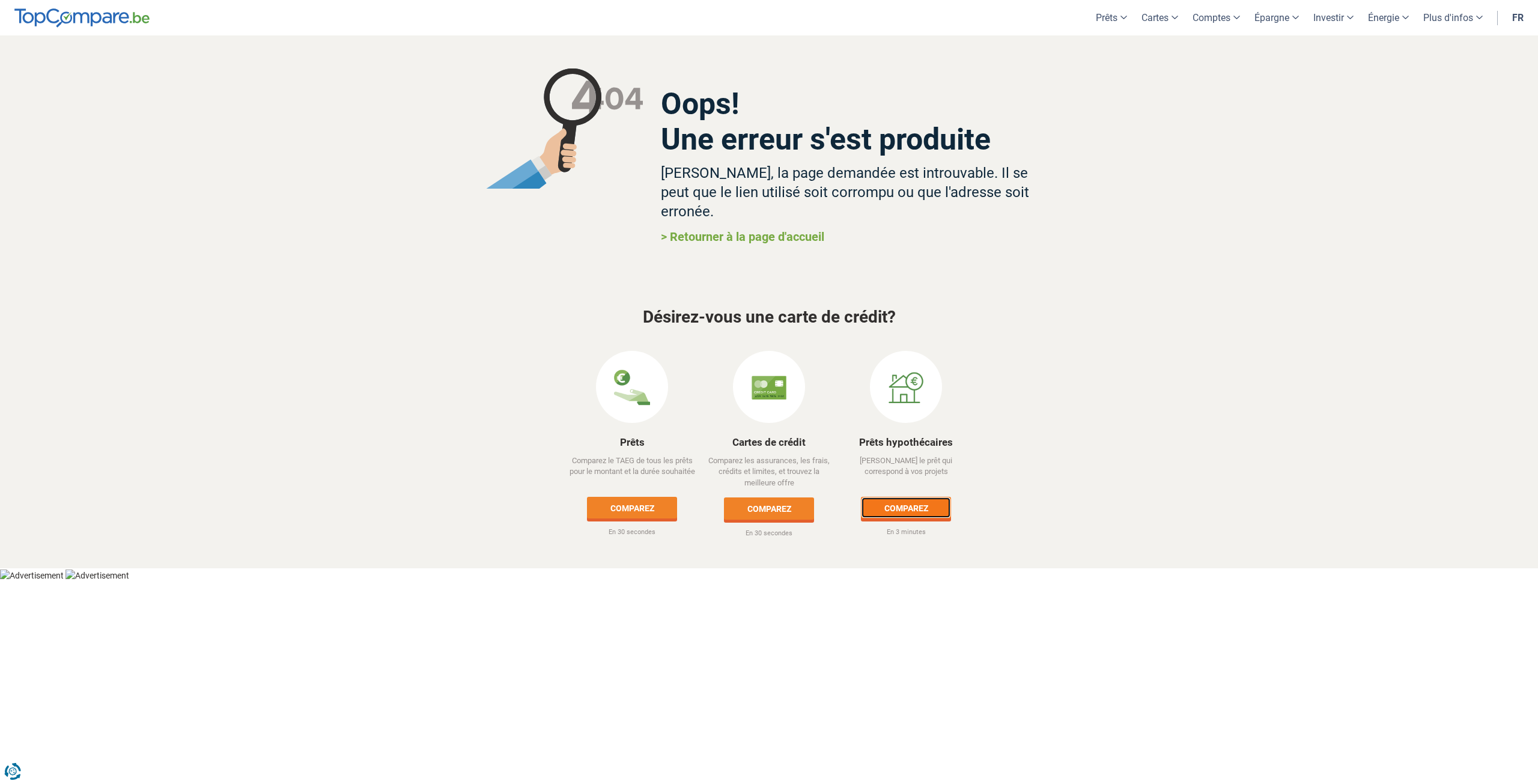
click at [906, 497] on link "Comparez" at bounding box center [906, 508] width 90 height 22
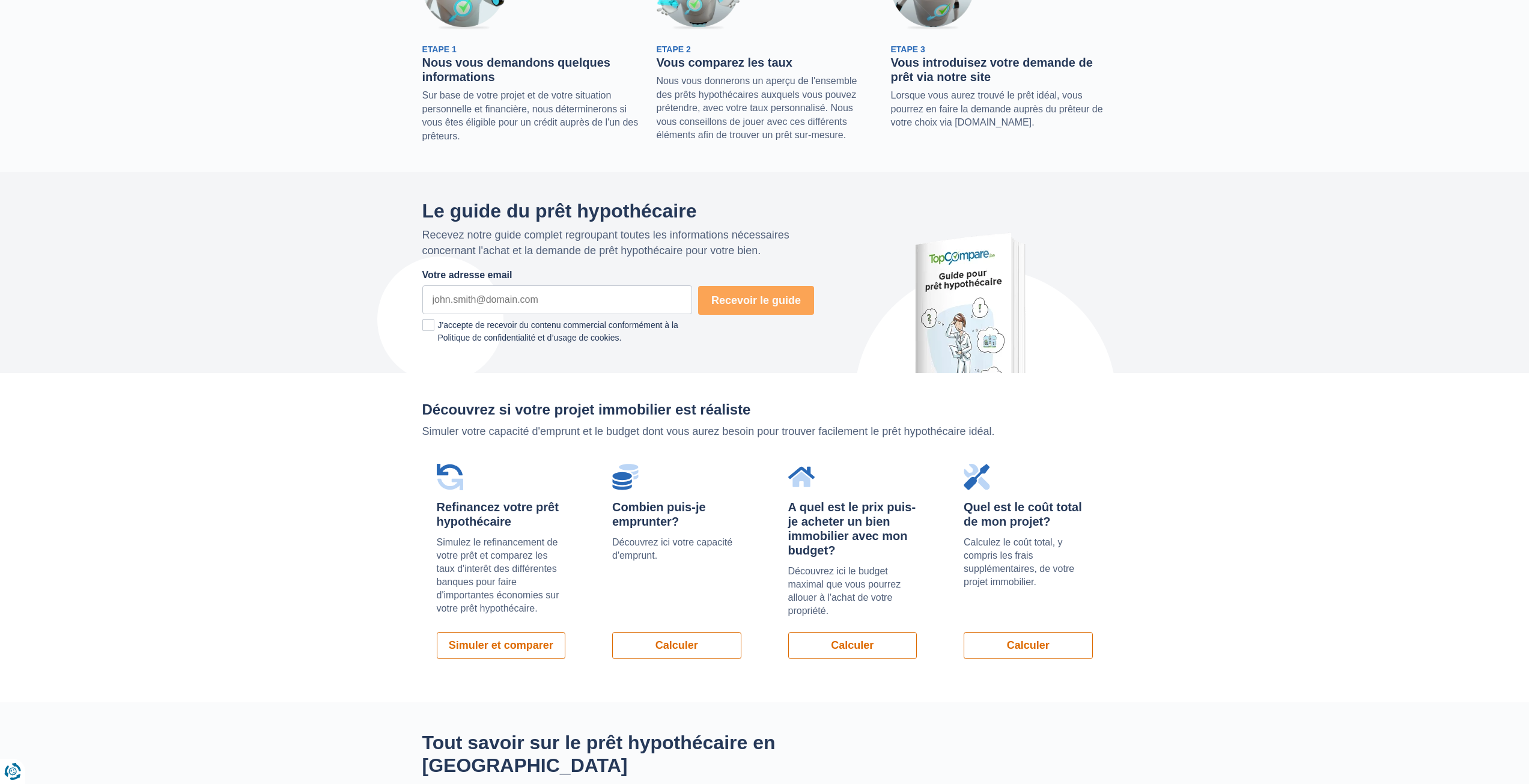
scroll to position [480, 0]
